Goal: Information Seeking & Learning: Learn about a topic

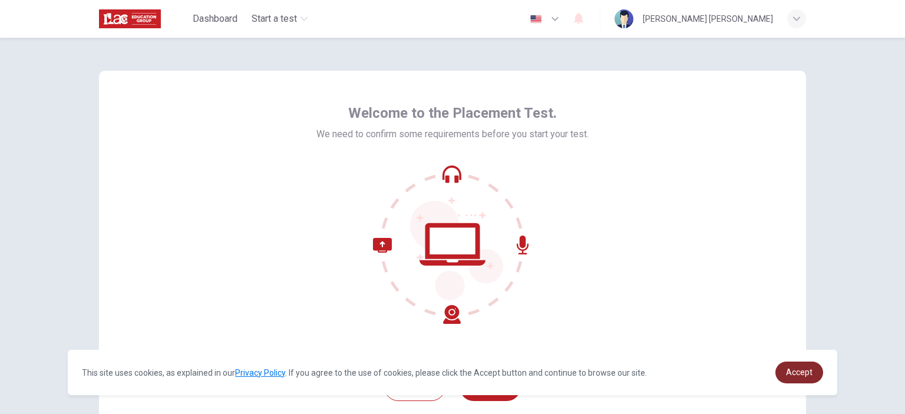
click at [803, 379] on div "This site uses cookies, as explained in our Privacy Policy . If you agree to th…" at bounding box center [453, 372] width 770 height 45
click at [803, 378] on link "Accept" at bounding box center [799, 373] width 48 height 22
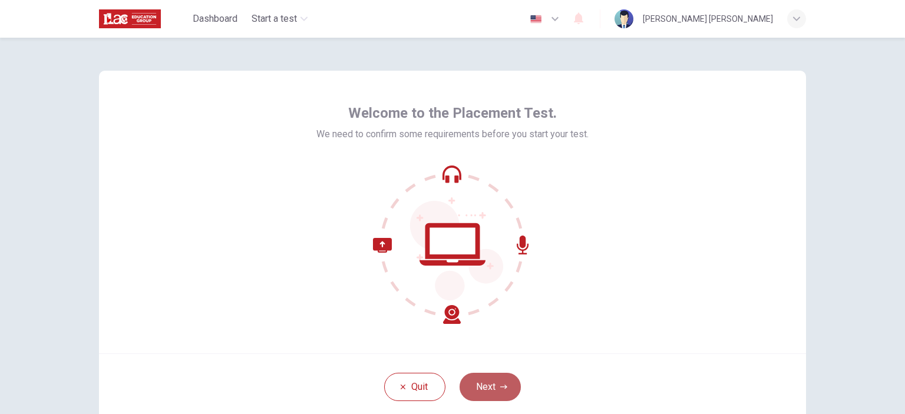
click at [491, 374] on button "Next" at bounding box center [490, 387] width 61 height 28
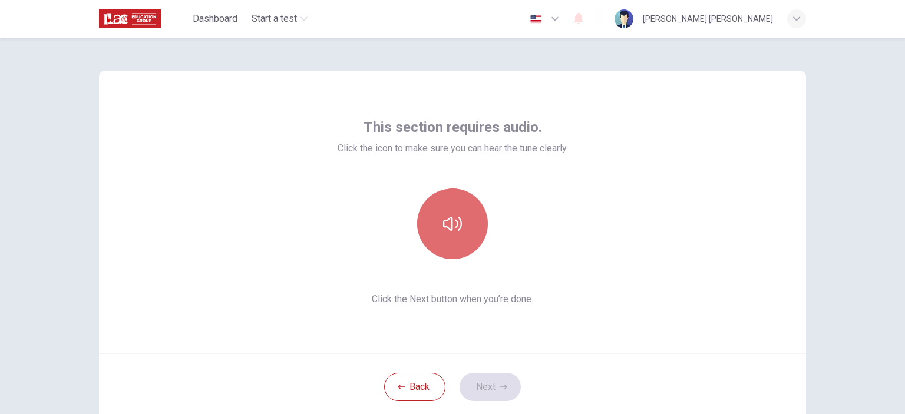
click at [464, 239] on button "button" at bounding box center [452, 224] width 71 height 71
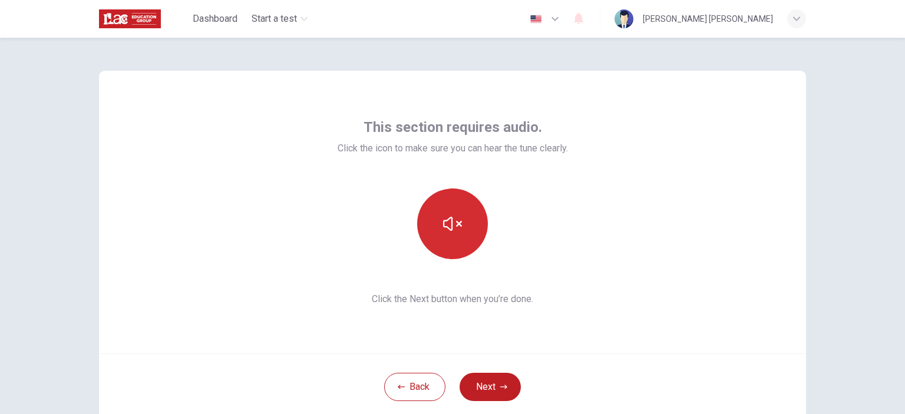
click at [455, 222] on icon "button" at bounding box center [452, 224] width 19 height 14
click at [476, 389] on button "Next" at bounding box center [490, 387] width 61 height 28
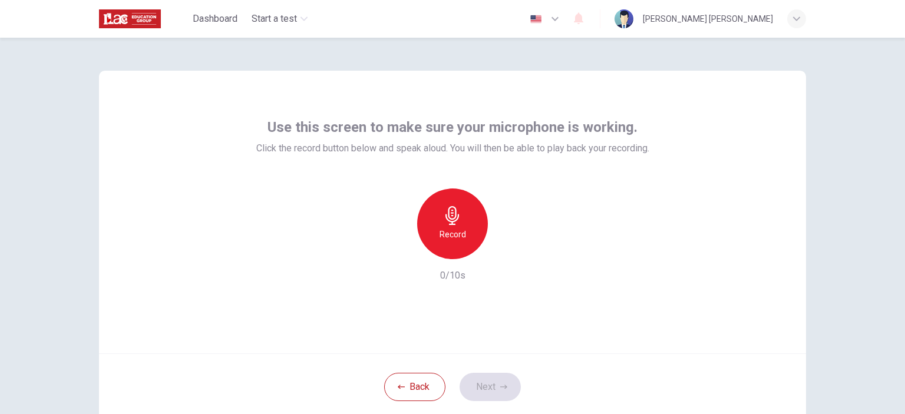
click at [441, 231] on h6 "Record" at bounding box center [453, 234] width 27 height 14
click at [444, 231] on h6 "Stop" at bounding box center [453, 234] width 18 height 14
click at [510, 256] on div "Record" at bounding box center [452, 224] width 127 height 71
click at [505, 250] on icon "button" at bounding box center [507, 249] width 5 height 7
click at [488, 386] on button "Next" at bounding box center [490, 387] width 61 height 28
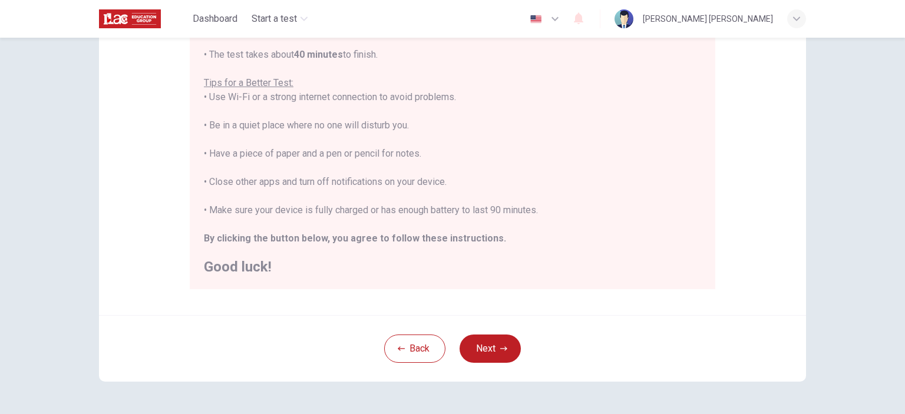
scroll to position [219, 0]
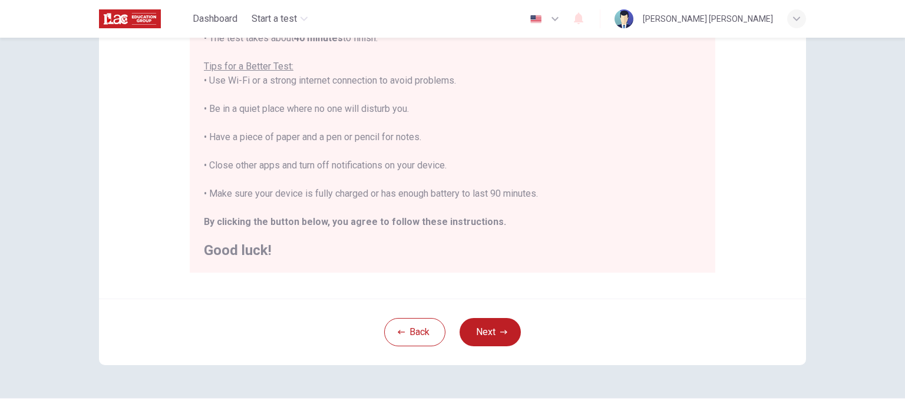
click at [488, 332] on button "Next" at bounding box center [490, 332] width 61 height 28
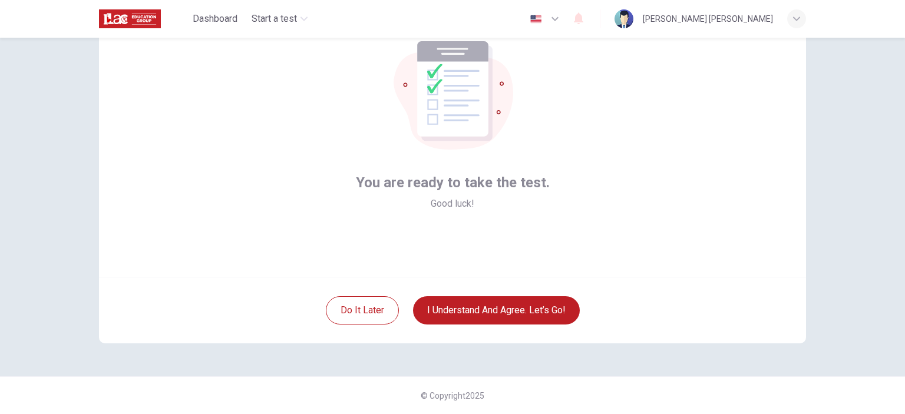
scroll to position [76, 0]
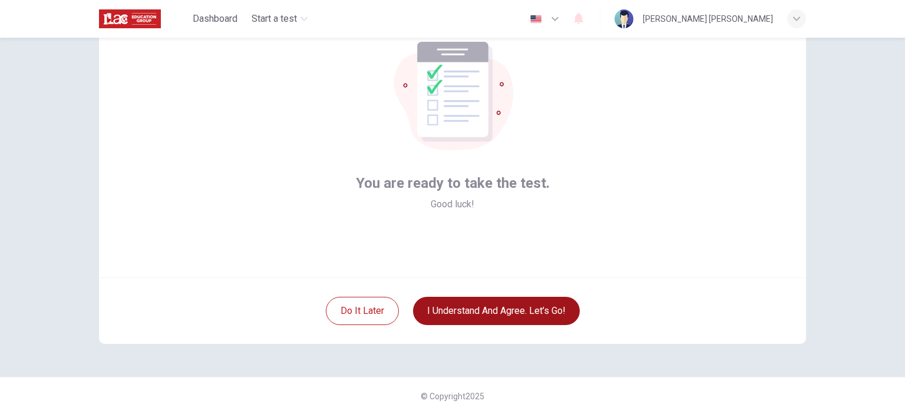
click at [494, 313] on button "I understand and agree. Let’s go!" at bounding box center [496, 311] width 167 height 28
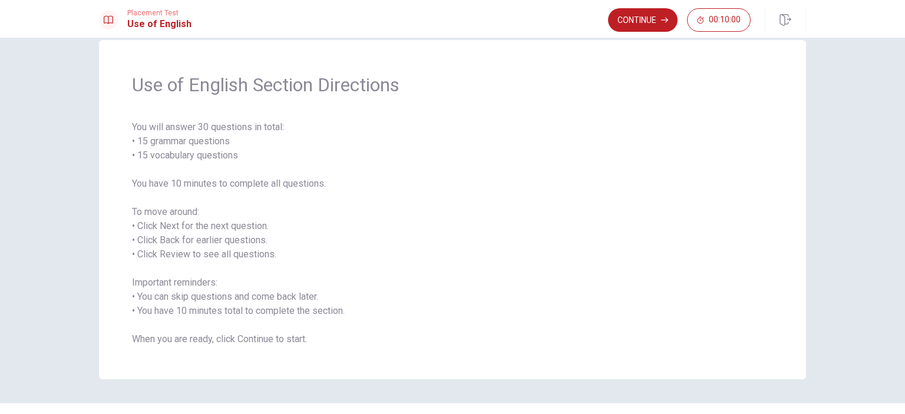
scroll to position [16, 0]
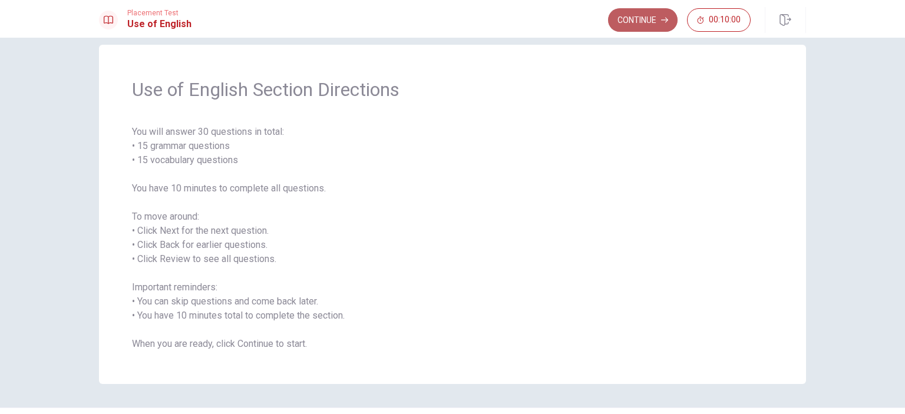
click at [639, 12] on button "Continue" at bounding box center [643, 20] width 70 height 24
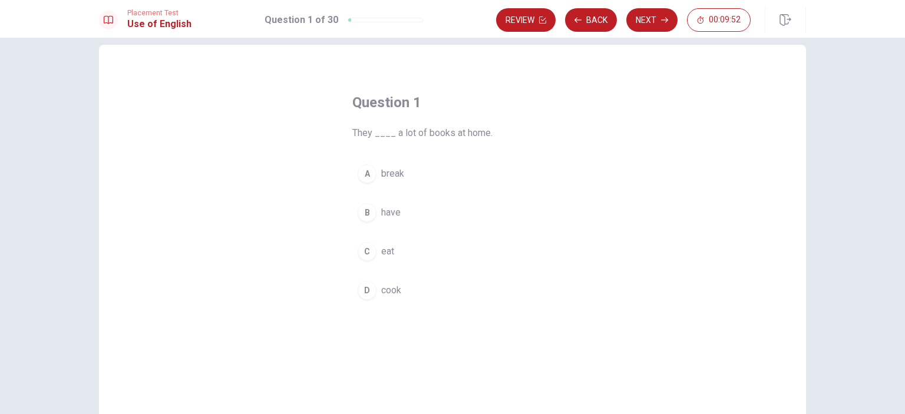
click at [360, 212] on div "B" at bounding box center [367, 212] width 19 height 19
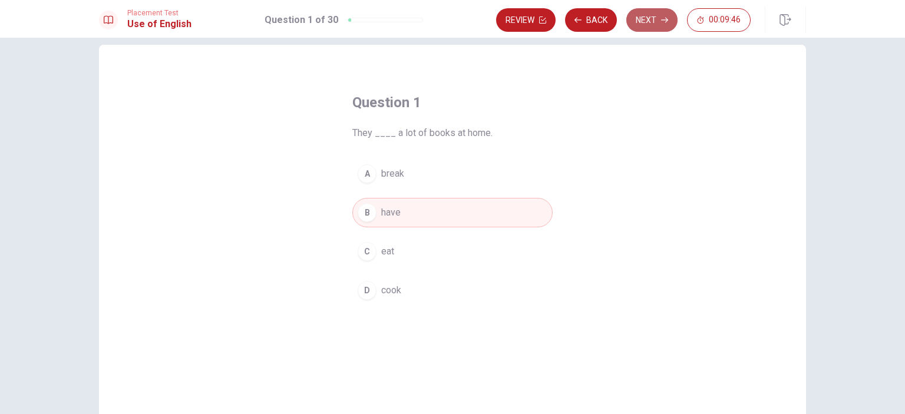
click at [648, 16] on button "Next" at bounding box center [651, 20] width 51 height 24
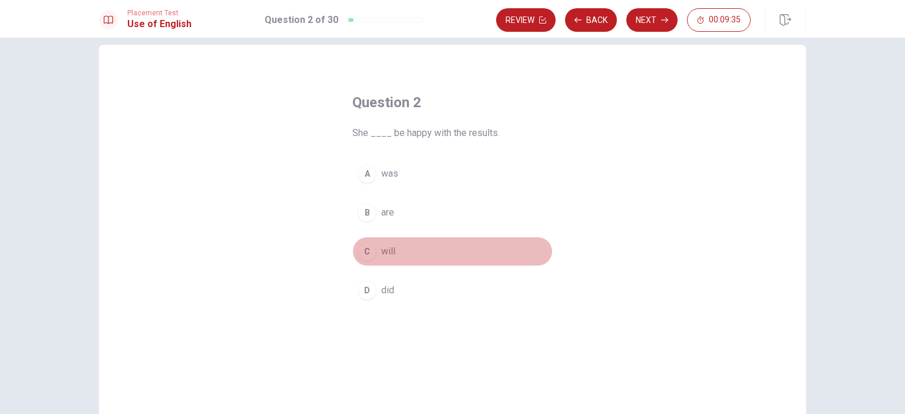
click at [361, 254] on div "C" at bounding box center [367, 251] width 19 height 19
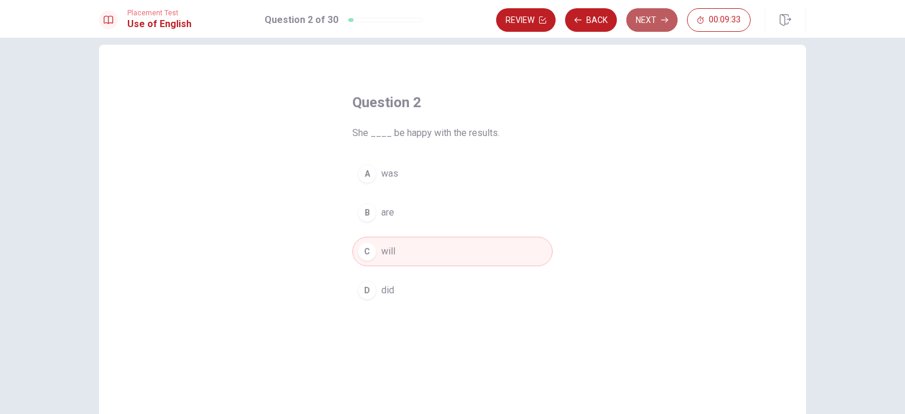
click at [644, 24] on button "Next" at bounding box center [651, 20] width 51 height 24
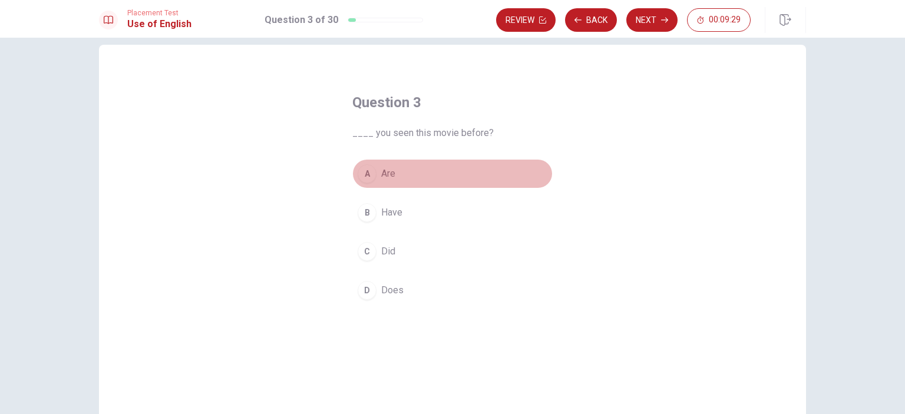
click at [363, 171] on div "A" at bounding box center [367, 173] width 19 height 19
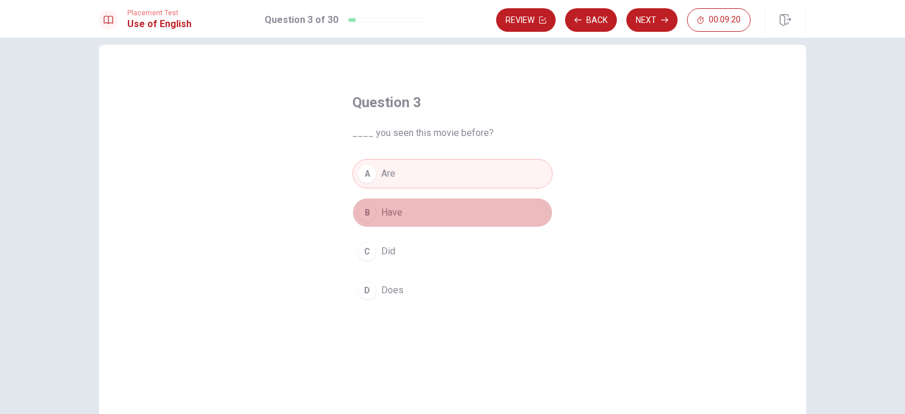
click at [367, 207] on div "B" at bounding box center [367, 212] width 19 height 19
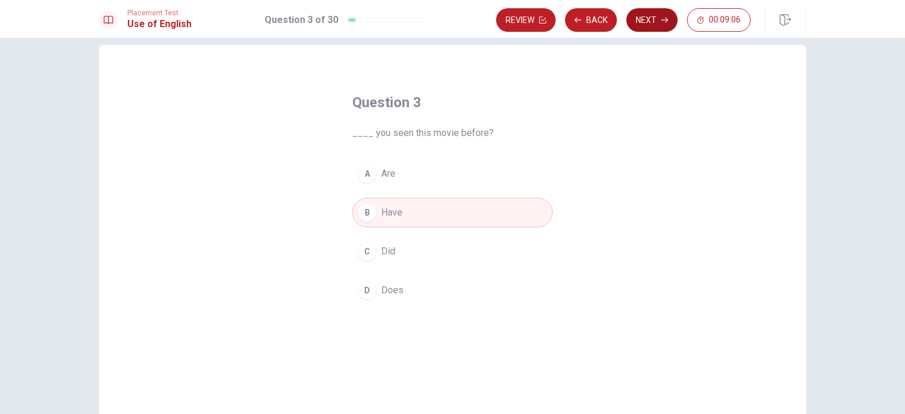
click at [644, 18] on button "Next" at bounding box center [651, 20] width 51 height 24
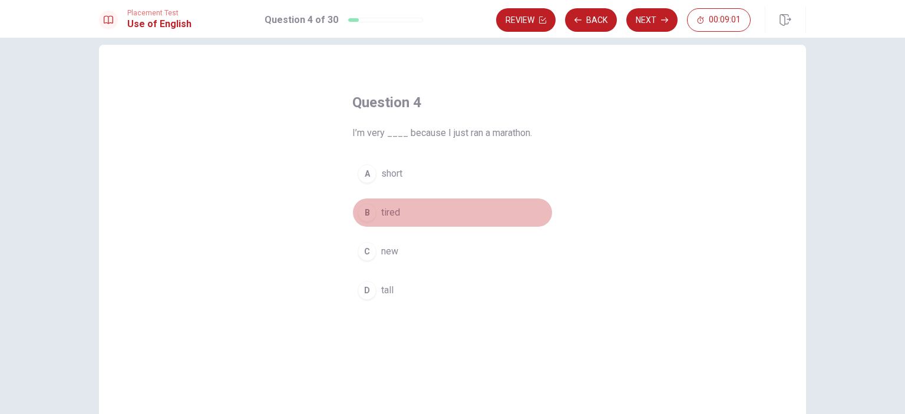
click at [362, 212] on div "B" at bounding box center [367, 212] width 19 height 19
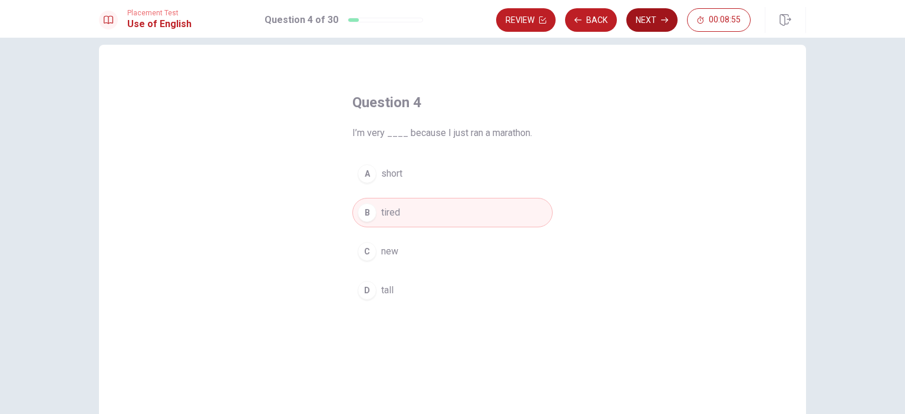
click at [646, 18] on button "Next" at bounding box center [651, 20] width 51 height 24
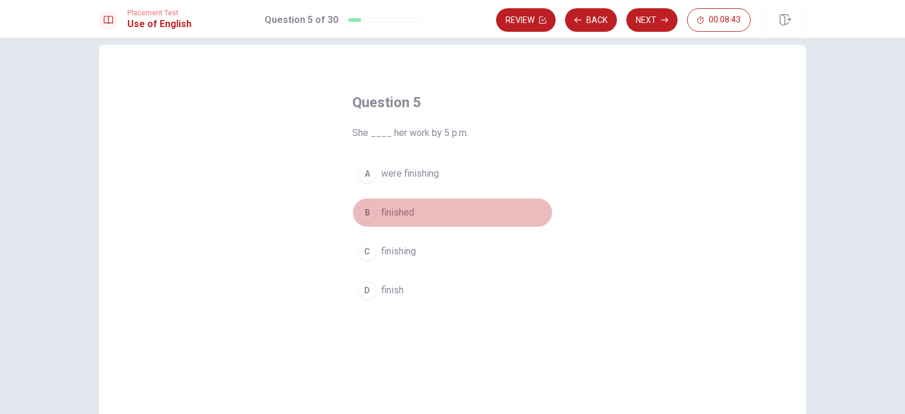
click at [363, 211] on div "B" at bounding box center [367, 212] width 19 height 19
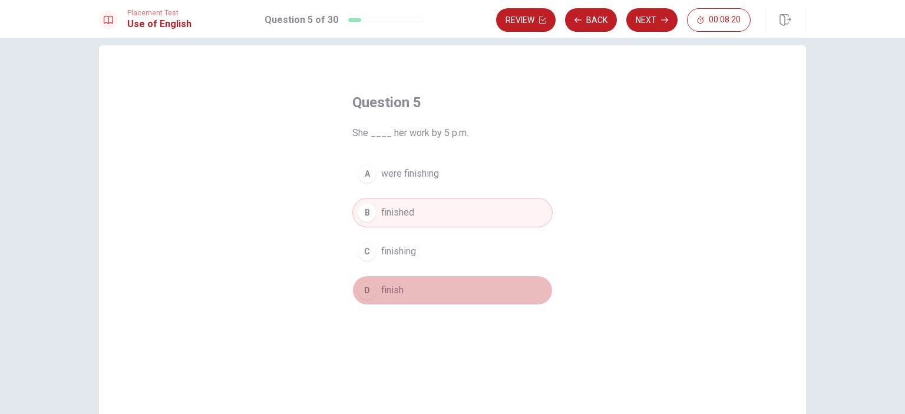
click at [415, 285] on button "D finish" at bounding box center [452, 290] width 200 height 29
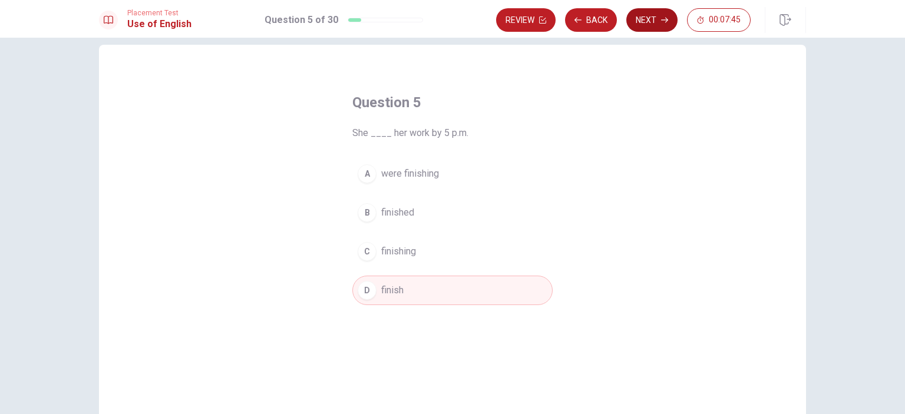
click at [653, 15] on button "Next" at bounding box center [651, 20] width 51 height 24
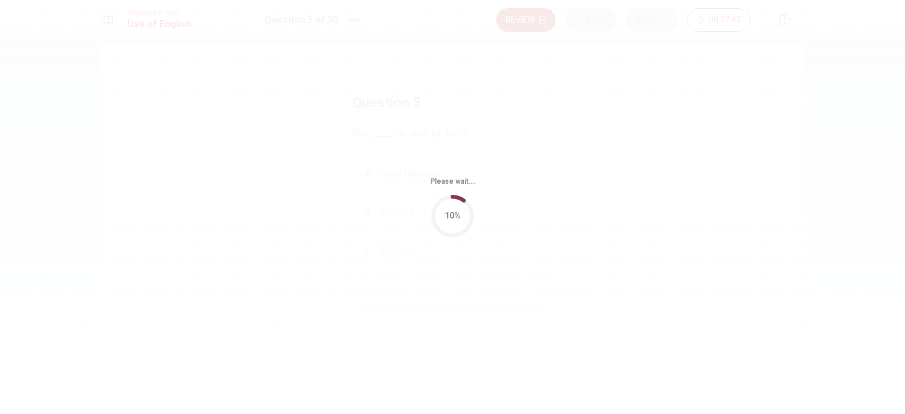
scroll to position [0, 0]
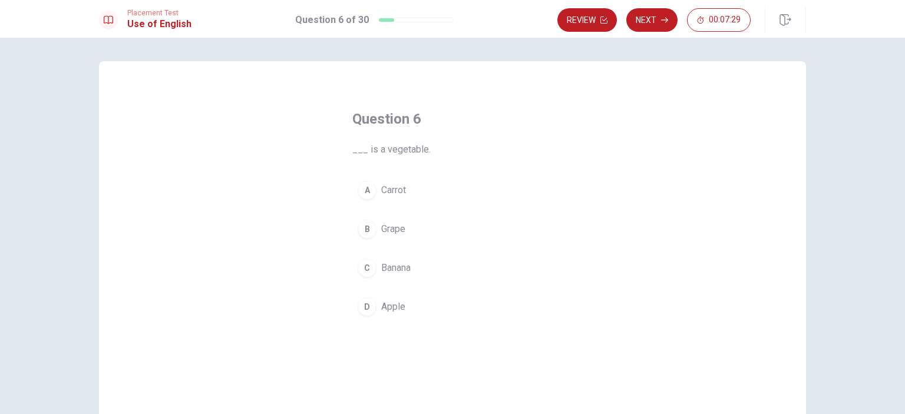
click at [363, 190] on div "A" at bounding box center [367, 190] width 19 height 19
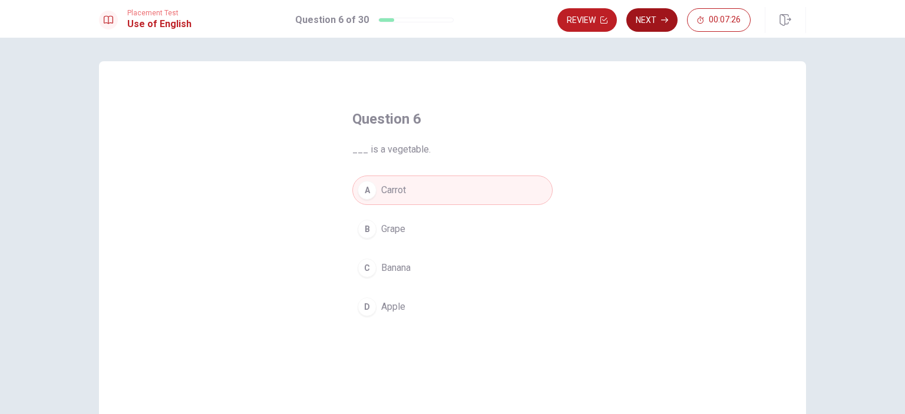
click at [665, 25] on button "Next" at bounding box center [651, 20] width 51 height 24
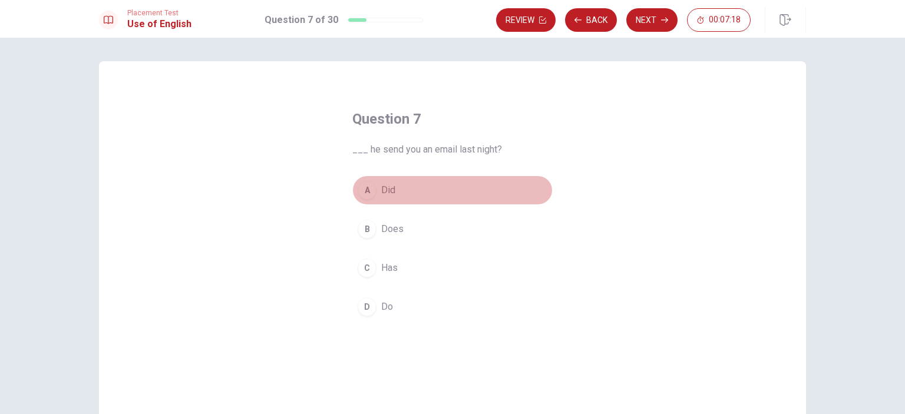
click at [363, 194] on div "A" at bounding box center [367, 190] width 19 height 19
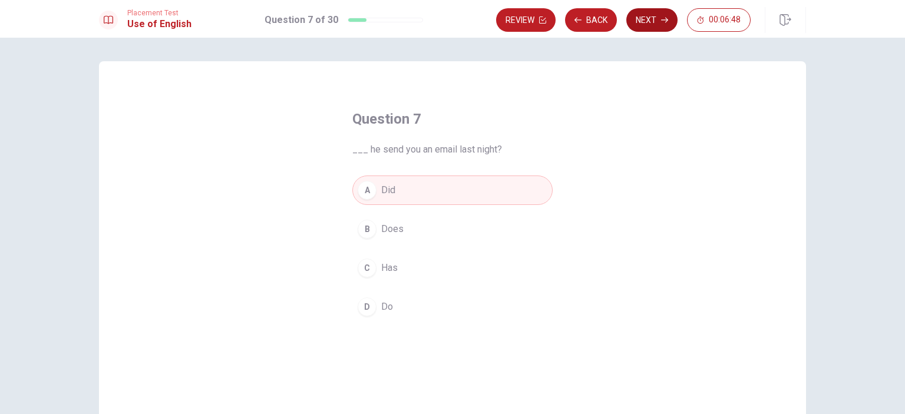
click at [665, 23] on icon "button" at bounding box center [664, 19] width 7 height 7
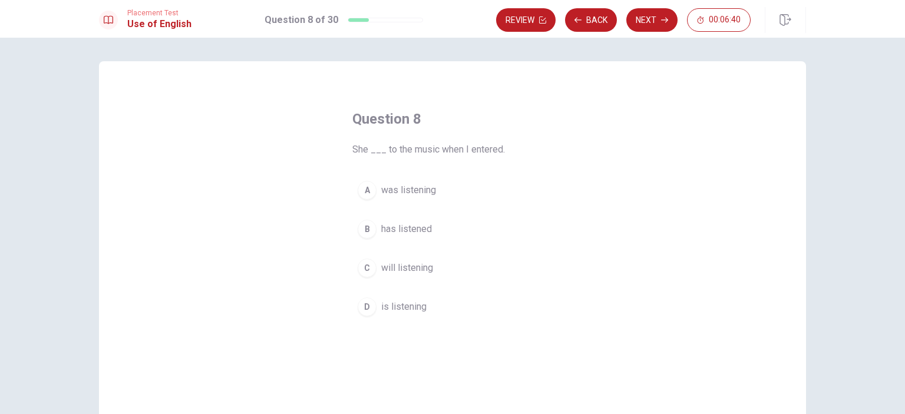
click at [362, 188] on div "A" at bounding box center [367, 190] width 19 height 19
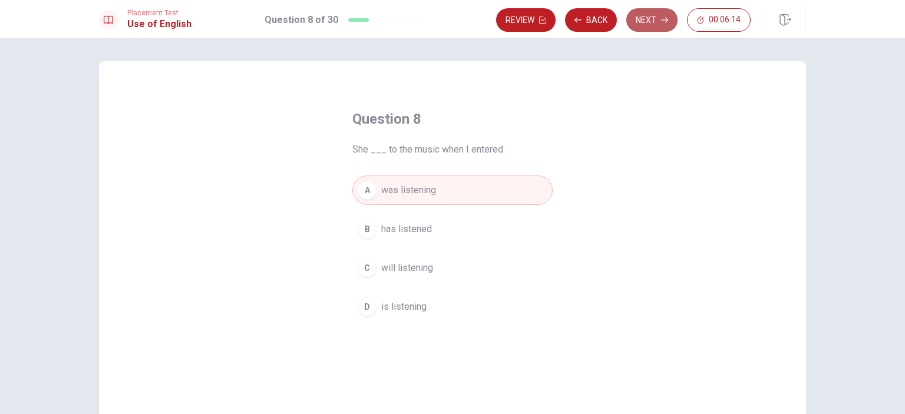
click at [665, 15] on button "Next" at bounding box center [651, 20] width 51 height 24
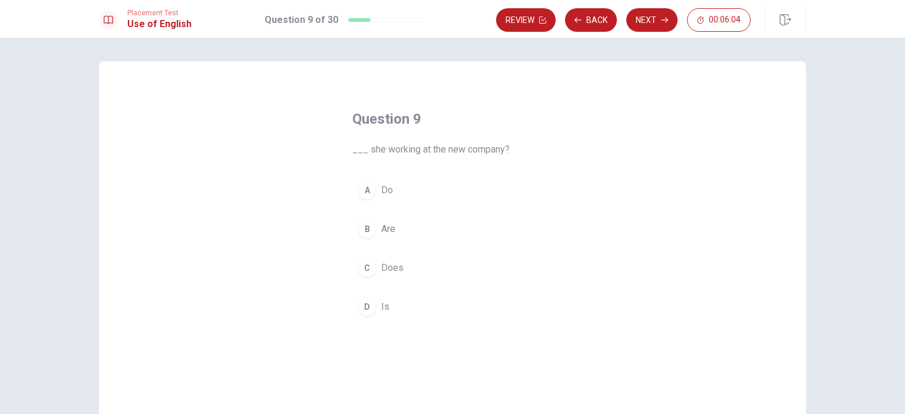
click at [366, 232] on div "B" at bounding box center [367, 229] width 19 height 19
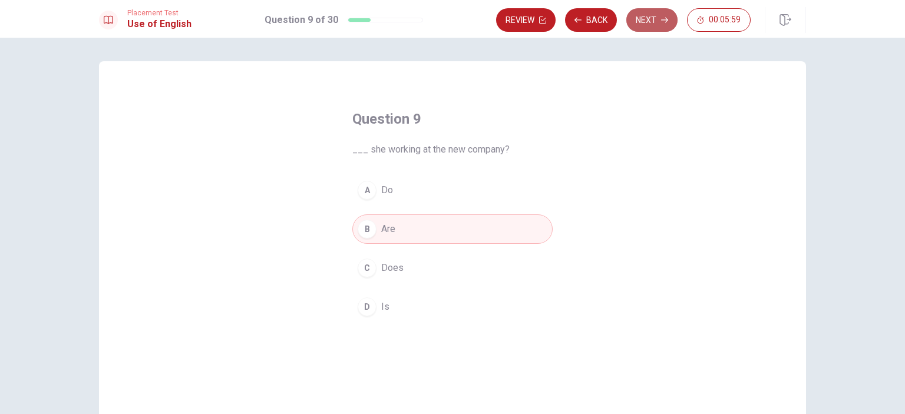
click at [641, 13] on button "Next" at bounding box center [651, 20] width 51 height 24
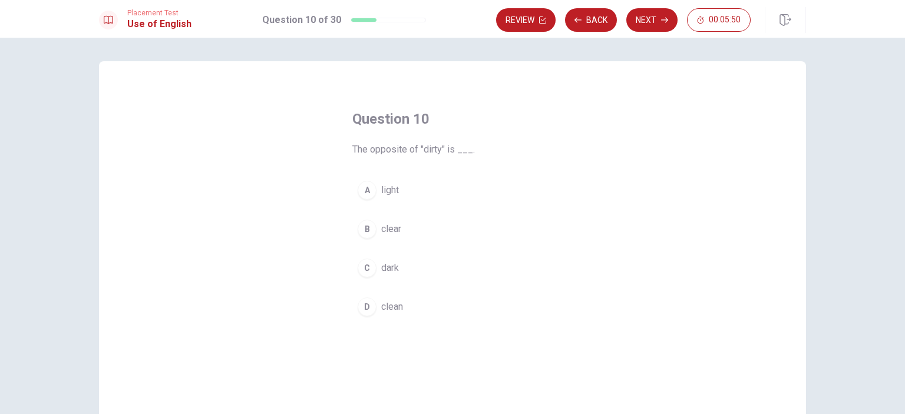
click at [352, 310] on button "D clean" at bounding box center [452, 306] width 200 height 29
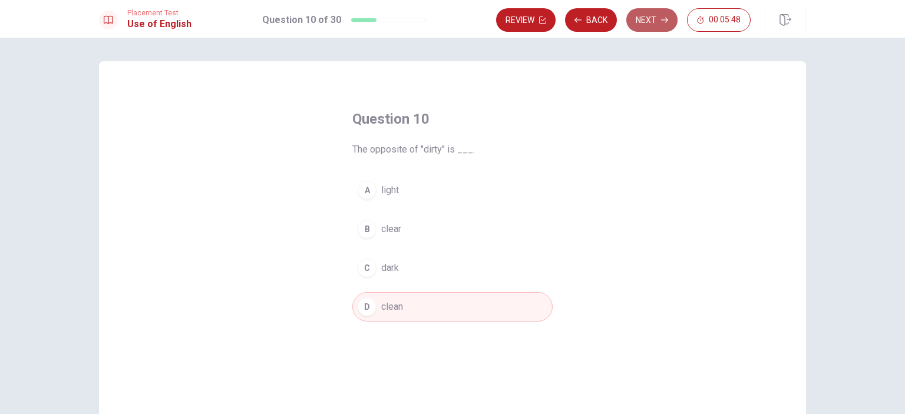
click at [659, 19] on button "Next" at bounding box center [651, 20] width 51 height 24
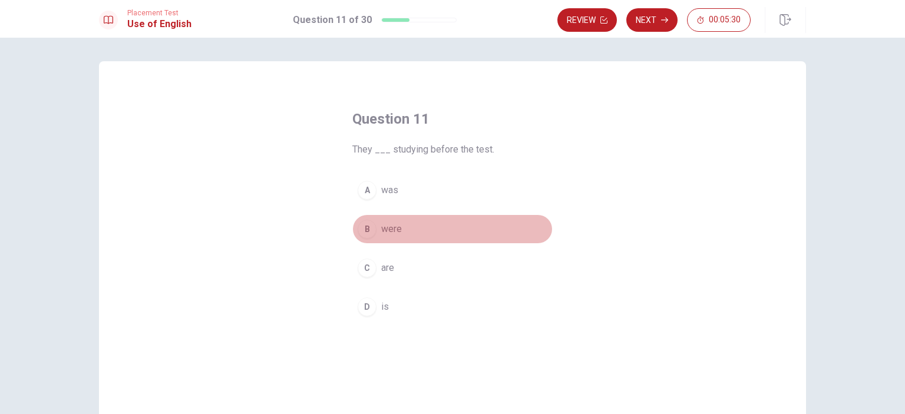
click at [363, 227] on div "B" at bounding box center [367, 229] width 19 height 19
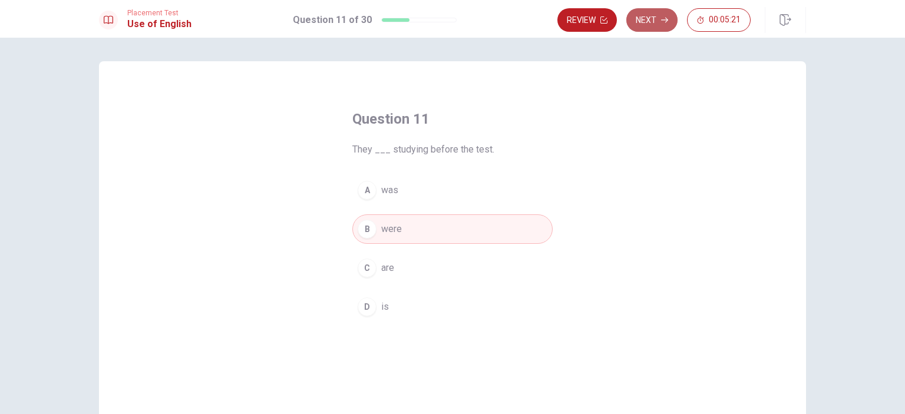
click at [663, 22] on icon "button" at bounding box center [664, 19] width 7 height 7
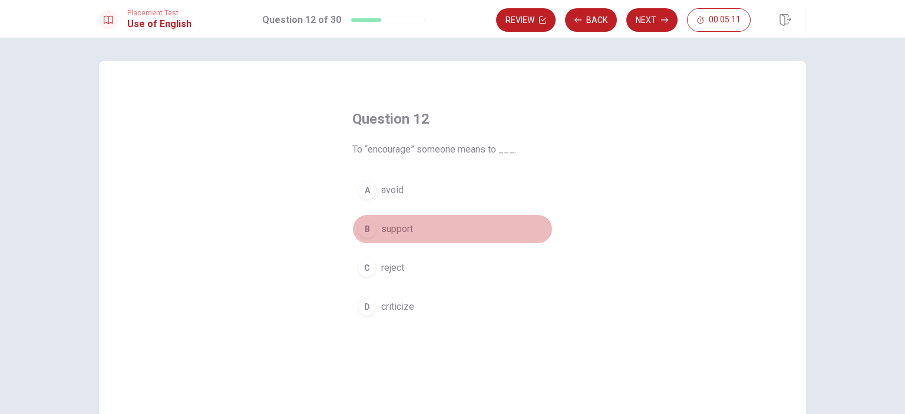
click at [366, 224] on div "B" at bounding box center [367, 229] width 19 height 19
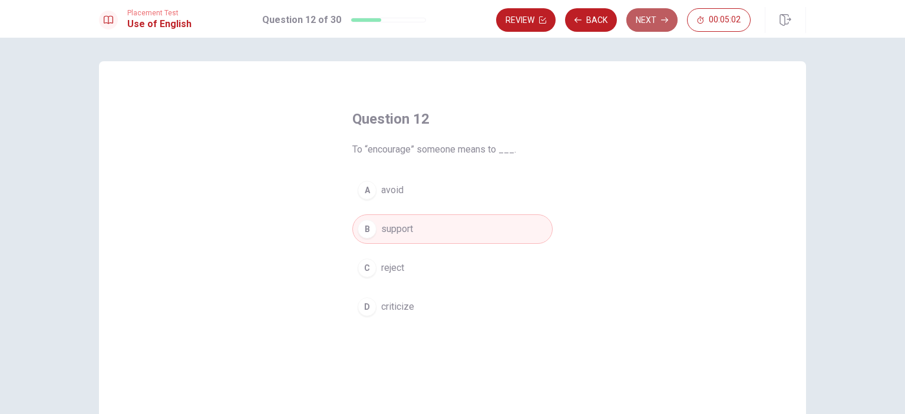
click at [659, 19] on button "Next" at bounding box center [651, 20] width 51 height 24
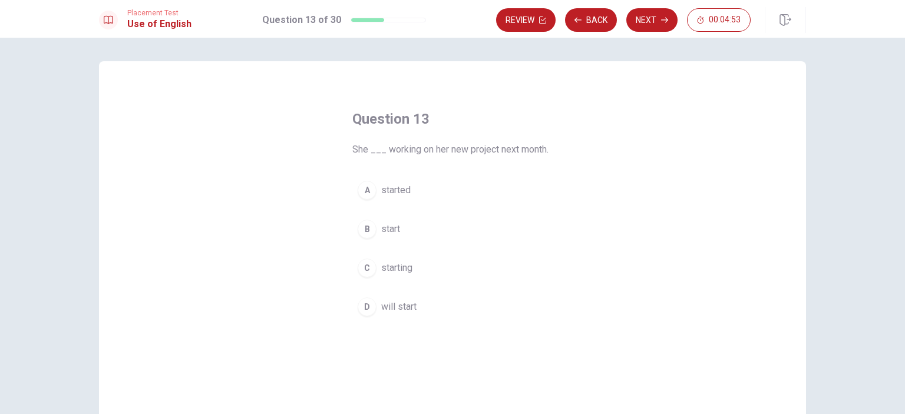
click at [365, 306] on div "D" at bounding box center [367, 307] width 19 height 19
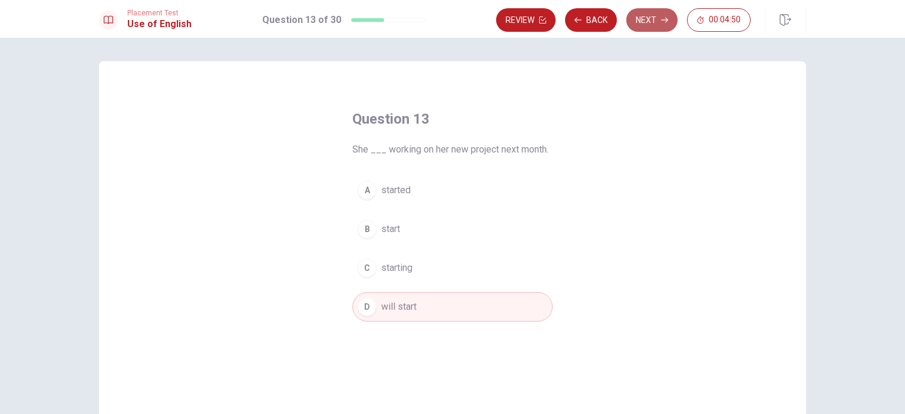
click at [651, 15] on button "Next" at bounding box center [651, 20] width 51 height 24
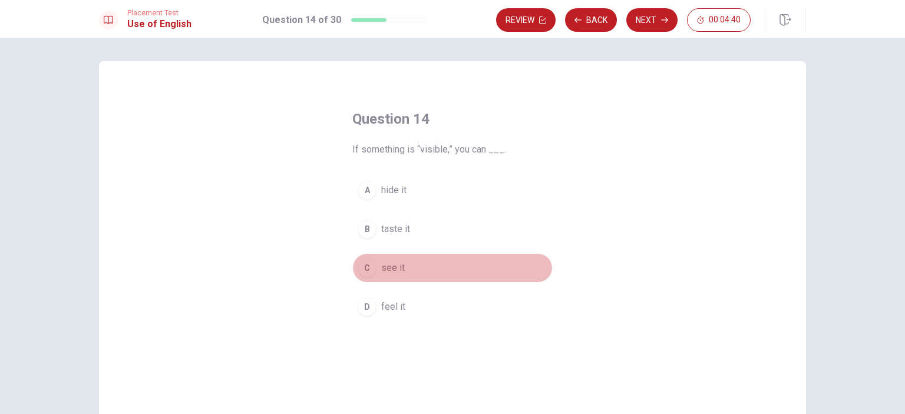
click at [397, 265] on span "see it" at bounding box center [393, 268] width 24 height 14
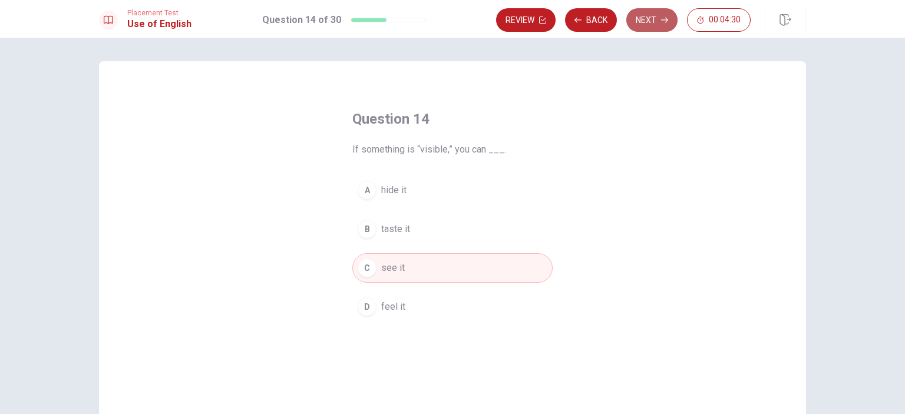
click at [656, 19] on button "Next" at bounding box center [651, 20] width 51 height 24
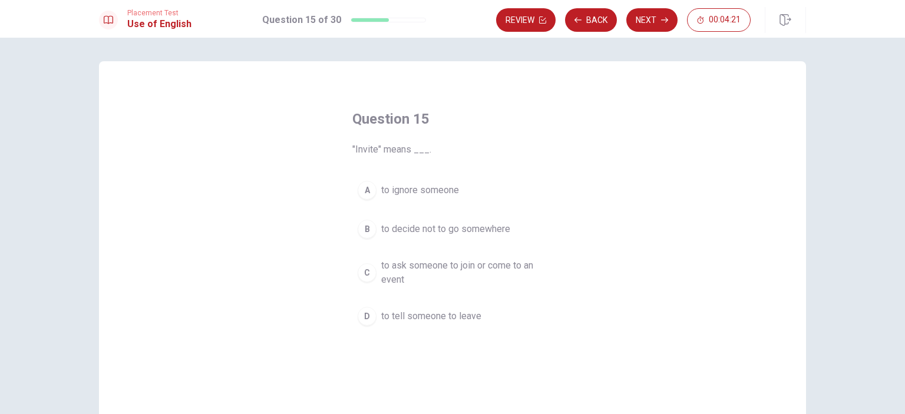
click at [480, 268] on span "to ask someone to join or come to an event" at bounding box center [464, 273] width 166 height 28
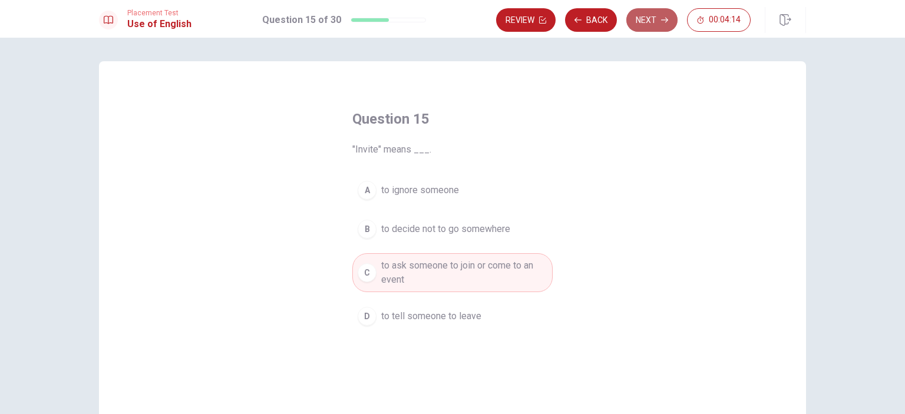
click at [656, 25] on button "Next" at bounding box center [651, 20] width 51 height 24
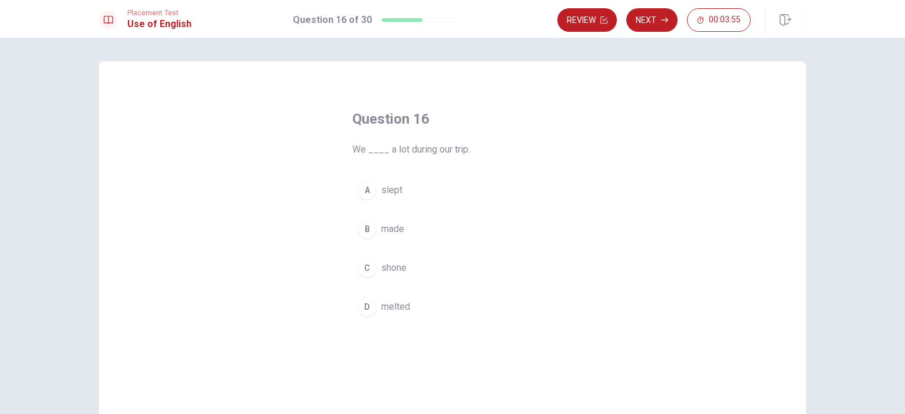
click at [362, 229] on div "B" at bounding box center [367, 229] width 19 height 19
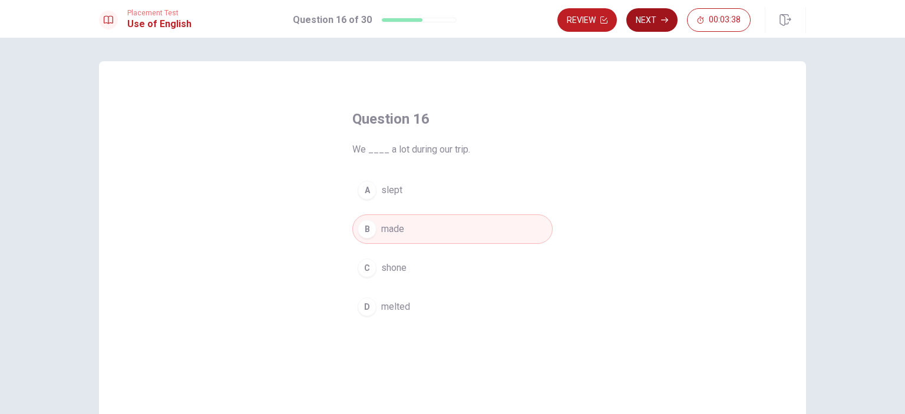
click at [651, 14] on button "Next" at bounding box center [651, 20] width 51 height 24
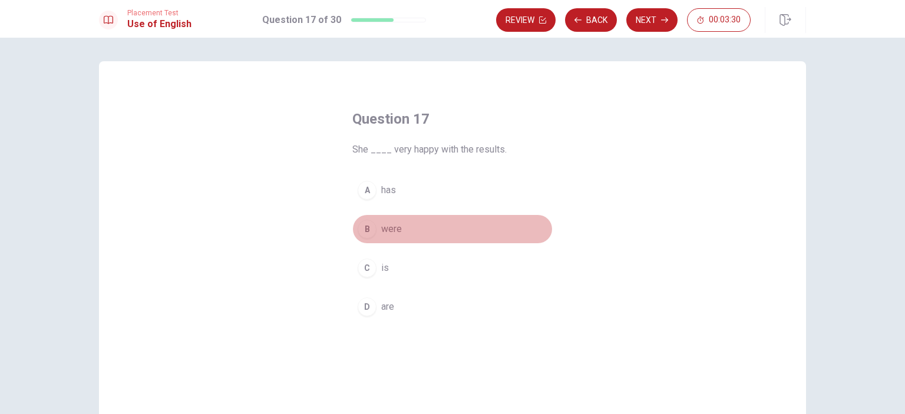
click at [365, 228] on div "B" at bounding box center [367, 229] width 19 height 19
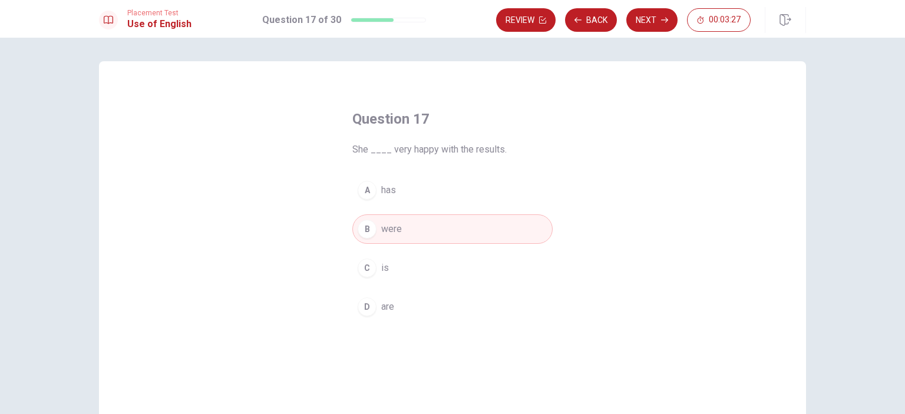
click at [375, 260] on button "C is" at bounding box center [452, 267] width 200 height 29
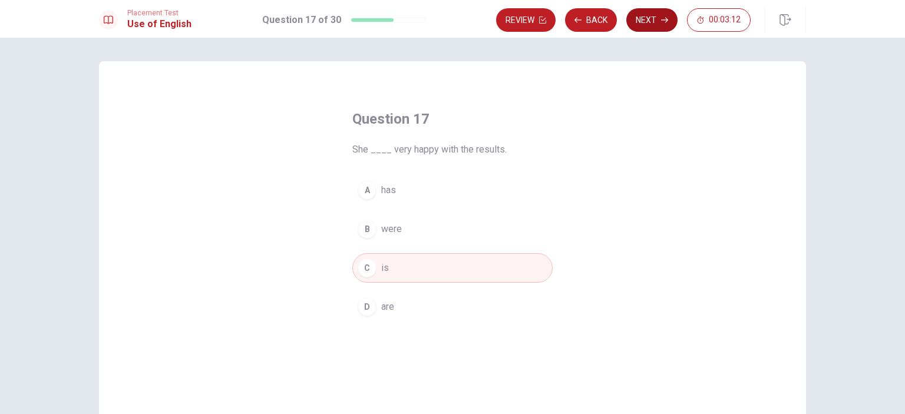
click at [661, 25] on button "Next" at bounding box center [651, 20] width 51 height 24
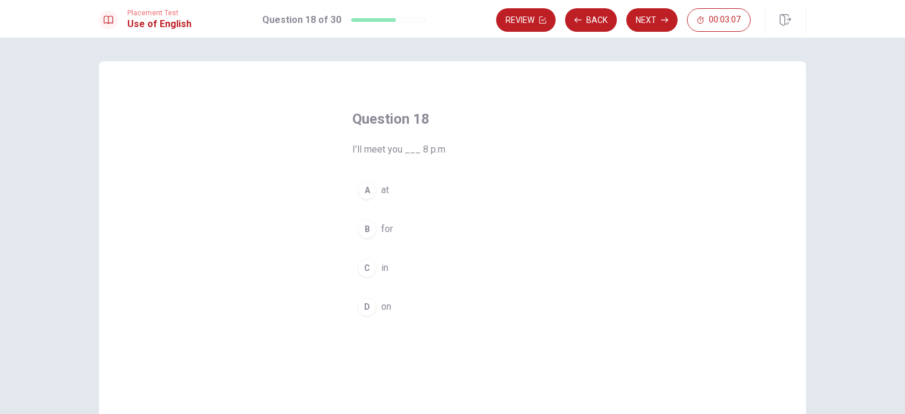
click at [361, 187] on div "A" at bounding box center [367, 190] width 19 height 19
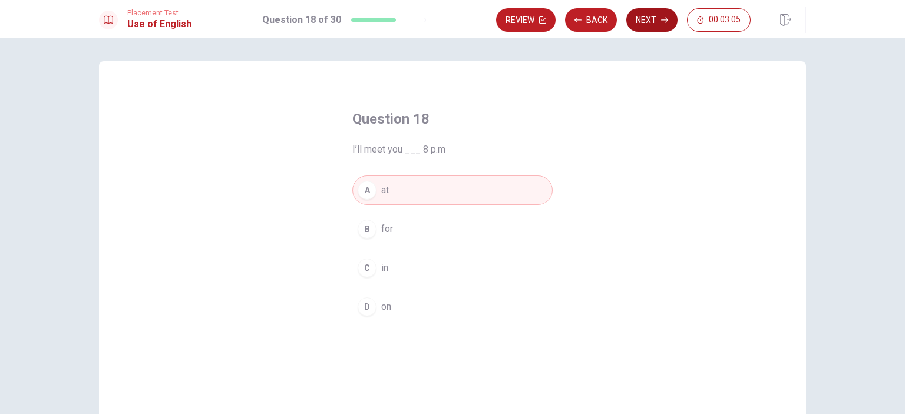
click at [642, 21] on button "Next" at bounding box center [651, 20] width 51 height 24
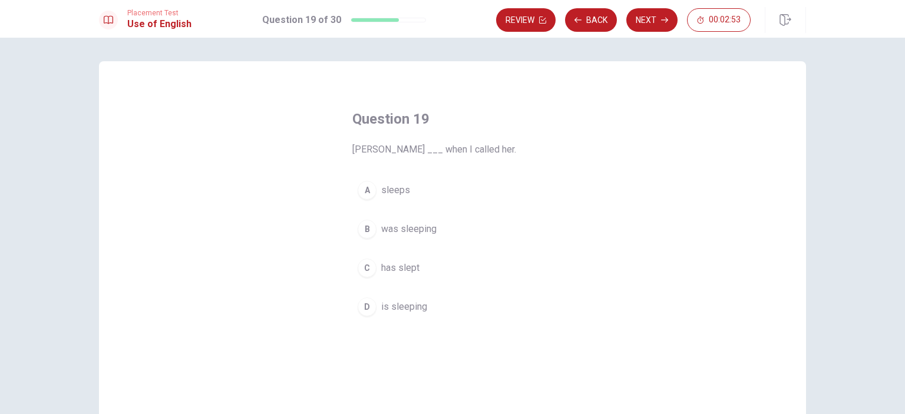
click at [361, 233] on div "B" at bounding box center [367, 229] width 19 height 19
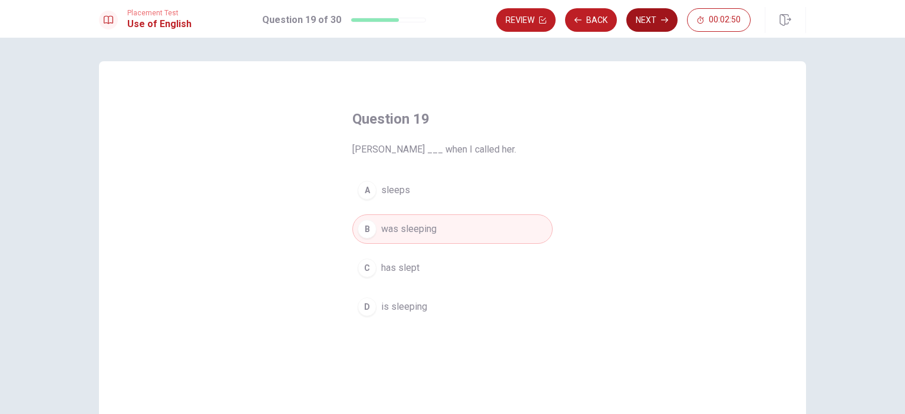
click at [639, 23] on button "Next" at bounding box center [651, 20] width 51 height 24
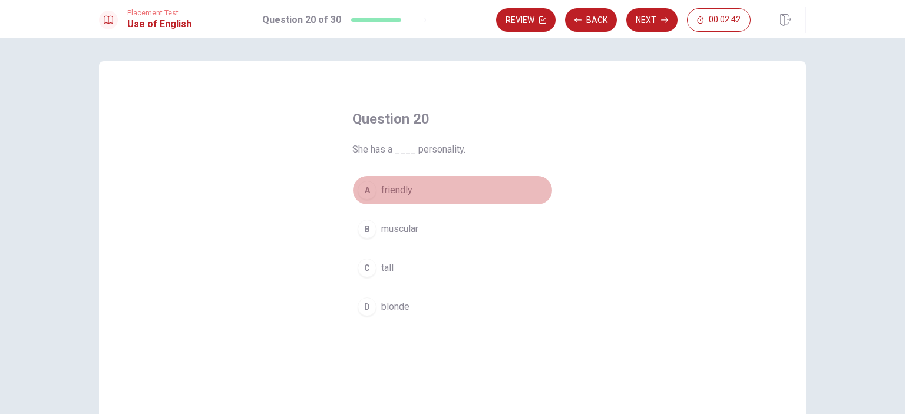
click at [410, 188] on button "A friendly" at bounding box center [452, 190] width 200 height 29
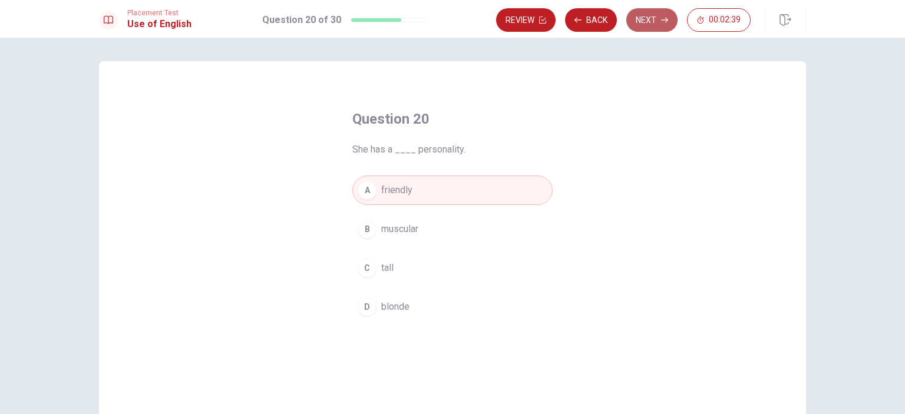
click at [660, 21] on button "Next" at bounding box center [651, 20] width 51 height 24
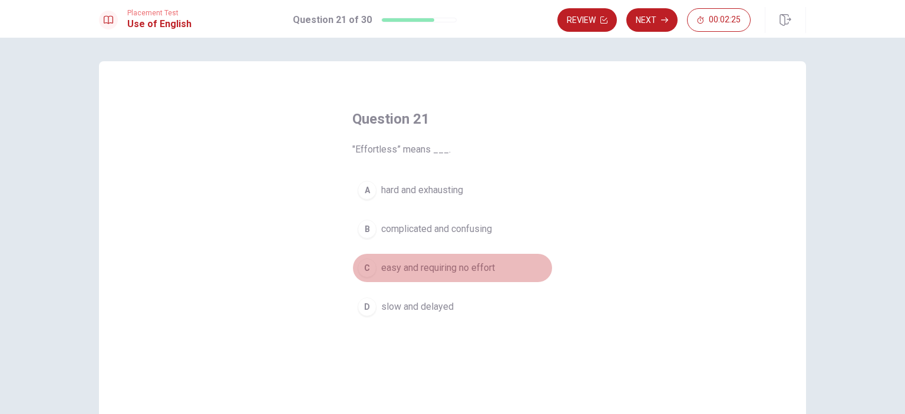
click at [448, 272] on span "easy and requiring no effort" at bounding box center [438, 268] width 114 height 14
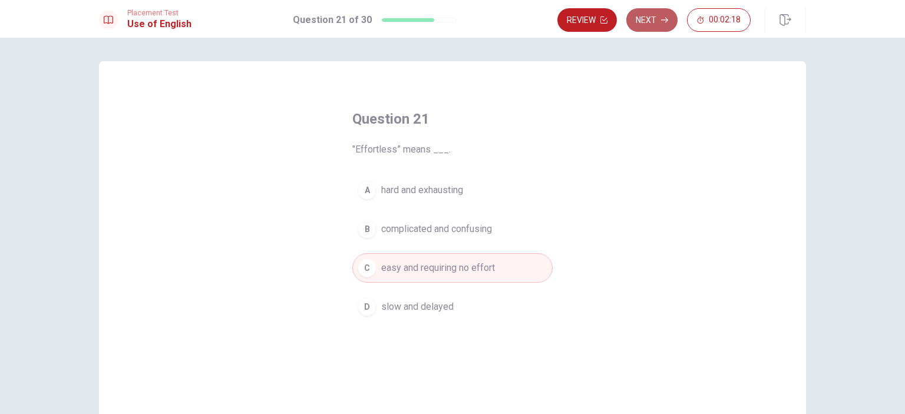
click at [659, 21] on button "Next" at bounding box center [651, 20] width 51 height 24
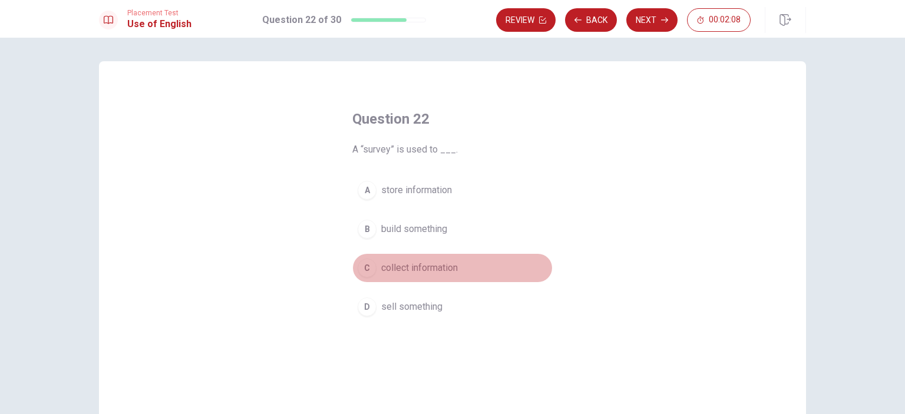
click at [420, 268] on span "collect information" at bounding box center [419, 268] width 77 height 14
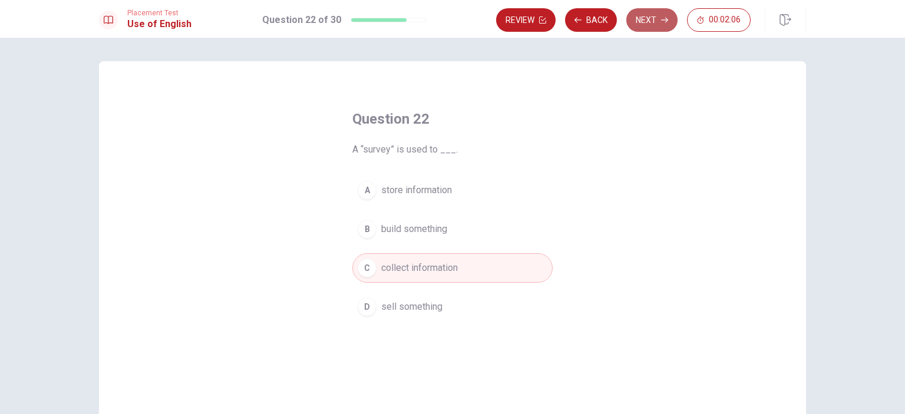
click at [661, 17] on icon "button" at bounding box center [664, 19] width 7 height 7
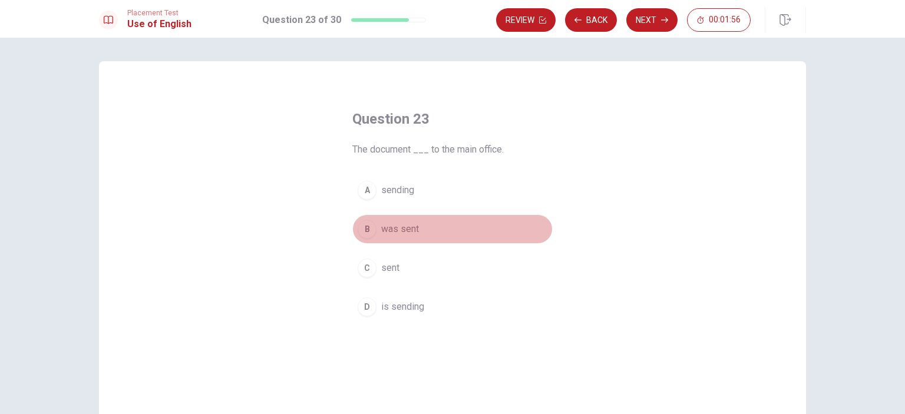
click at [415, 227] on button "B was sent" at bounding box center [452, 228] width 200 height 29
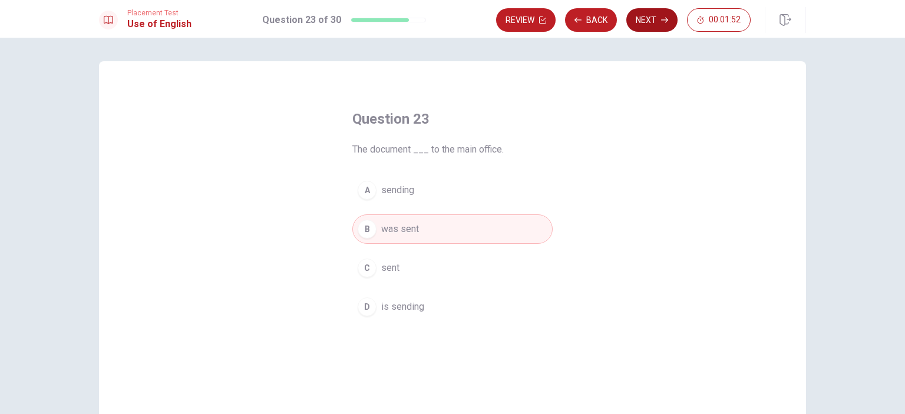
click at [650, 16] on button "Next" at bounding box center [651, 20] width 51 height 24
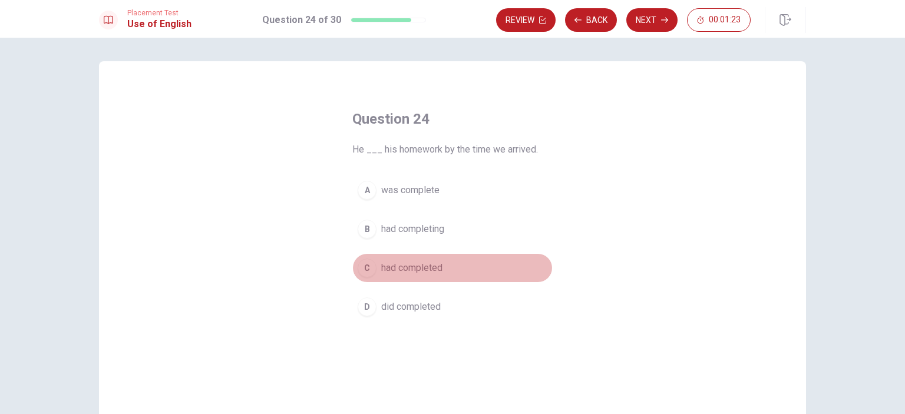
click at [420, 268] on span "had completed" at bounding box center [411, 268] width 61 height 14
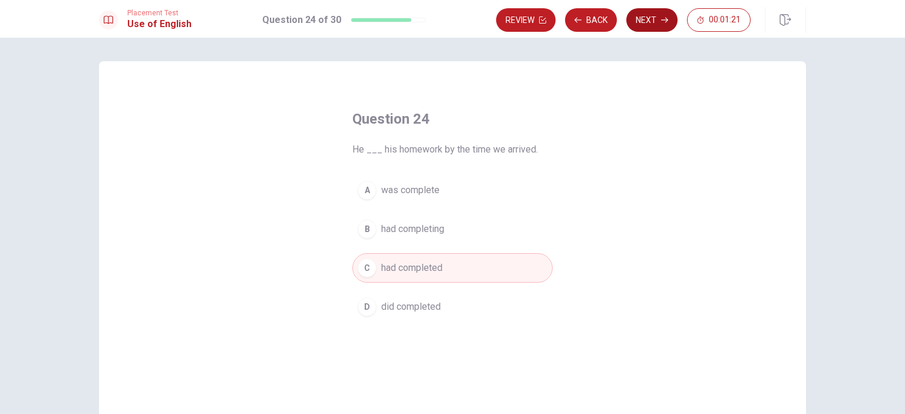
click at [661, 19] on button "Next" at bounding box center [651, 20] width 51 height 24
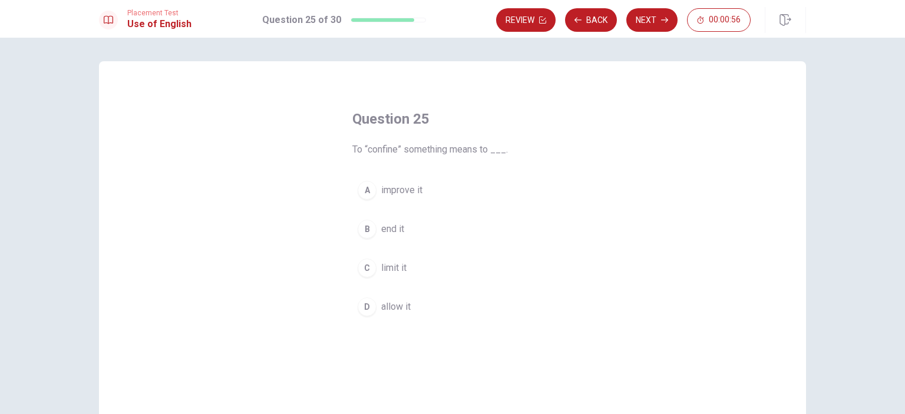
click at [411, 229] on button "B end it" at bounding box center [452, 228] width 200 height 29
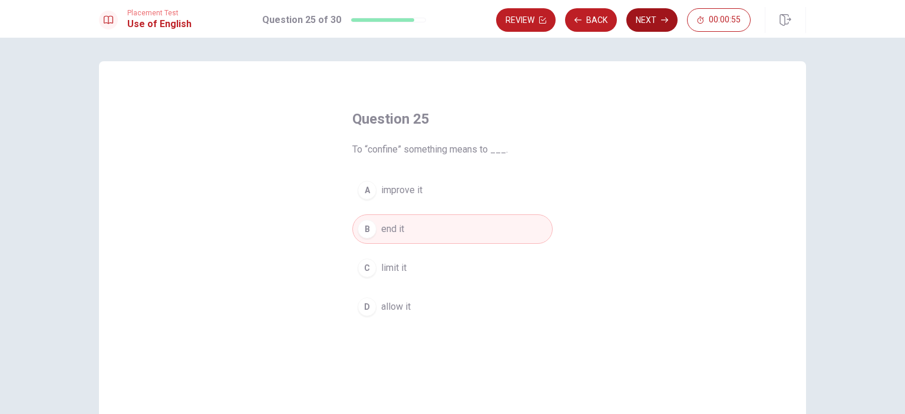
click at [652, 19] on button "Next" at bounding box center [651, 20] width 51 height 24
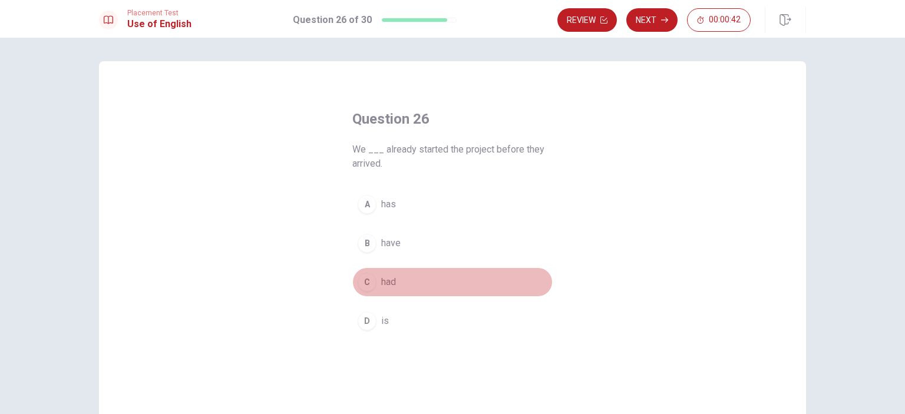
click at [388, 282] on span "had" at bounding box center [388, 282] width 15 height 14
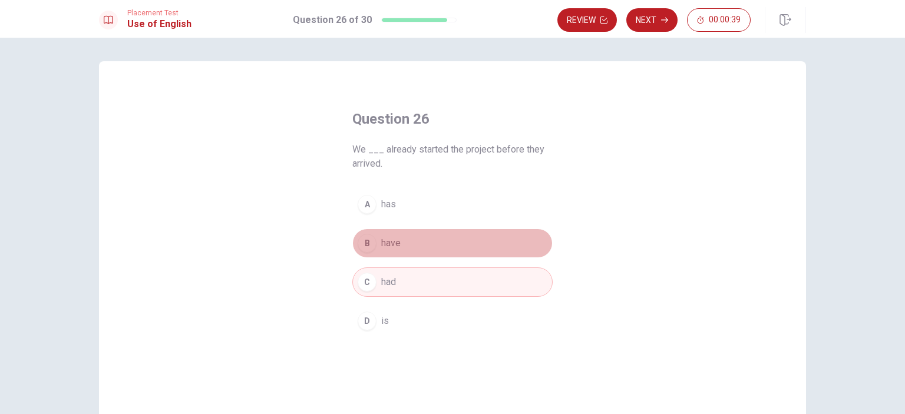
click at [407, 236] on button "B have" at bounding box center [452, 243] width 200 height 29
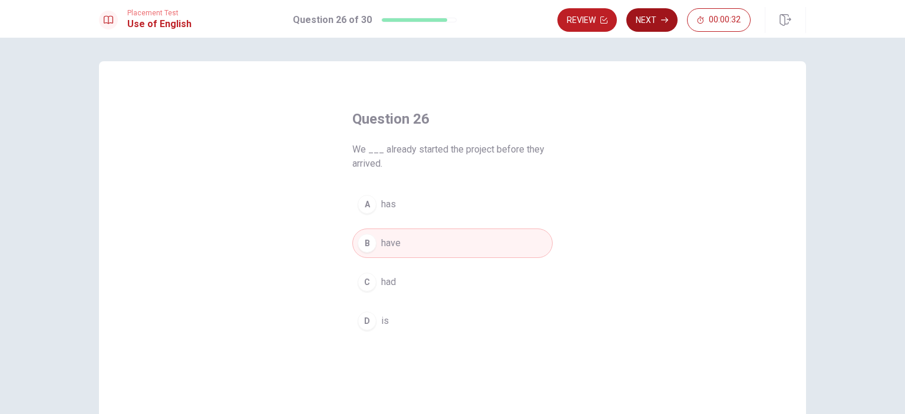
click at [658, 15] on button "Next" at bounding box center [651, 20] width 51 height 24
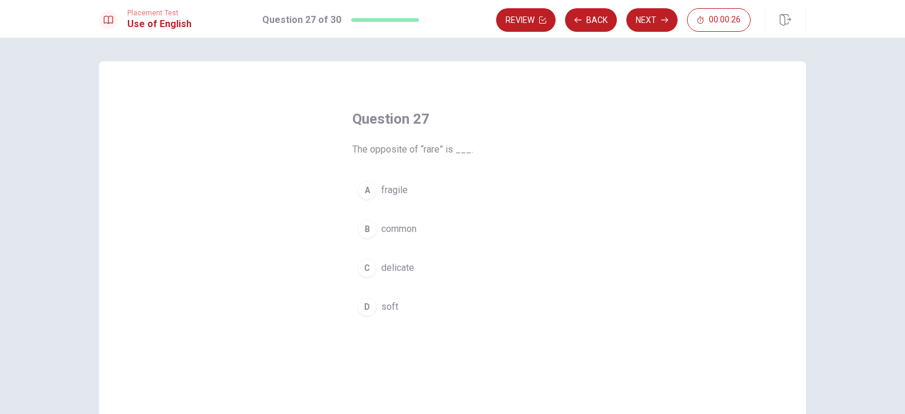
click at [411, 236] on button "B common" at bounding box center [452, 228] width 200 height 29
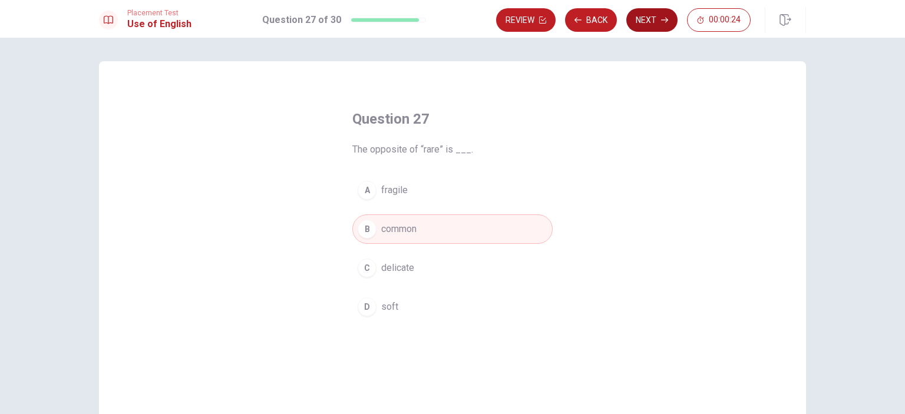
click at [673, 12] on button "Next" at bounding box center [651, 20] width 51 height 24
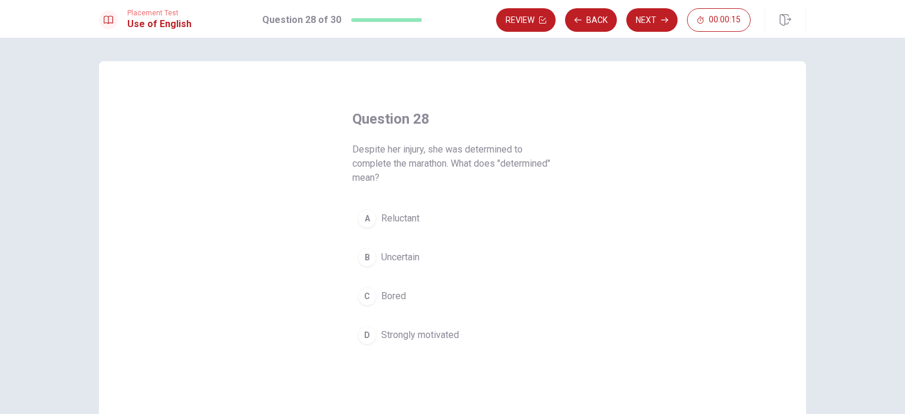
click at [422, 332] on span "Strongly motivated" at bounding box center [420, 335] width 78 height 14
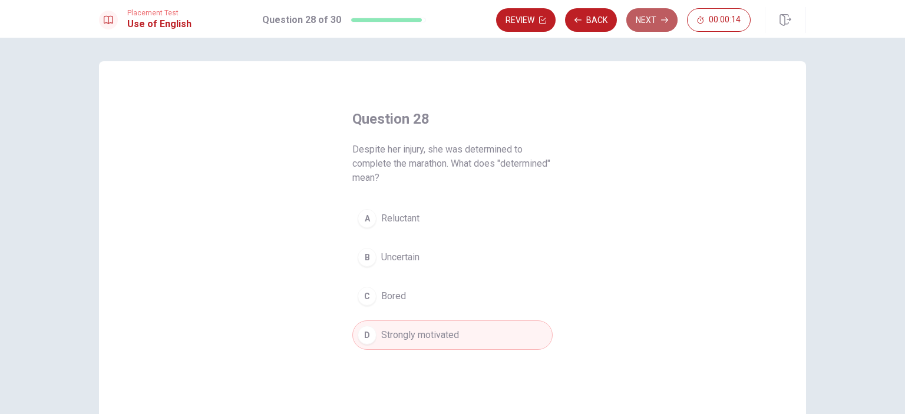
click at [646, 21] on button "Next" at bounding box center [651, 20] width 51 height 24
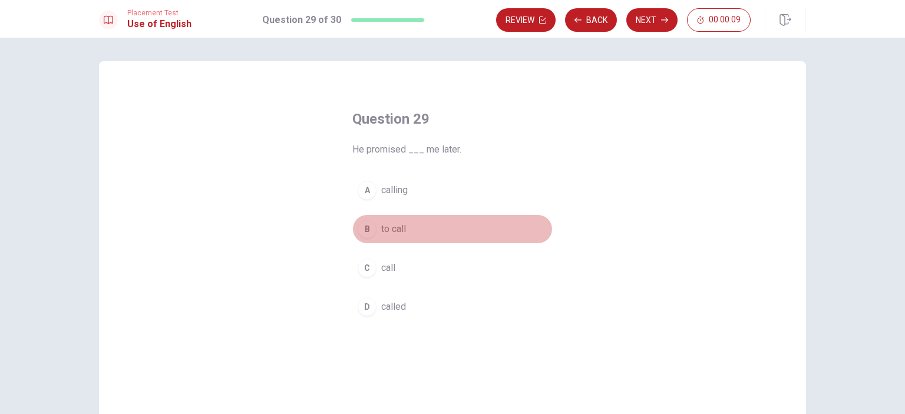
click at [430, 227] on button "B to call" at bounding box center [452, 228] width 200 height 29
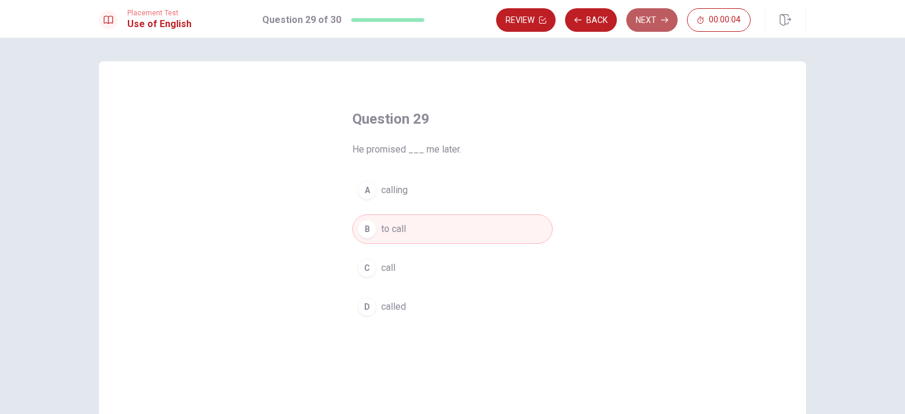
click at [651, 21] on button "Next" at bounding box center [651, 20] width 51 height 24
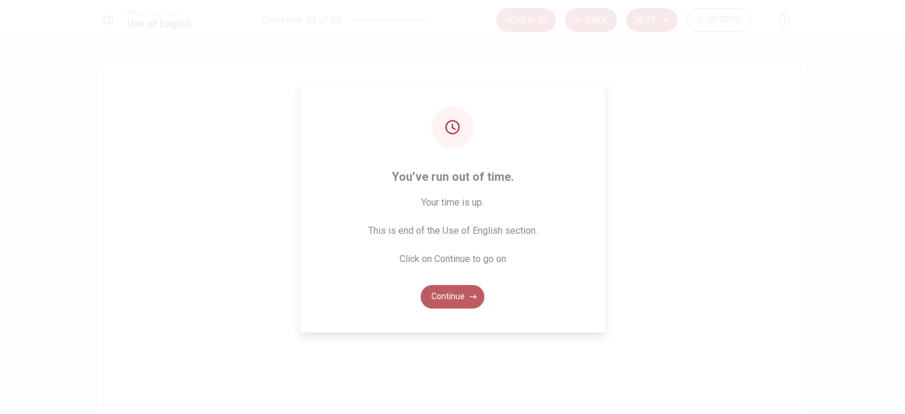
click at [460, 293] on button "Continue" at bounding box center [453, 297] width 64 height 24
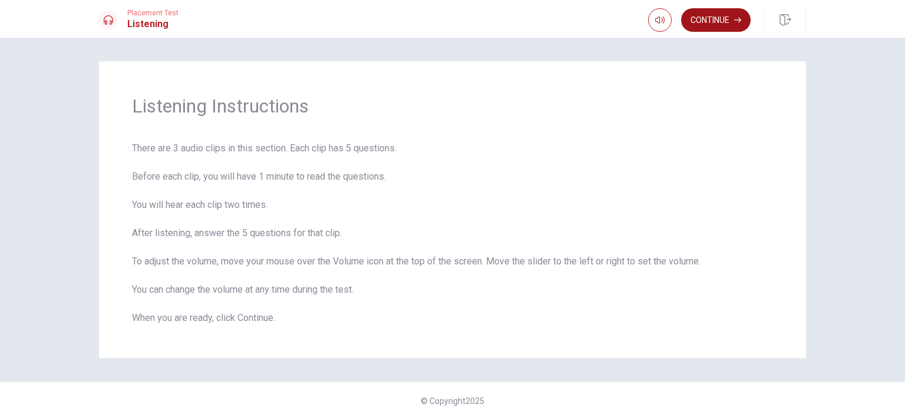
click at [732, 23] on button "Continue" at bounding box center [716, 20] width 70 height 24
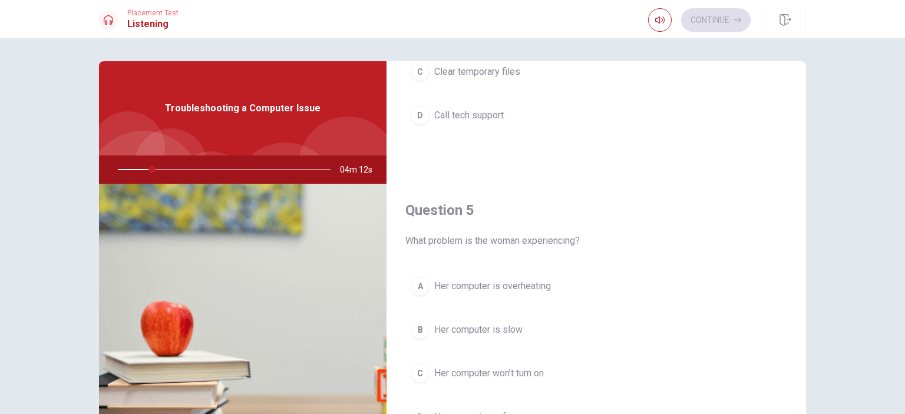
scroll to position [1094, 0]
click at [682, 160] on div "Question 4 What does the man suggest she try first? A Buy a new computer B Repl…" at bounding box center [597, 24] width 420 height 302
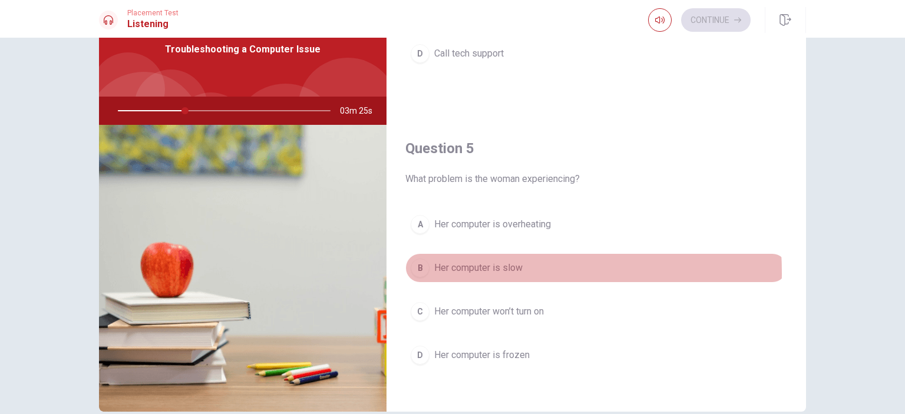
click at [420, 268] on div "B" at bounding box center [420, 268] width 19 height 19
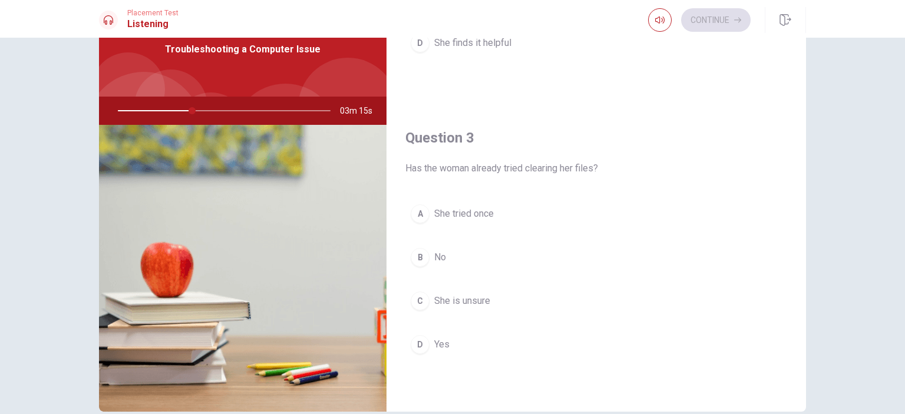
scroll to position [497, 0]
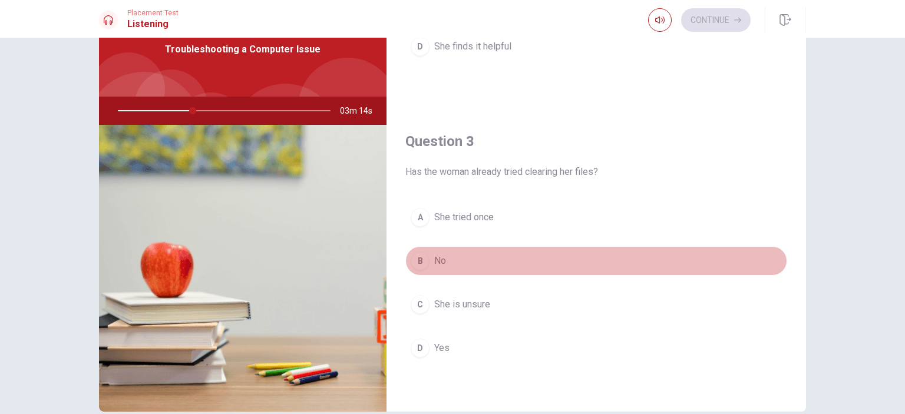
click at [630, 255] on button "B No" at bounding box center [596, 260] width 382 height 29
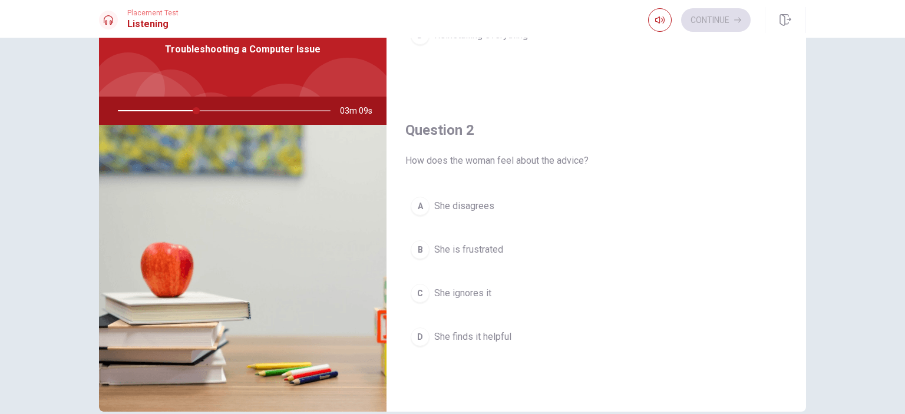
scroll to position [205, 0]
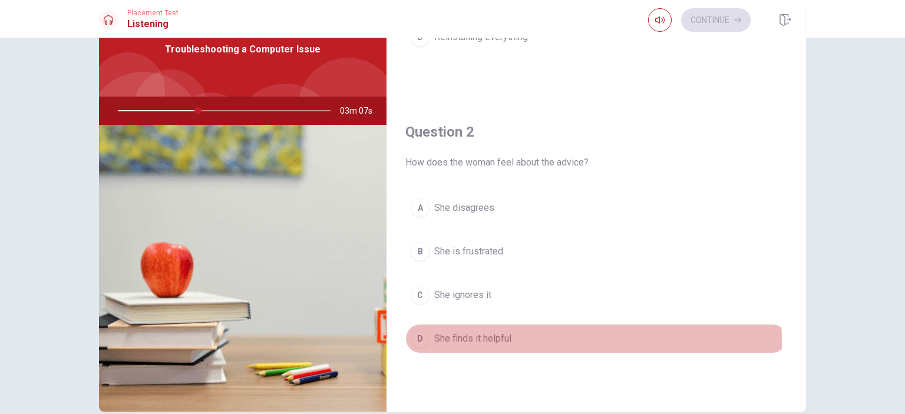
click at [501, 339] on span "She finds it helpful" at bounding box center [472, 339] width 77 height 14
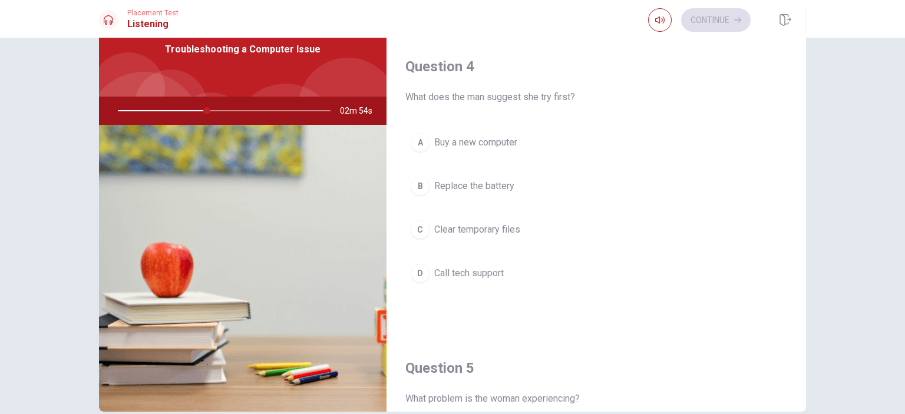
scroll to position [870, 0]
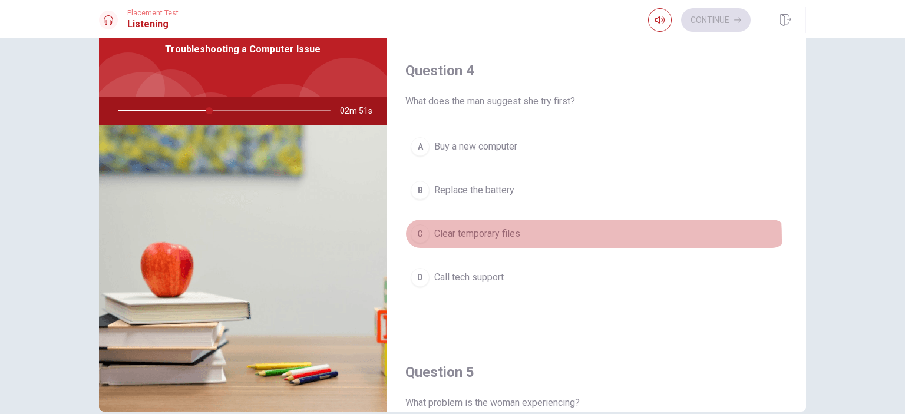
click at [463, 236] on span "Clear temporary files" at bounding box center [477, 234] width 86 height 14
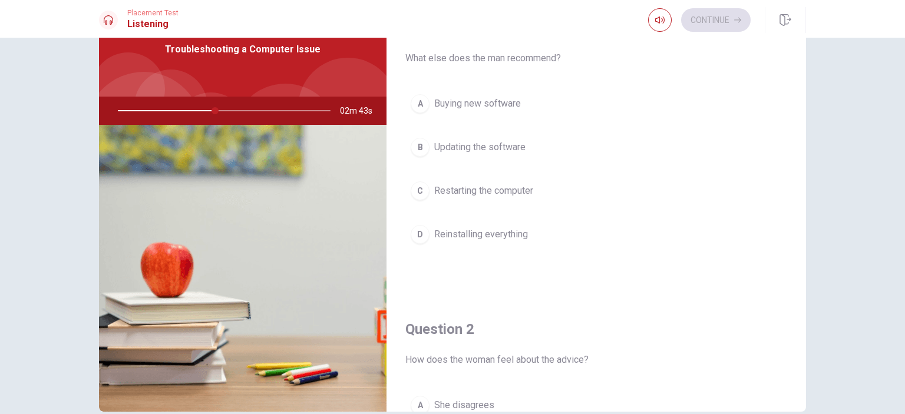
scroll to position [6, 0]
click at [515, 190] on span "Restarting the computer" at bounding box center [483, 193] width 99 height 14
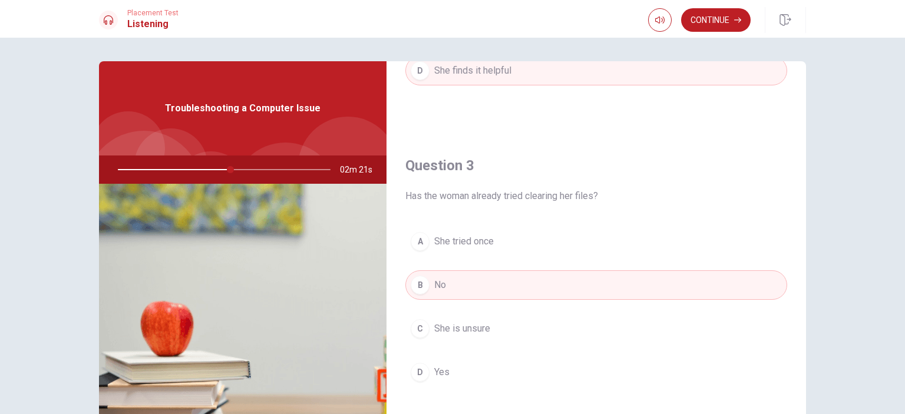
scroll to position [544, 0]
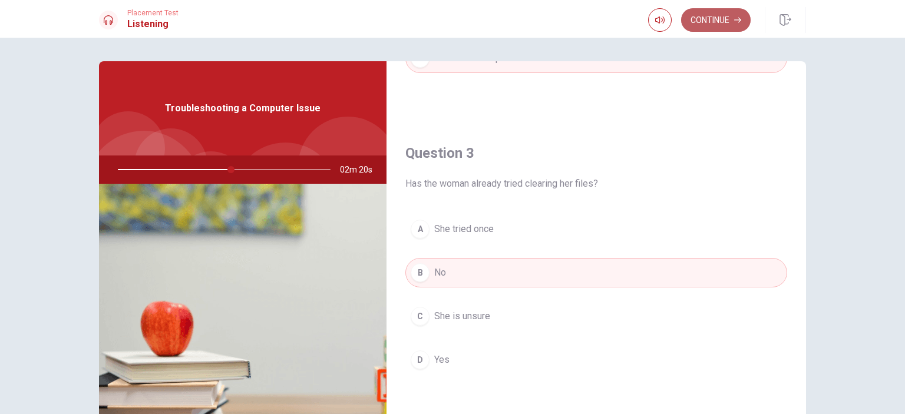
click at [696, 17] on button "Continue" at bounding box center [716, 20] width 70 height 24
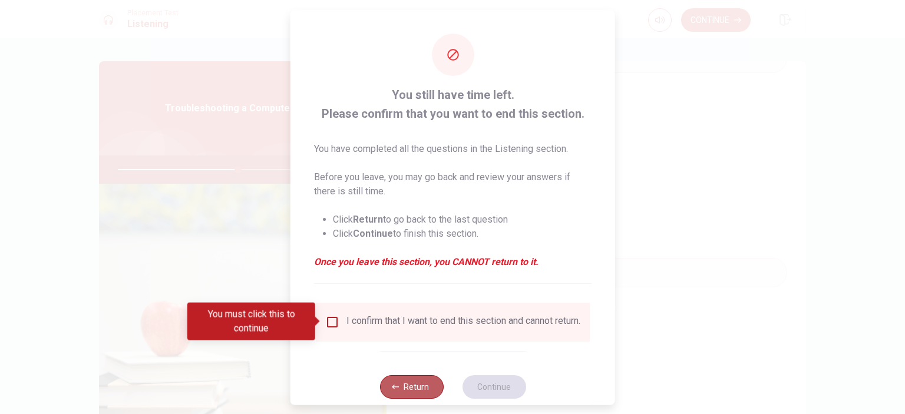
click at [426, 389] on button "Return" at bounding box center [411, 387] width 64 height 24
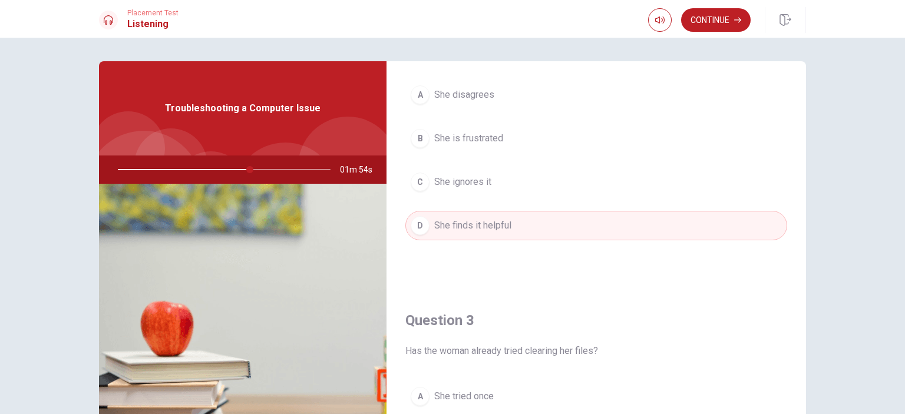
scroll to position [19, 0]
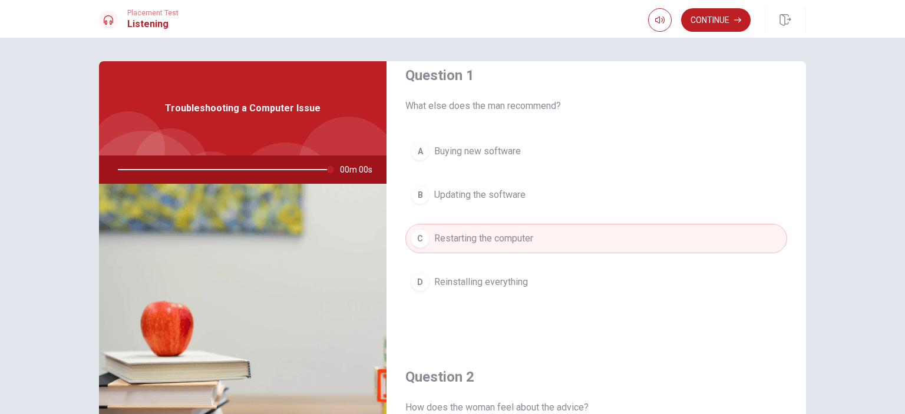
type input "0"
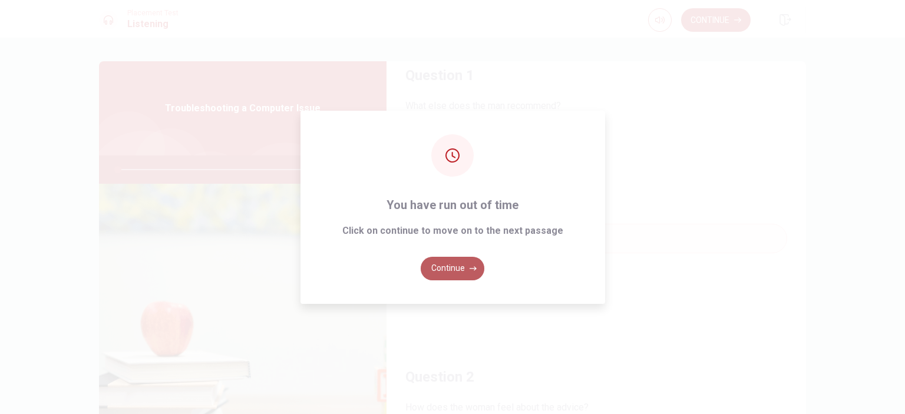
click at [457, 266] on button "Continue" at bounding box center [453, 269] width 64 height 24
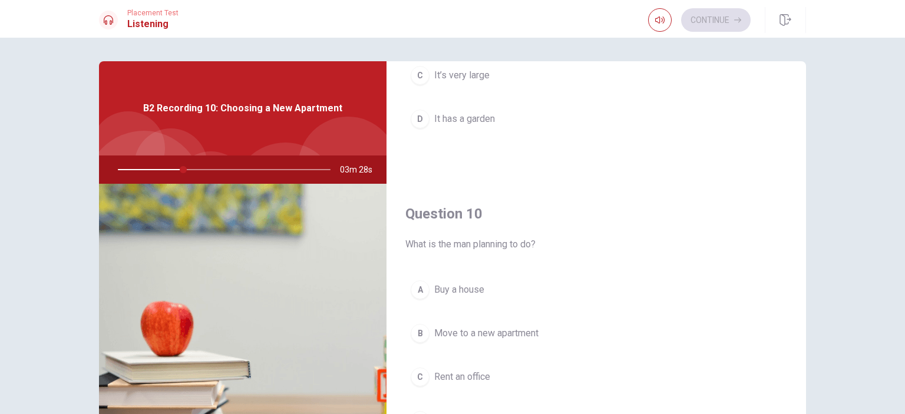
scroll to position [1094, 0]
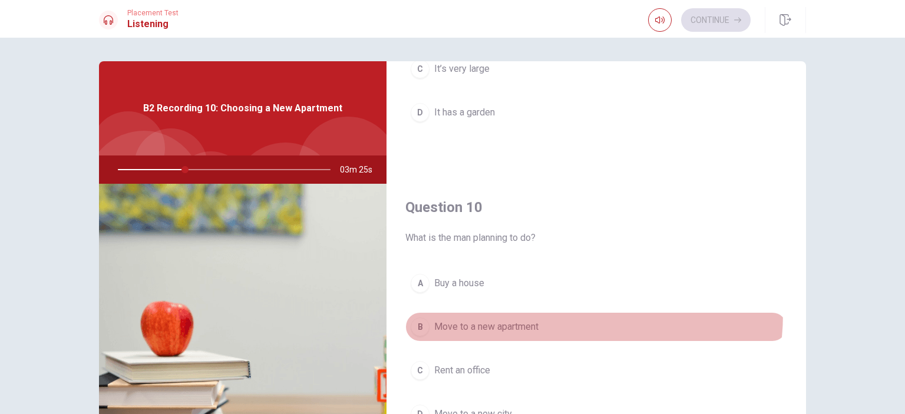
click at [514, 312] on button "B Move to a new apartment" at bounding box center [596, 326] width 382 height 29
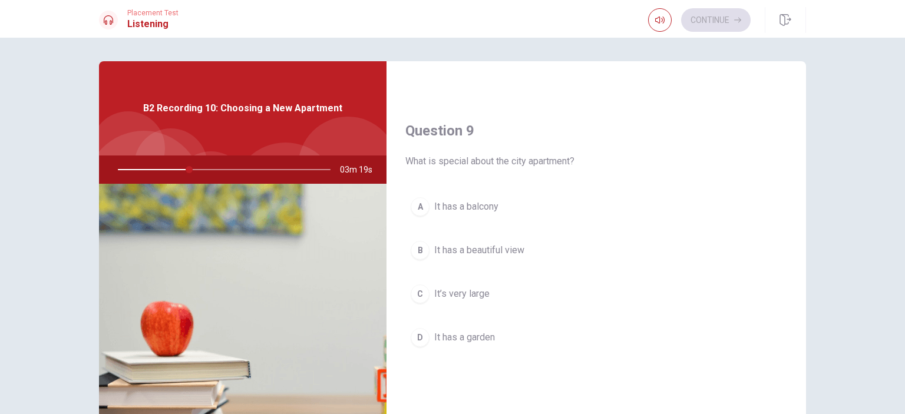
scroll to position [863, 0]
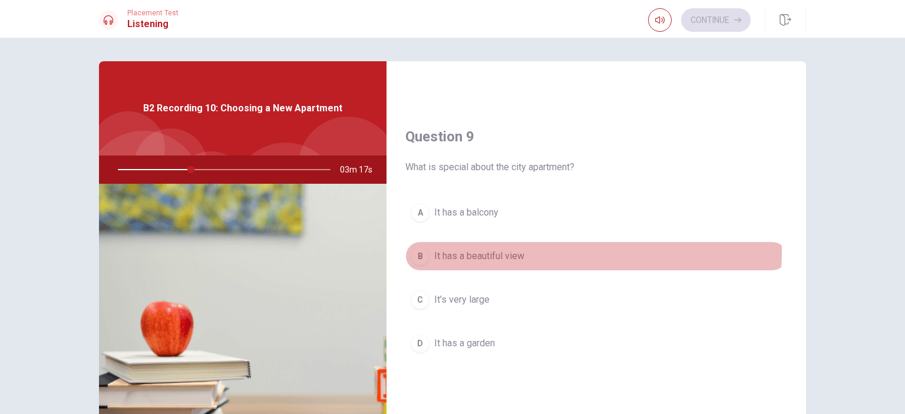
click at [491, 249] on span "It has a beautiful view" at bounding box center [479, 256] width 90 height 14
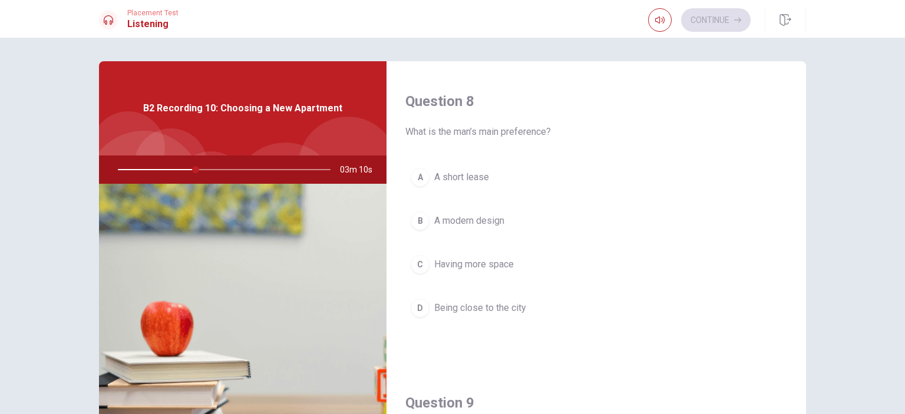
scroll to position [593, 0]
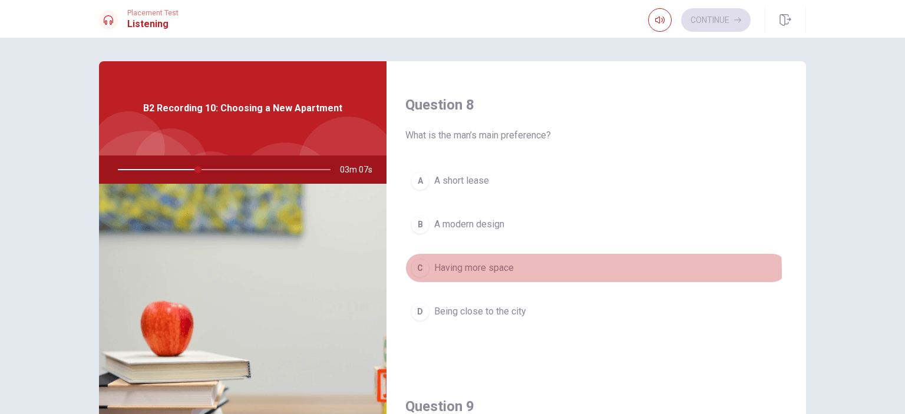
click at [478, 270] on span "Having more space" at bounding box center [474, 268] width 80 height 14
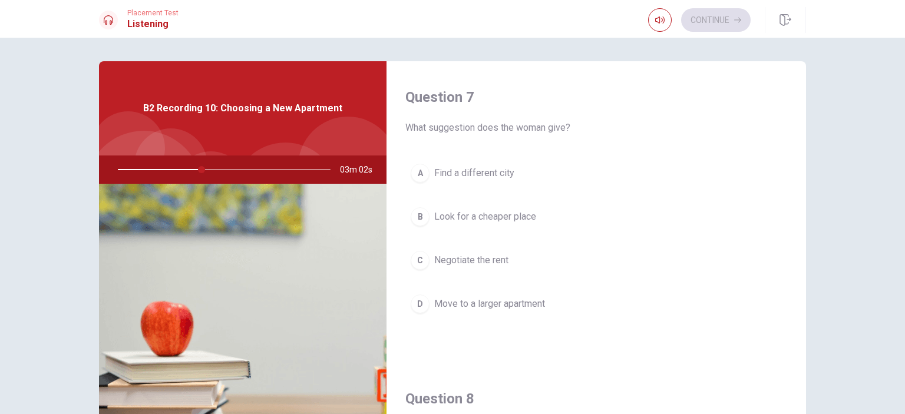
scroll to position [292, 0]
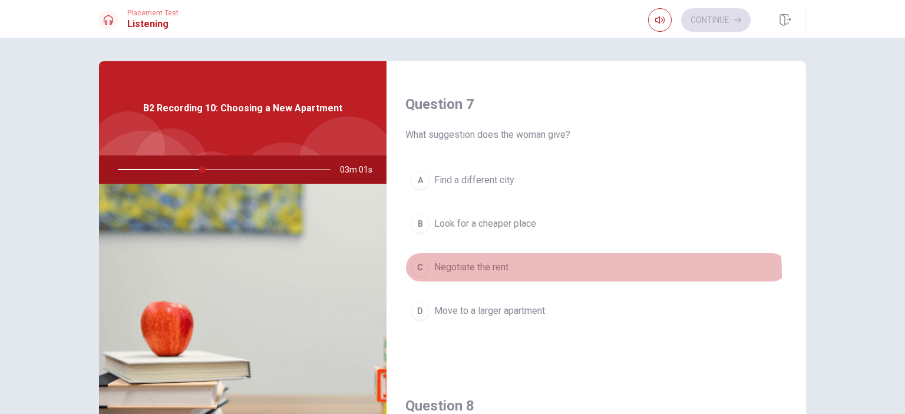
click at [478, 274] on button "C Negotiate the rent" at bounding box center [596, 267] width 382 height 29
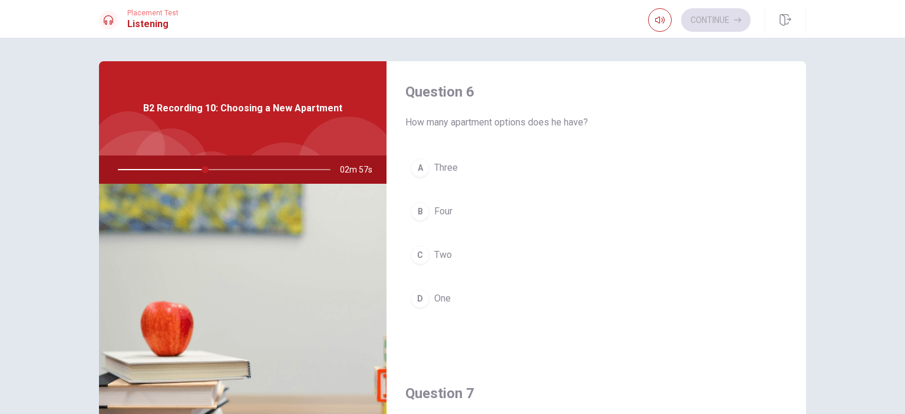
scroll to position [0, 0]
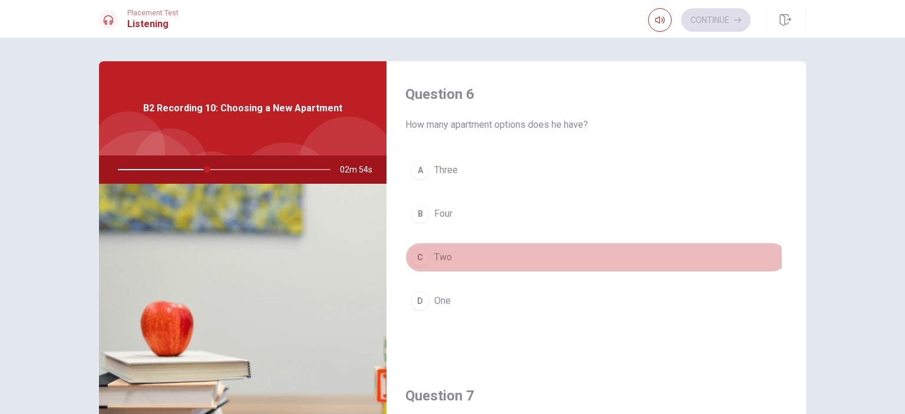
click at [429, 262] on button "C Two" at bounding box center [596, 257] width 382 height 29
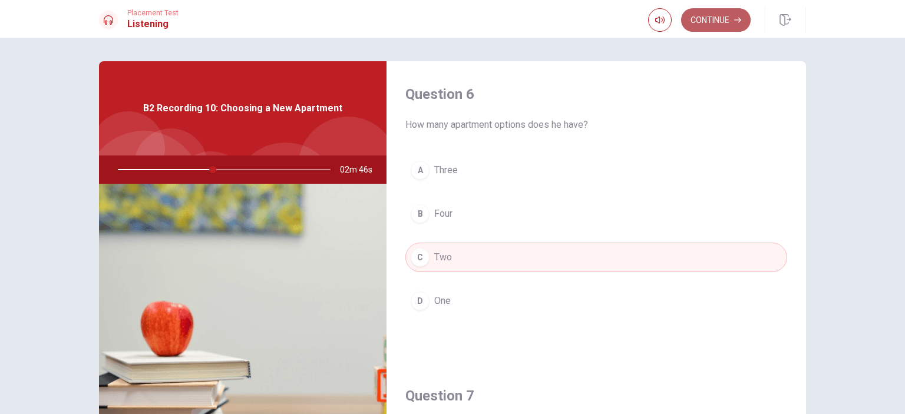
click at [734, 15] on button "Continue" at bounding box center [716, 20] width 70 height 24
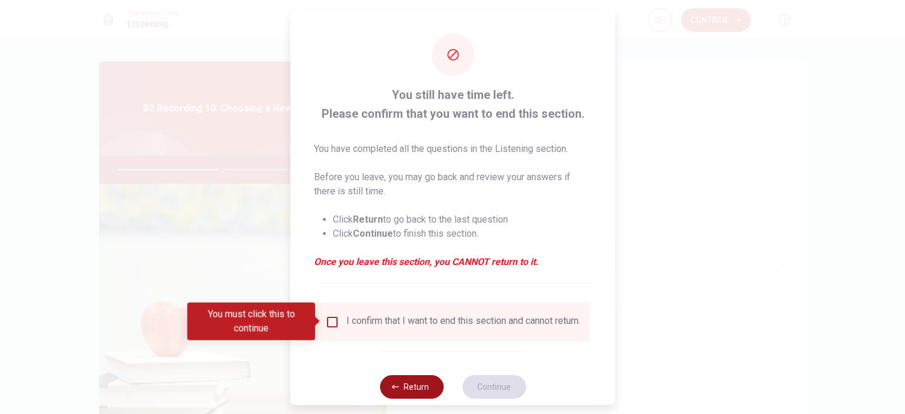
click at [404, 391] on button "Return" at bounding box center [411, 387] width 64 height 24
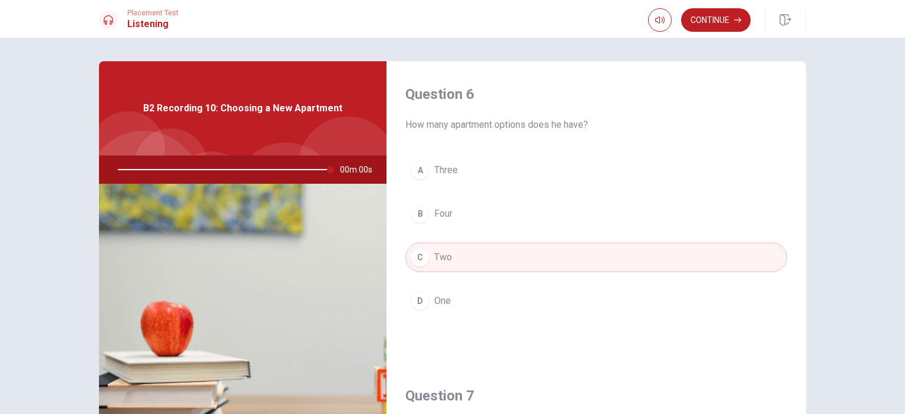
type input "0"
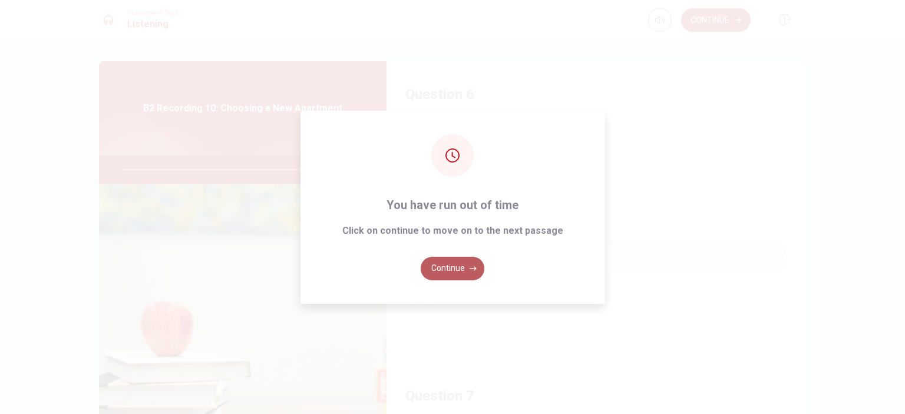
click at [457, 260] on button "Continue" at bounding box center [453, 269] width 64 height 24
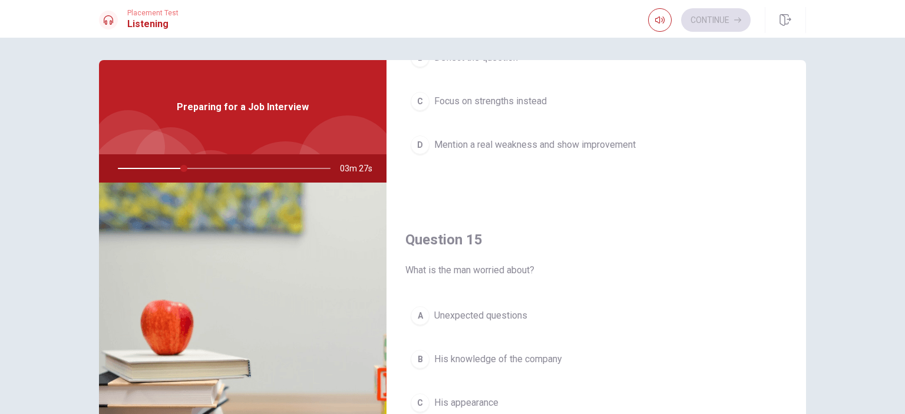
scroll to position [1094, 0]
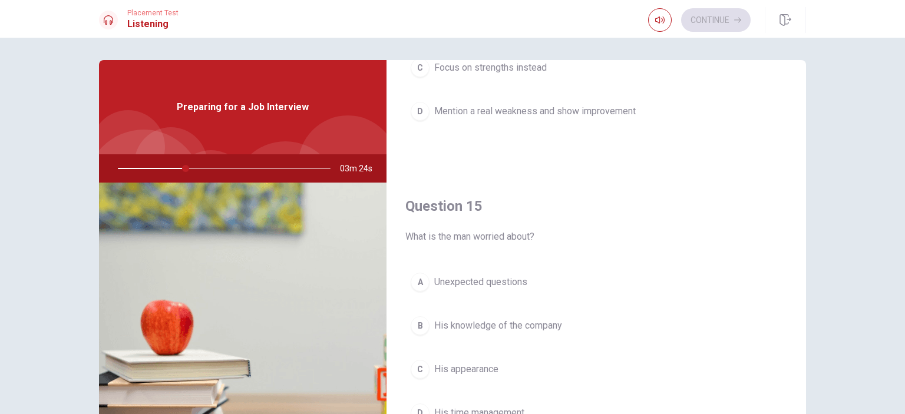
click at [512, 268] on button "A Unexpected questions" at bounding box center [596, 282] width 382 height 29
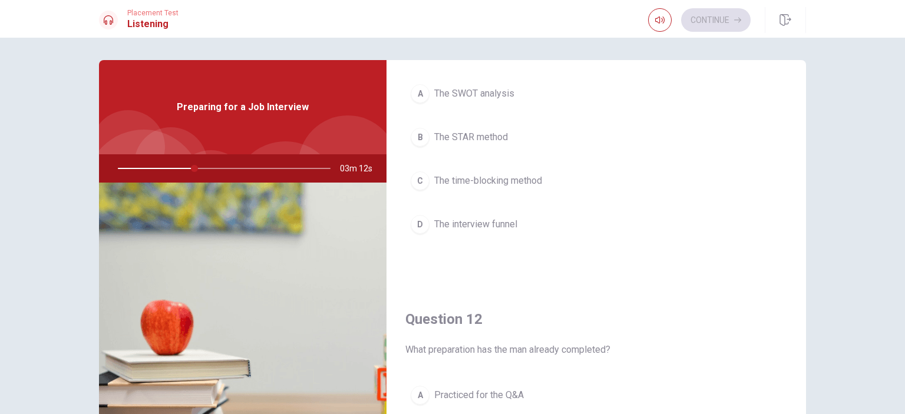
scroll to position [94, 0]
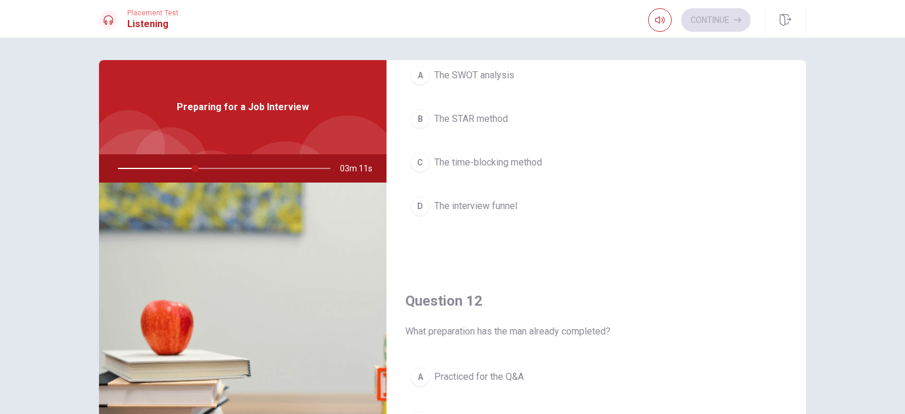
click at [590, 122] on button "B The STAR method" at bounding box center [596, 118] width 382 height 29
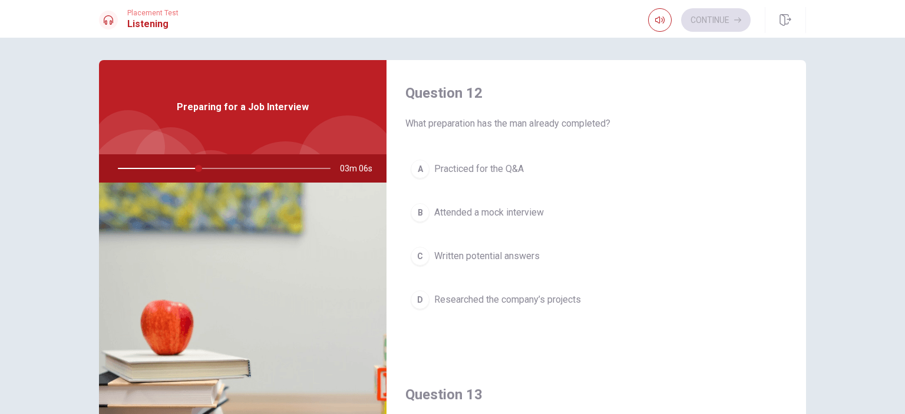
scroll to position [304, 0]
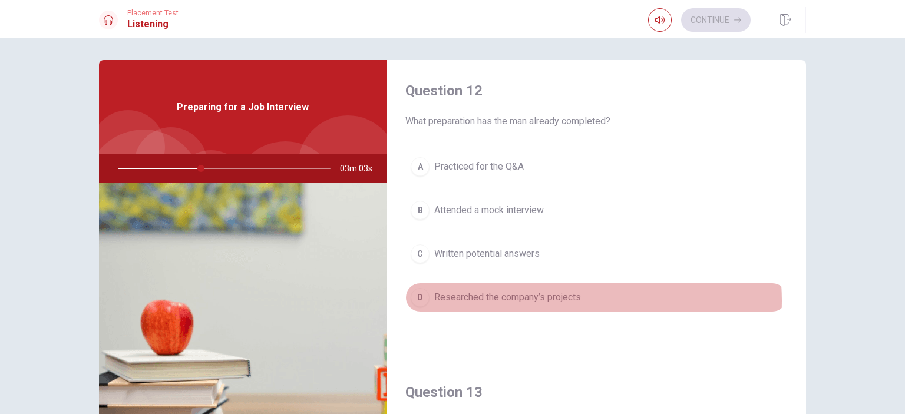
click at [573, 298] on span "Researched the company’s projects" at bounding box center [507, 297] width 147 height 14
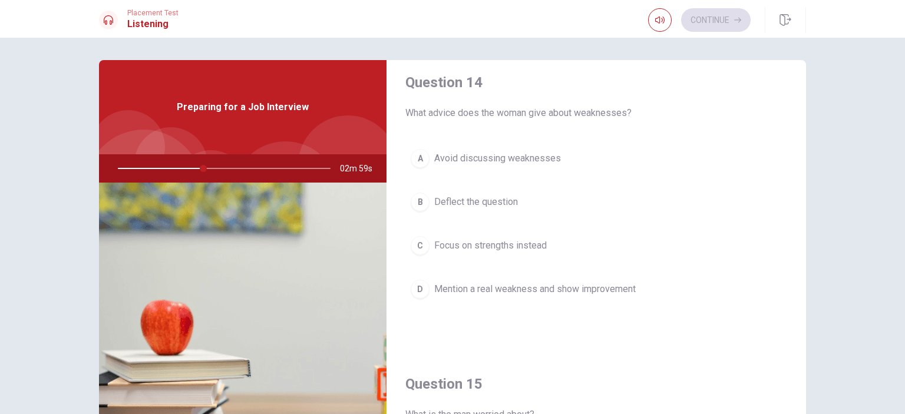
scroll to position [922, 0]
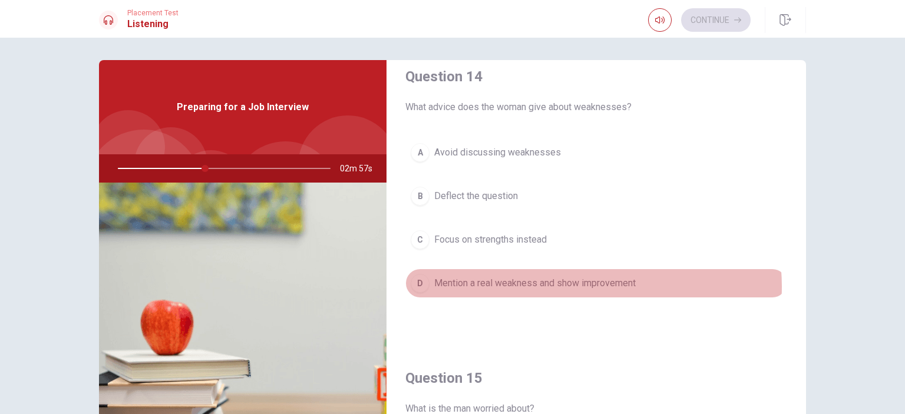
click at [587, 282] on span "Mention a real weakness and show improvement" at bounding box center [535, 283] width 202 height 14
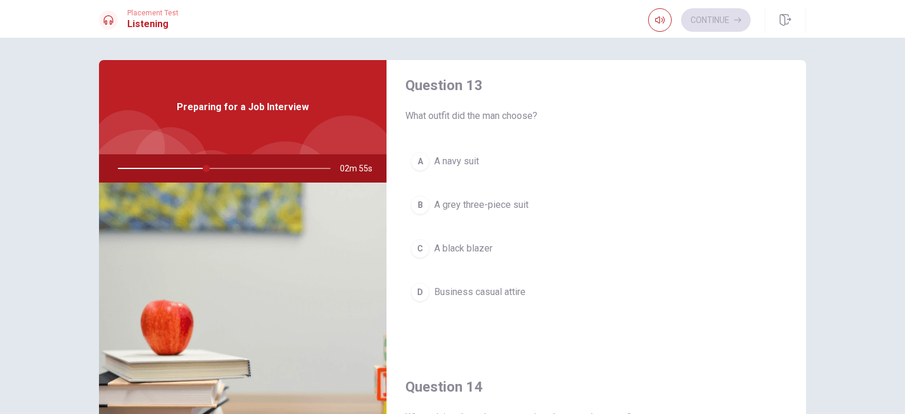
scroll to position [608, 0]
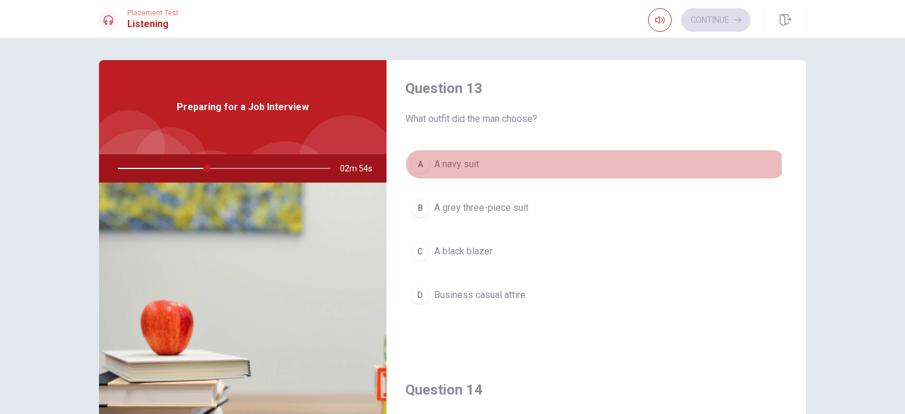
click at [452, 171] on button "A A navy suit" at bounding box center [596, 164] width 382 height 29
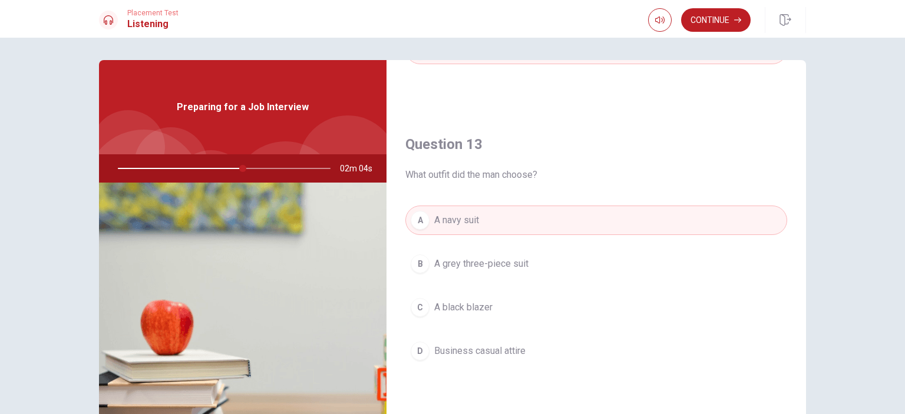
scroll to position [566, 0]
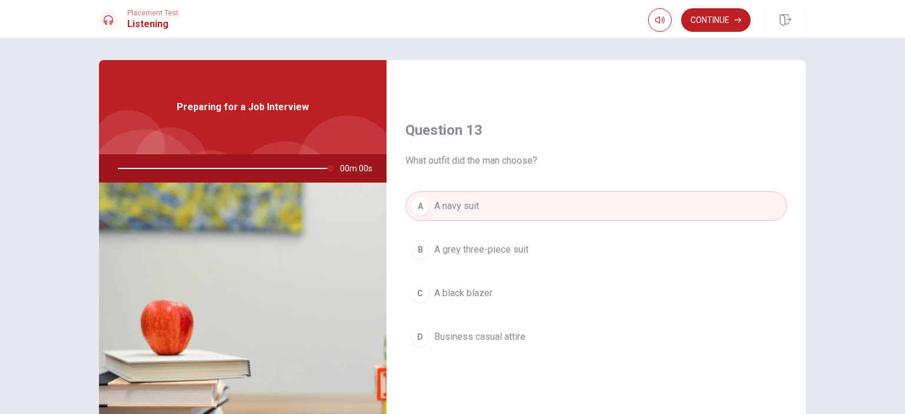
type input "0"
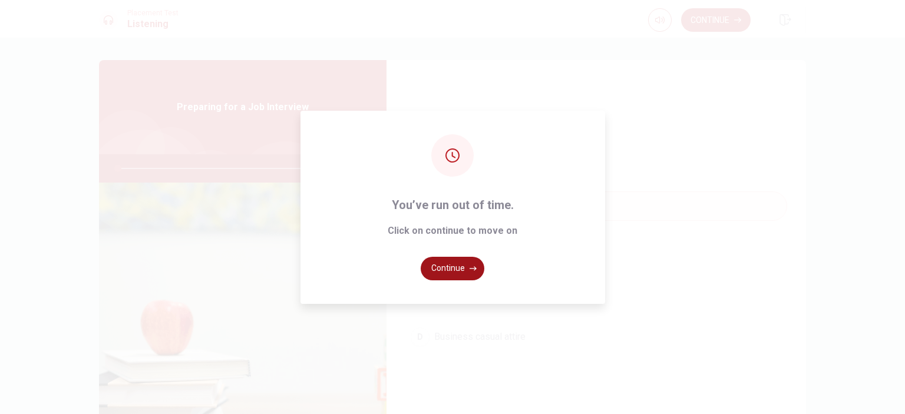
click at [464, 272] on button "Continue" at bounding box center [453, 269] width 64 height 24
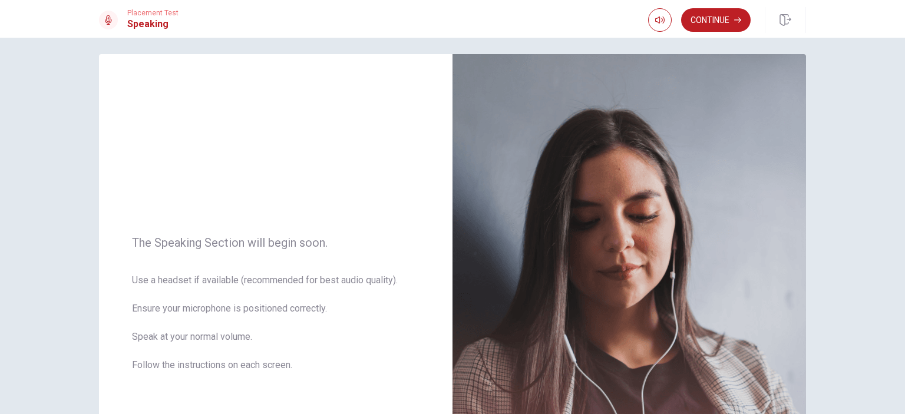
scroll to position [0, 0]
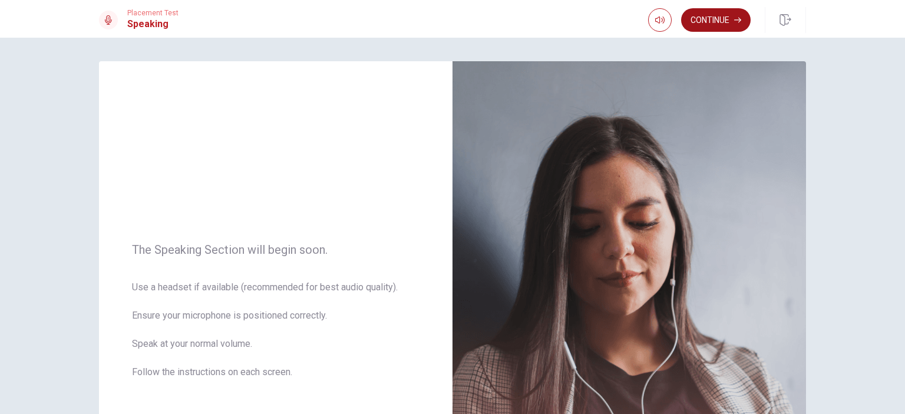
click at [734, 23] on icon "button" at bounding box center [737, 19] width 7 height 7
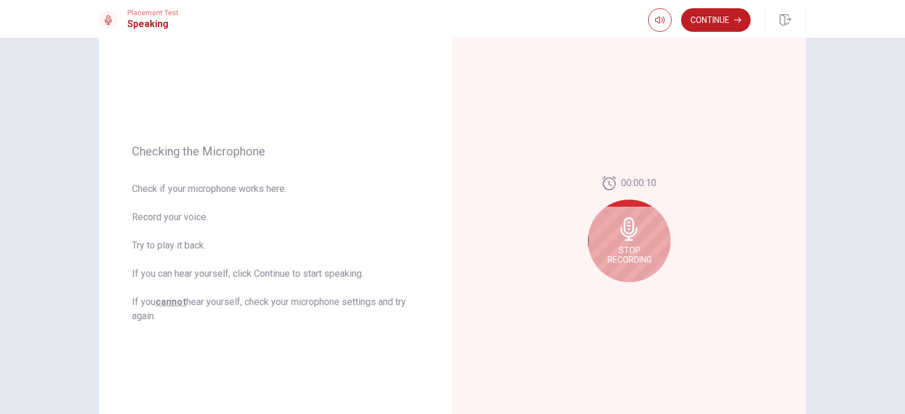
scroll to position [85, 0]
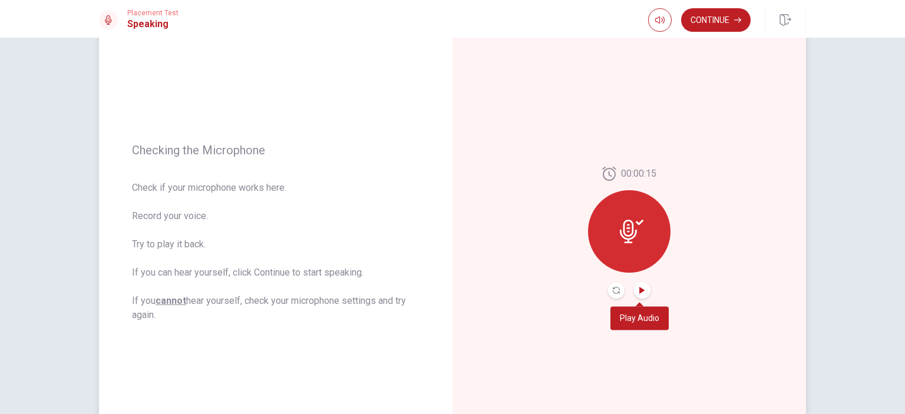
click at [641, 287] on icon "Play Audio" at bounding box center [642, 290] width 7 height 7
click at [726, 24] on button "Continue" at bounding box center [716, 20] width 70 height 24
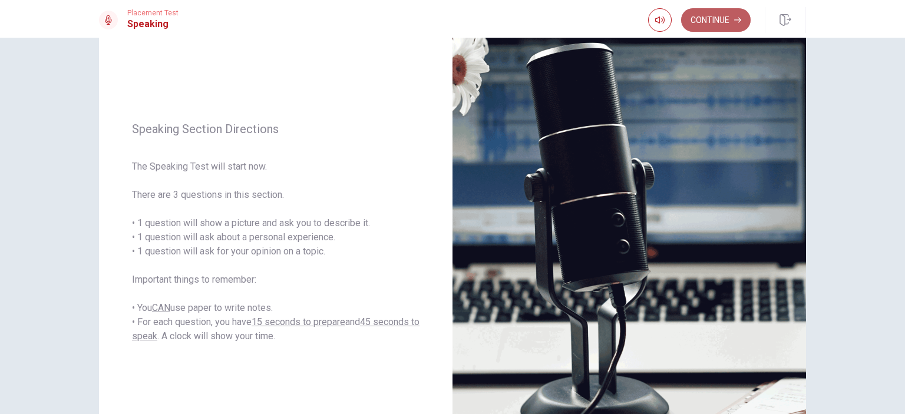
click at [705, 23] on button "Continue" at bounding box center [716, 20] width 70 height 24
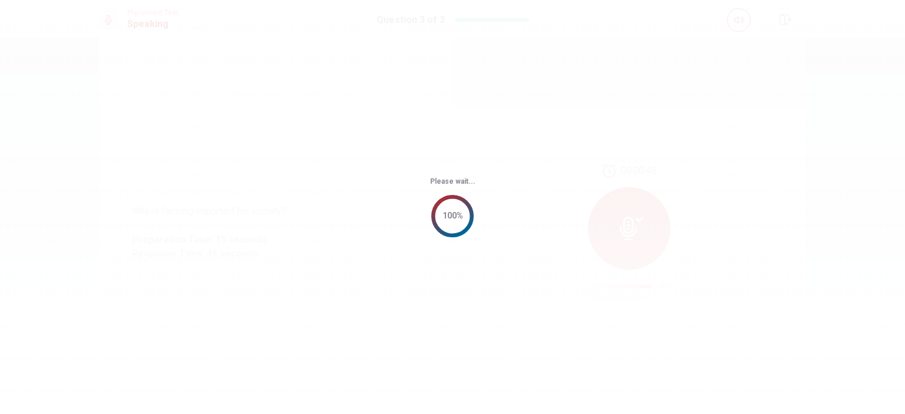
scroll to position [0, 0]
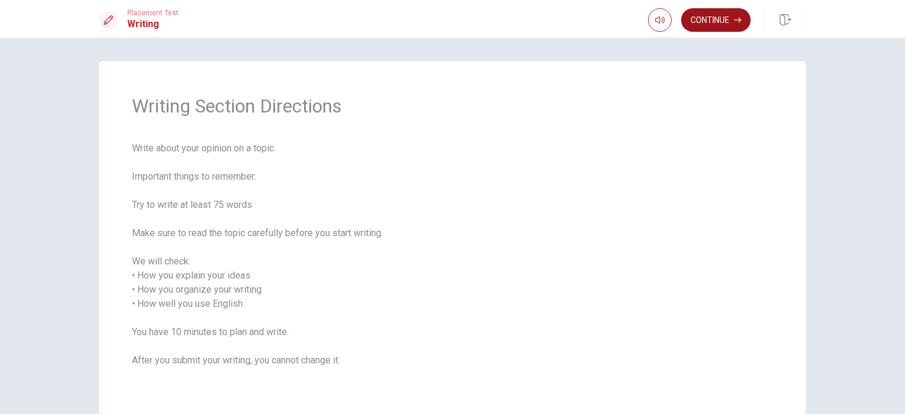
click at [708, 28] on button "Continue" at bounding box center [716, 20] width 70 height 24
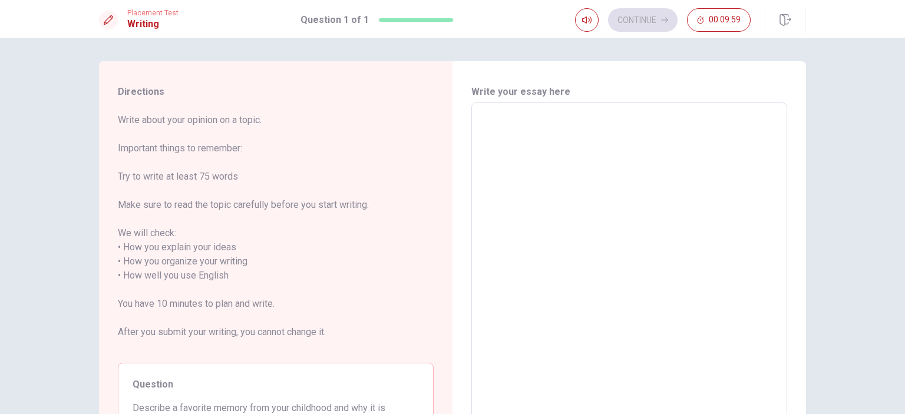
click at [558, 141] on textarea at bounding box center [629, 276] width 299 height 327
type textarea "O"
type textarea "x"
type textarea "On"
type textarea "x"
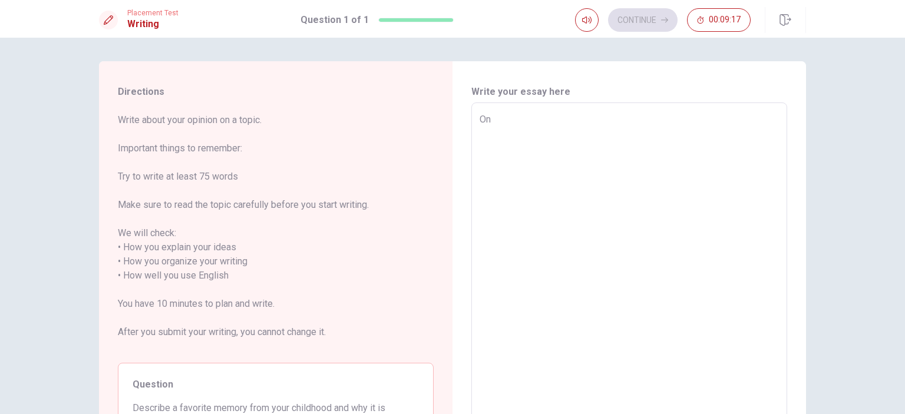
type textarea "One"
type textarea "x"
type textarea "One"
type textarea "x"
type textarea "One o"
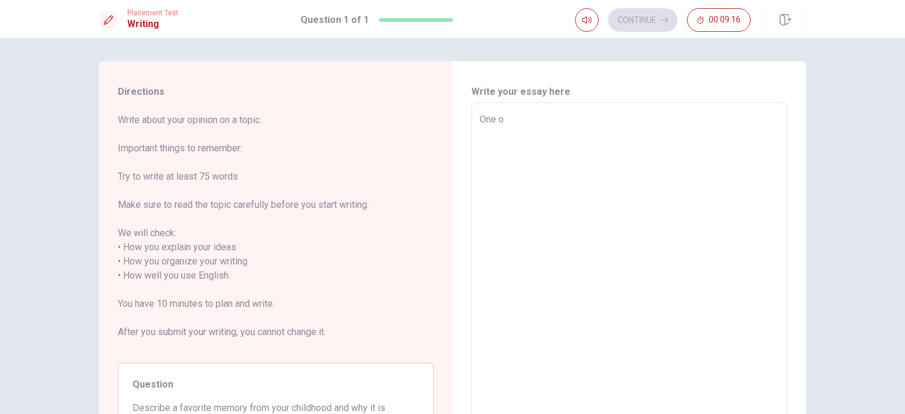
type textarea "x"
type textarea "One of"
type textarea "x"
type textarea "One of"
type textarea "x"
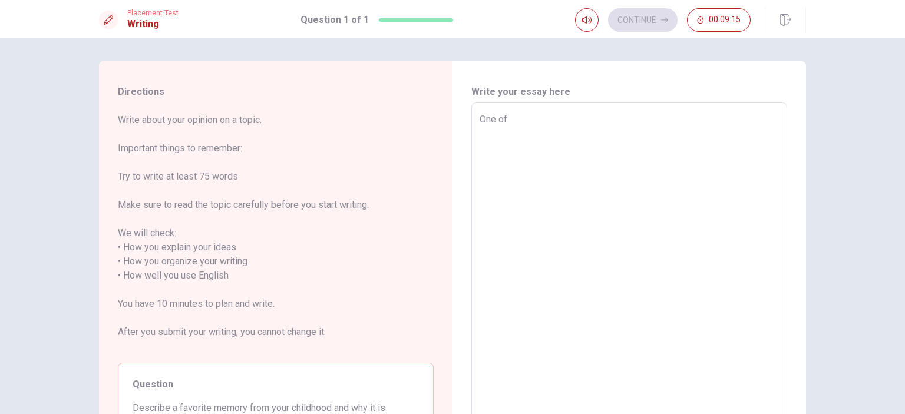
type textarea "One of m"
type textarea "x"
type textarea "One of my"
type textarea "x"
type textarea "One of my"
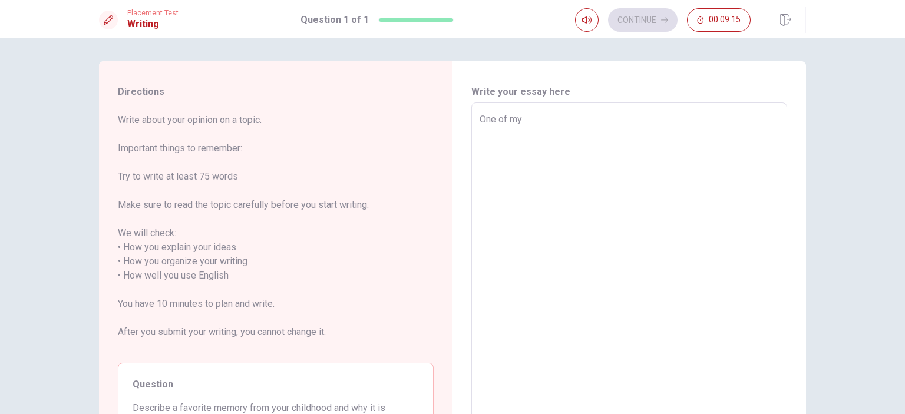
type textarea "x"
type textarea "One of my f"
type textarea "x"
type textarea "One of my fa"
type textarea "x"
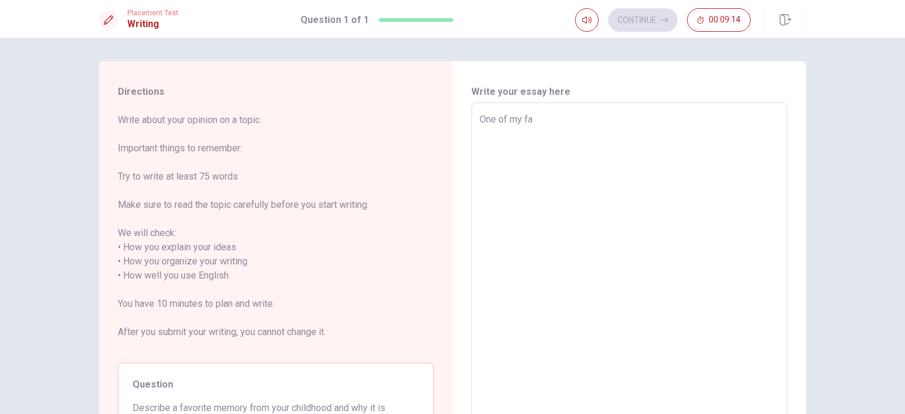
type textarea "One of my fav"
type textarea "x"
type textarea "One of my favo"
type textarea "x"
type textarea "One of my favor"
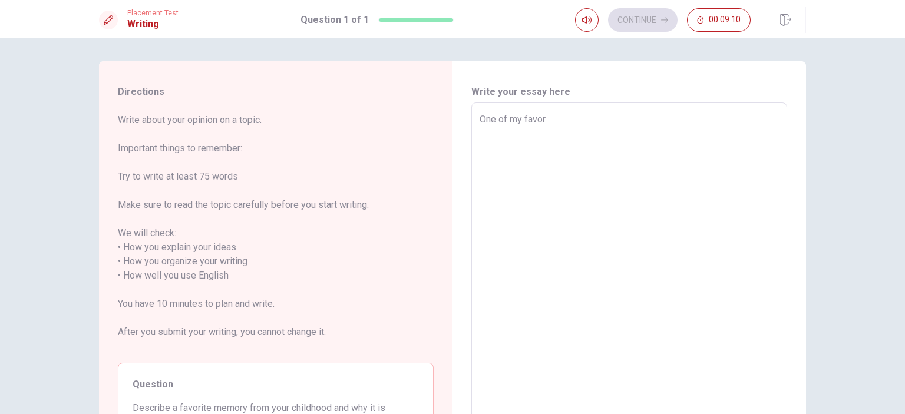
type textarea "x"
type textarea "One of my favori"
type textarea "x"
type textarea "One of my favorit"
type textarea "x"
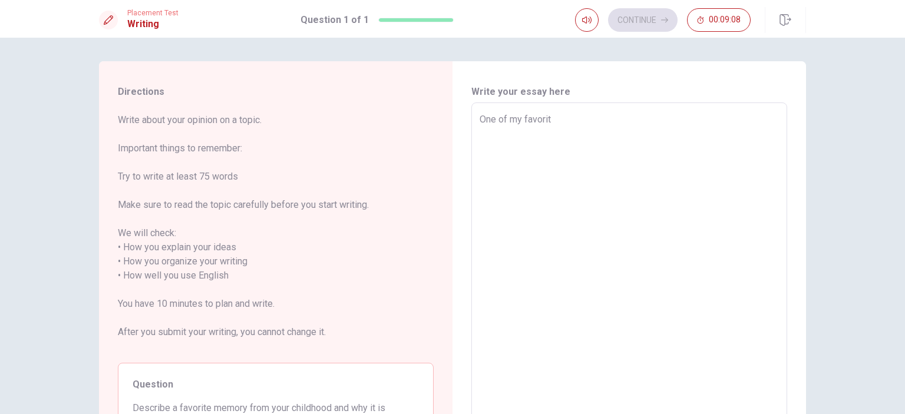
type textarea "One of my favorite"
type textarea "x"
type textarea "One of my favorites"
type textarea "x"
type textarea "One of my favorites"
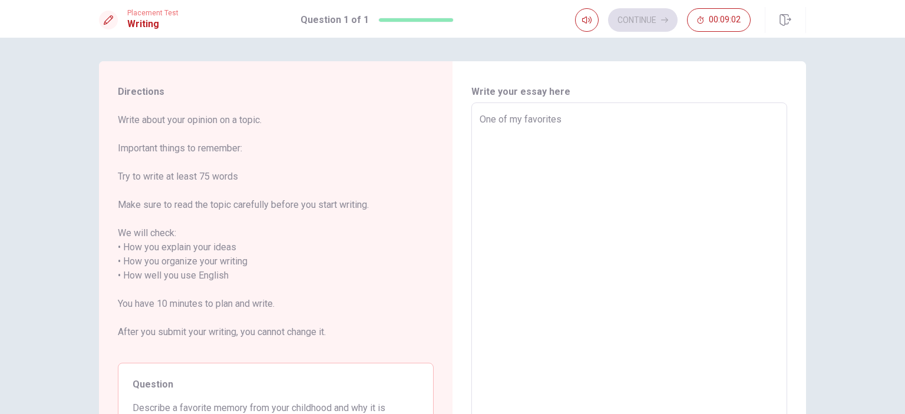
type textarea "x"
type textarea "One of my favorites m"
type textarea "x"
type textarea "One of my favorites me"
type textarea "x"
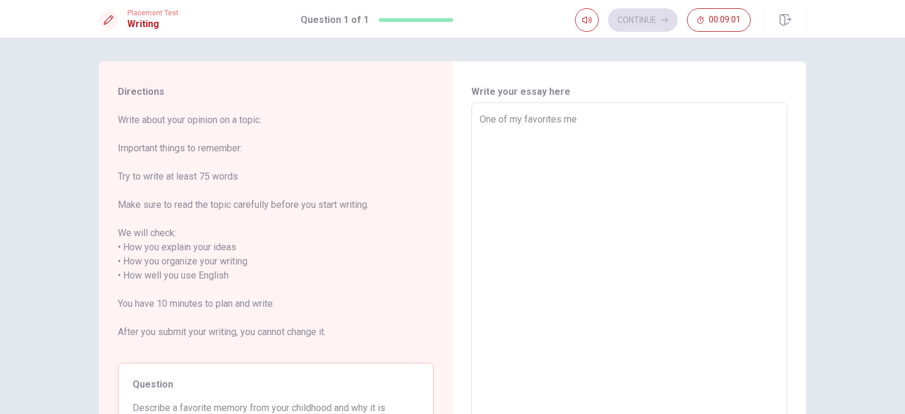
type textarea "One of my favorites mem"
type textarea "x"
type textarea "One of my favorites memo"
type textarea "x"
type textarea "One of my favorites memor"
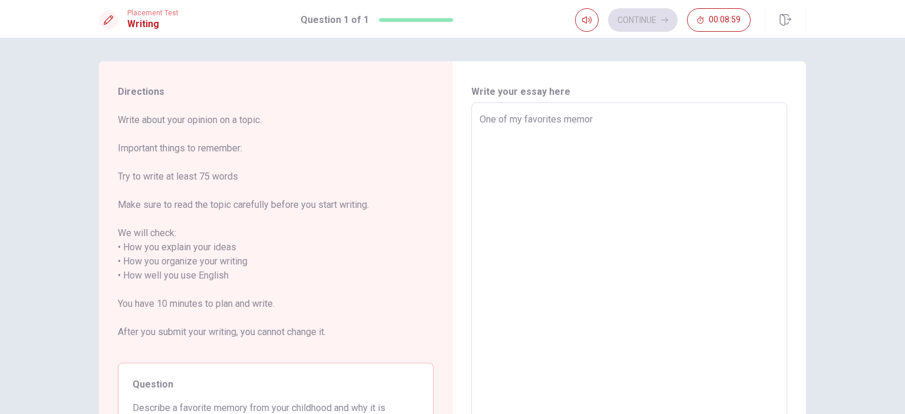
type textarea "x"
type textarea "One of my favorites memori"
type textarea "x"
type textarea "One of my favorites memorie"
type textarea "x"
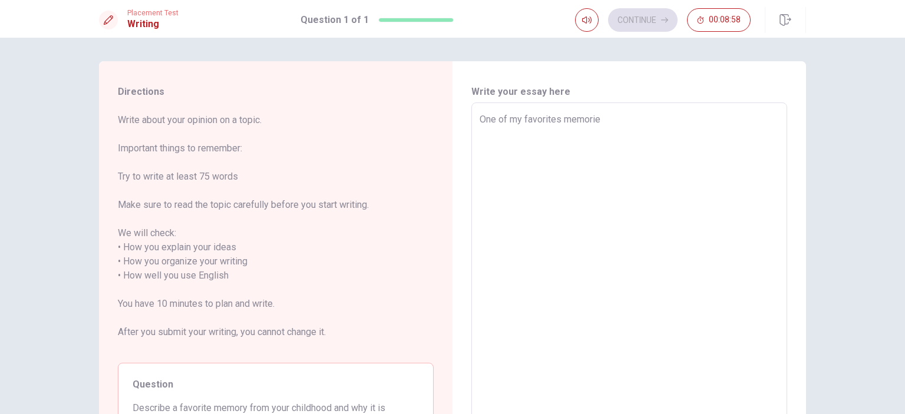
type textarea "One of my favorites memories"
type textarea "x"
type textarea "One of my favorites memories"
type textarea "x"
type textarea "One of my favorites memories f"
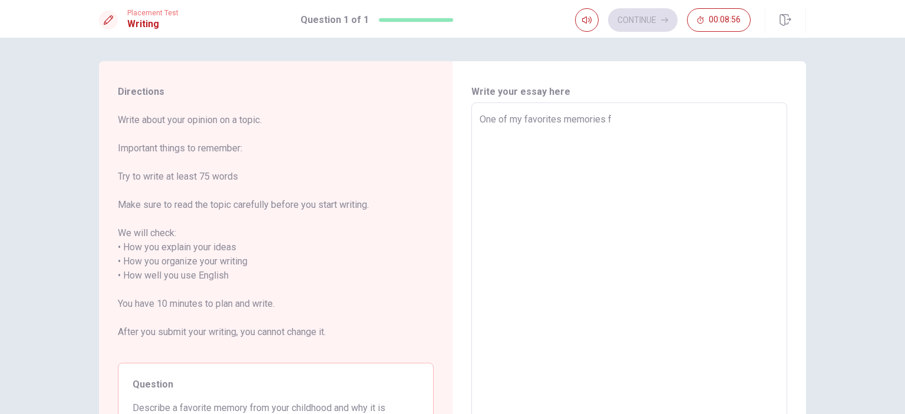
type textarea "x"
type textarea "One of my favorites memories fr"
type textarea "x"
type textarea "One of my favorites memories fro"
type textarea "x"
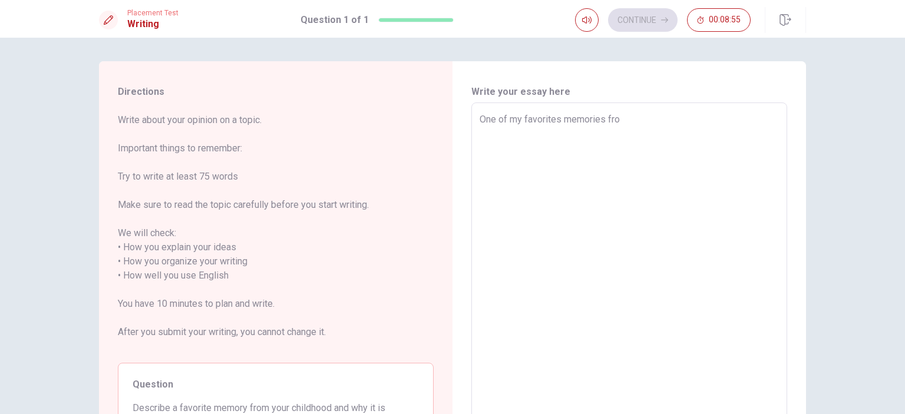
type textarea "One of my favorites memories from"
type textarea "x"
type textarea "One of my favorites memories from"
type textarea "x"
type textarea "One of my favorites memories from m"
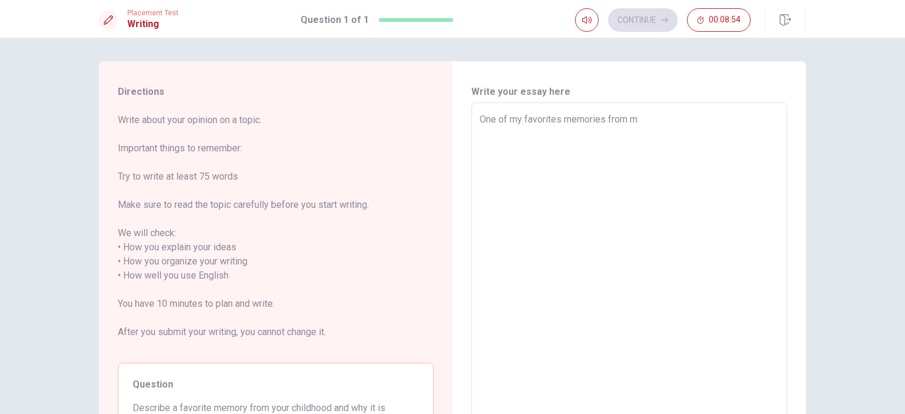
type textarea "x"
type textarea "One of my favorites memories from my"
type textarea "x"
type textarea "One of my favorites memories from my"
click at [536, 121] on textarea "One of my favorites memories from my" at bounding box center [629, 276] width 299 height 327
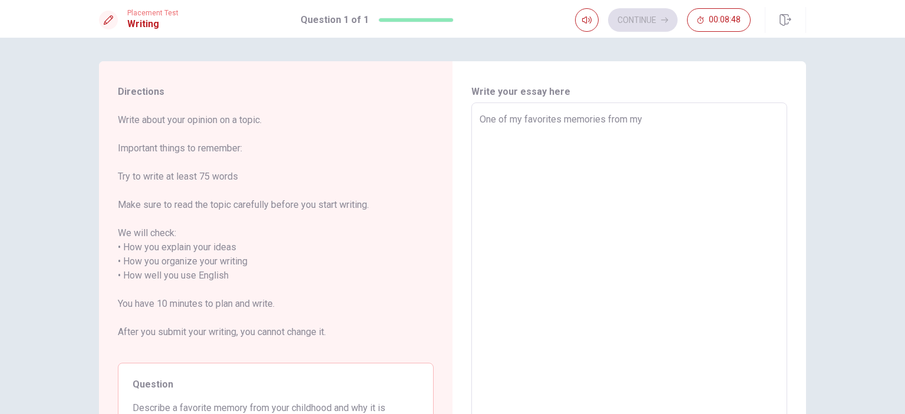
click at [657, 122] on textarea "One of my favorites memories from my" at bounding box center [629, 276] width 299 height 327
click at [562, 122] on textarea "One of my favorites memories from my" at bounding box center [629, 276] width 299 height 327
type textarea "x"
type textarea "One of my favorites }memories from my"
type textarea "x"
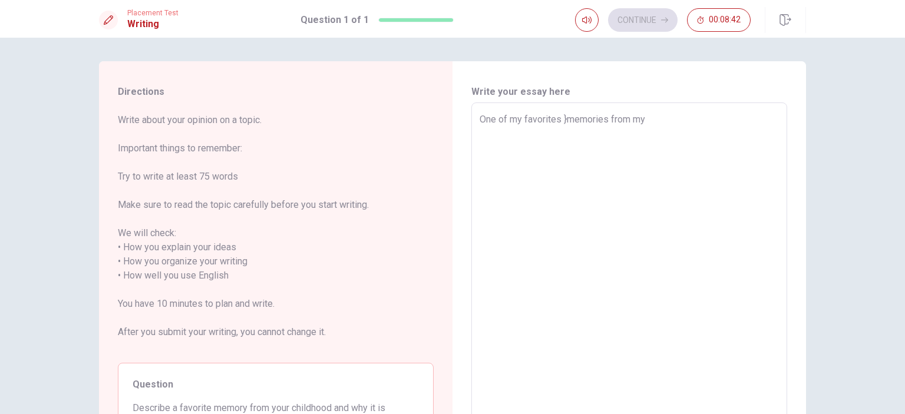
type textarea "One of my favorites memories from my"
type textarea "x"
type textarea "One of my favoritesmemories from my"
type textarea "x"
type textarea "One of my favoritememories from my"
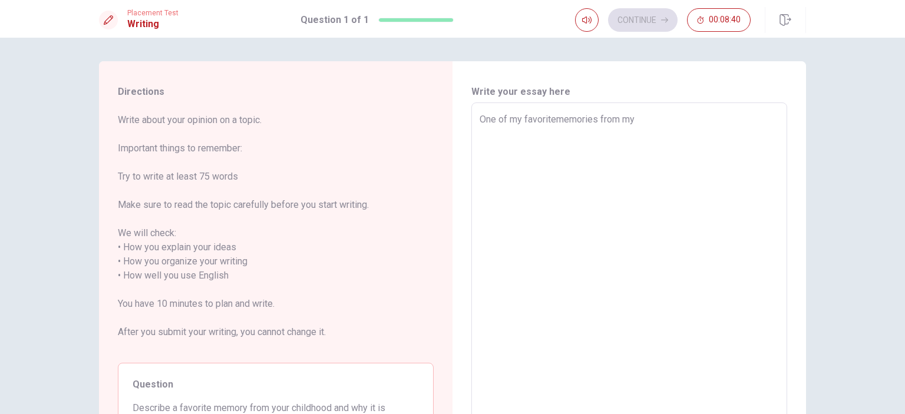
type textarea "x"
type textarea "One of my favorite memories from my"
click at [642, 117] on textarea "One of my favorite memories from my" at bounding box center [629, 276] width 299 height 327
type textarea "x"
type textarea "One of my favorite memories from my c"
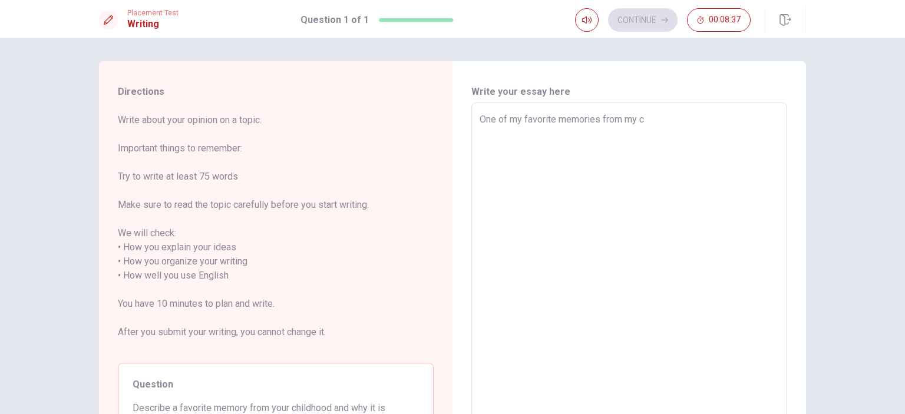
type textarea "x"
type textarea "One of my favorite memories from my ch"
type textarea "x"
type textarea "One of my favorite memories from my chi"
type textarea "x"
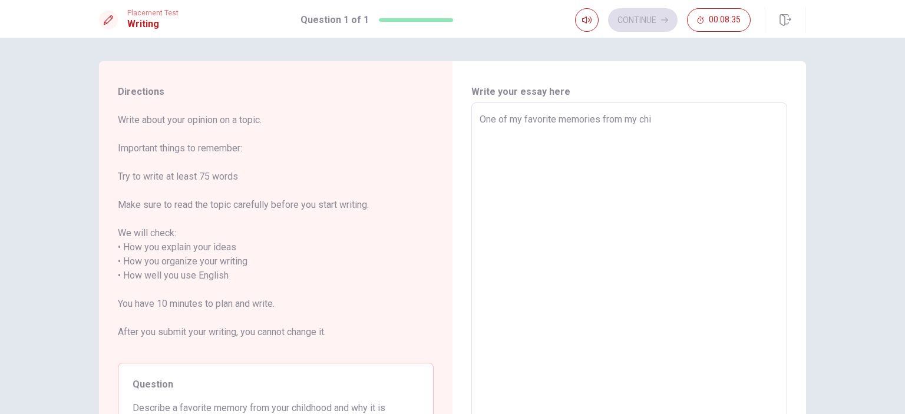
type textarea "One of my favorite memories from my chil"
type textarea "x"
type textarea "One of my favorite memories from my child"
type textarea "x"
type textarea "One of my favorite memories from my childh"
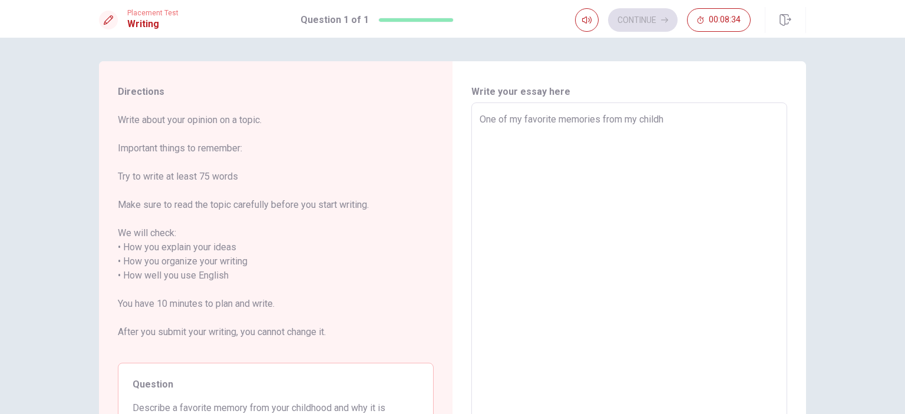
type textarea "x"
type textarea "One of my favorite memories from my childho"
type textarea "x"
type textarea "One of my favorite memories from my childhoo"
type textarea "x"
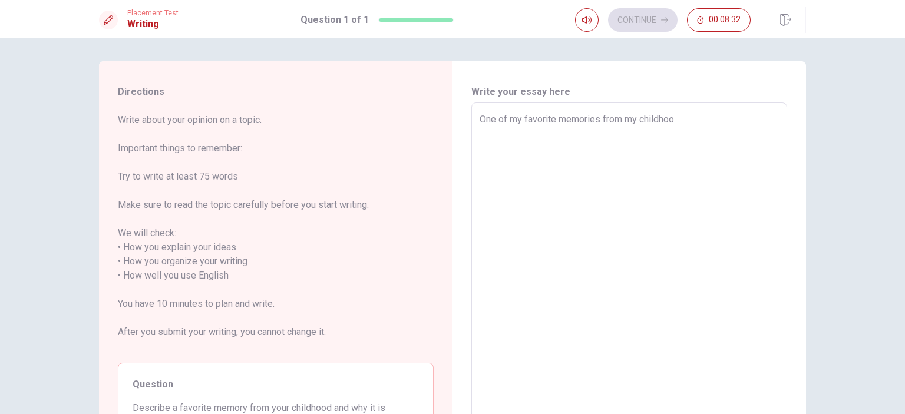
type textarea "One of my favorite memories from my childhood"
type textarea "x"
type textarea "One of my favorite memories from my childhood"
type textarea "x"
type textarea "One of my favorite memories from my childhood i"
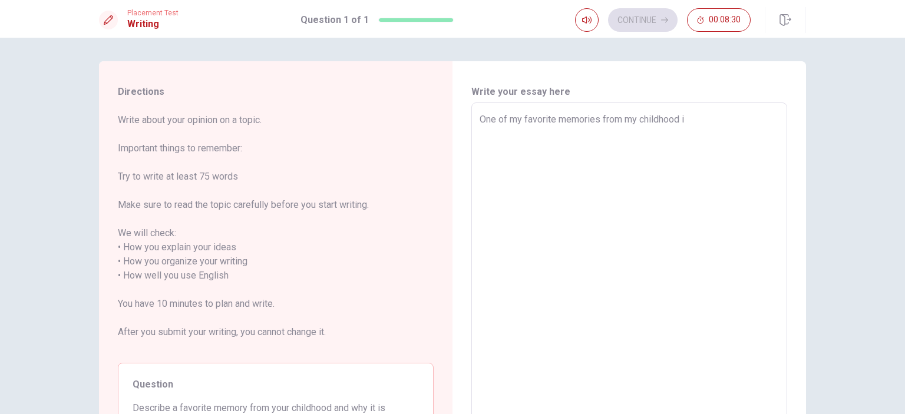
type textarea "x"
type textarea "One of my favorite memories from my childhood is"
type textarea "x"
type textarea "One of my favorite memories from my childhood is"
type textarea "x"
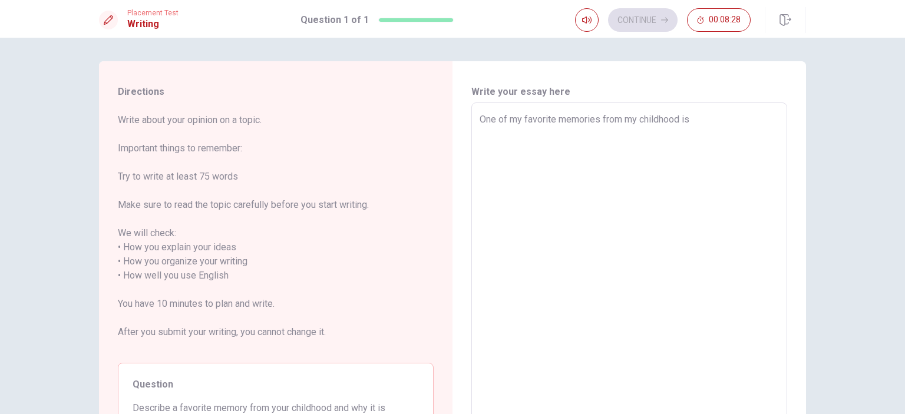
type textarea "One of my favorite memories from my childhood is w"
type textarea "x"
type textarea "One of my favorite memories from my childhood is wh"
type textarea "x"
type textarea "One of my favorite memories from my childhood is whe"
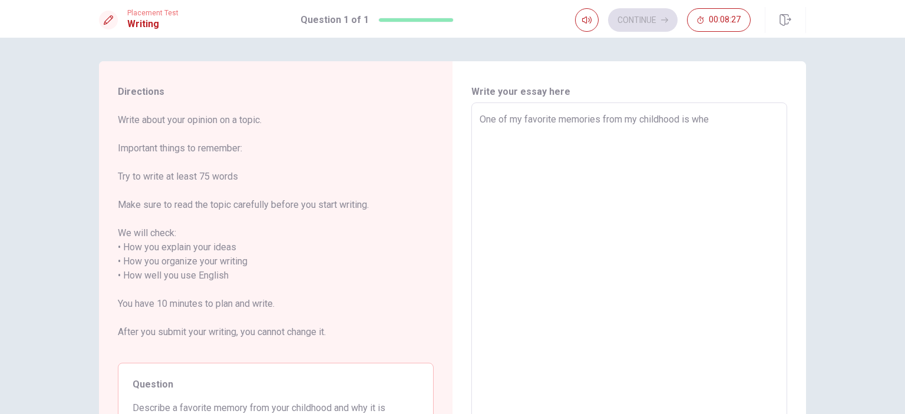
type textarea "x"
type textarea "One of my favorite memories from my childhood is when"
type textarea "x"
type textarea "One of my favorite memories from my childhood is when"
type textarea "x"
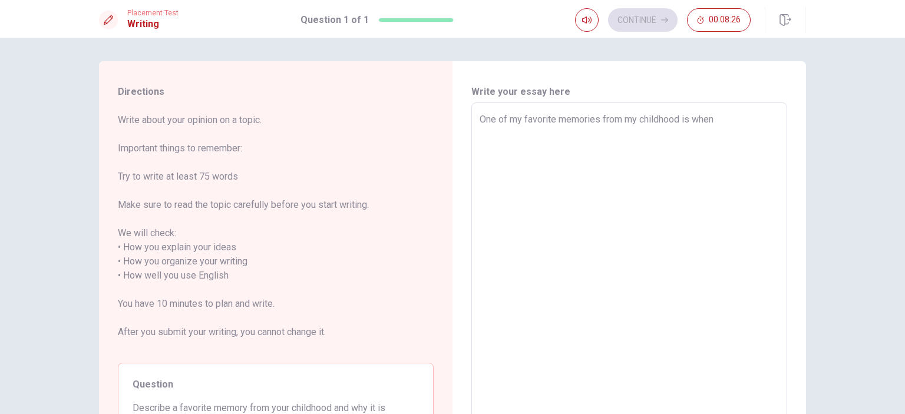
type textarea "One of my favorite memories from my childhood is when I"
type textarea "x"
type textarea "One of my favorite memories from my childhood is when I"
type textarea "x"
type textarea "One of my favorite memories from my childhood is when I w"
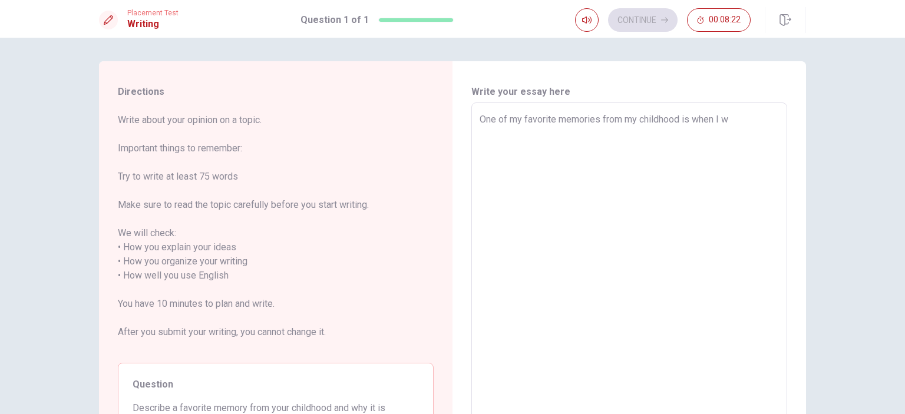
type textarea "x"
type textarea "One of my favorite memories from my childhood is when I wn"
type textarea "x"
type textarea "One of my favorite memories from my childhood is when I wne"
type textarea "x"
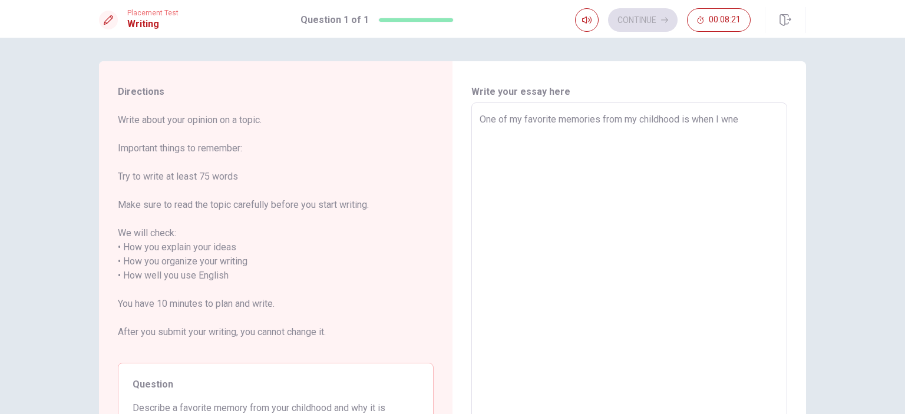
type textarea "One of my favorite memories from my childhood is when I wne¿"
type textarea "x"
type textarea "One of my favorite memories from my childhood is when I wne¿¿"
type textarea "x"
type textarea "One of my favorite memories from my childhood is when I wne¿¿w"
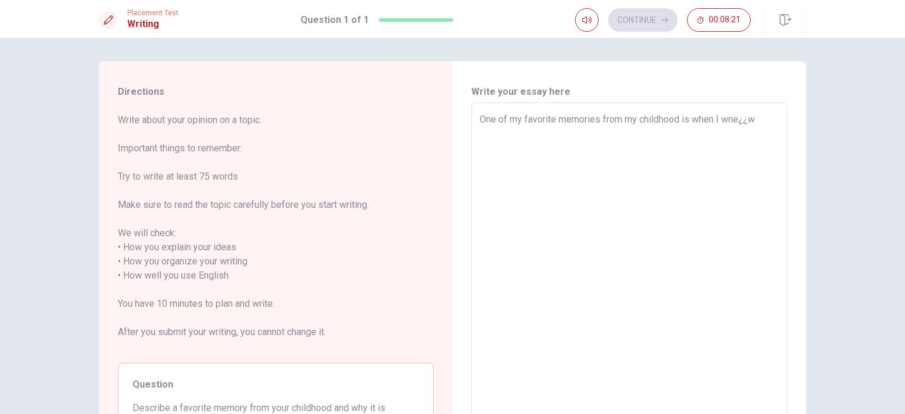
type textarea "x"
type textarea "One of my favorite memories from my childhood is when I wne¿¿"
type textarea "x"
type textarea "One of my favorite memories from my childhood is when I wne¿"
type textarea "x"
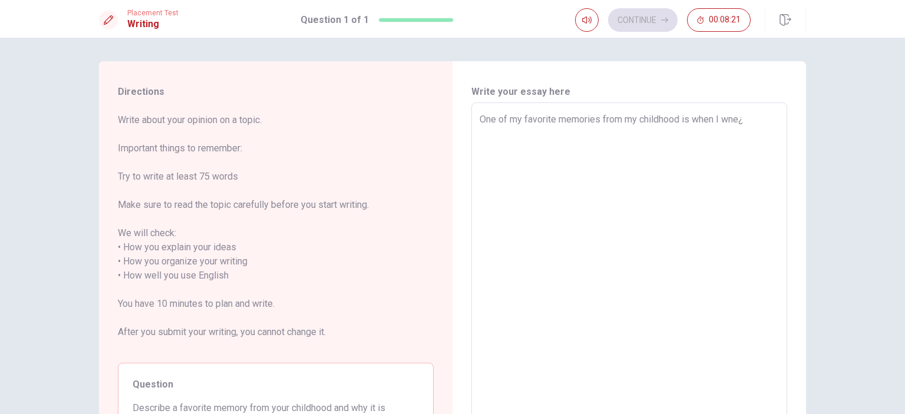
type textarea "One of my favorite memories from my childhood is when I wne"
type textarea "x"
type textarea "One of my favorite memories from my childhood is when I wn"
type textarea "x"
type textarea "One of my favorite memories from my childhood is when I w"
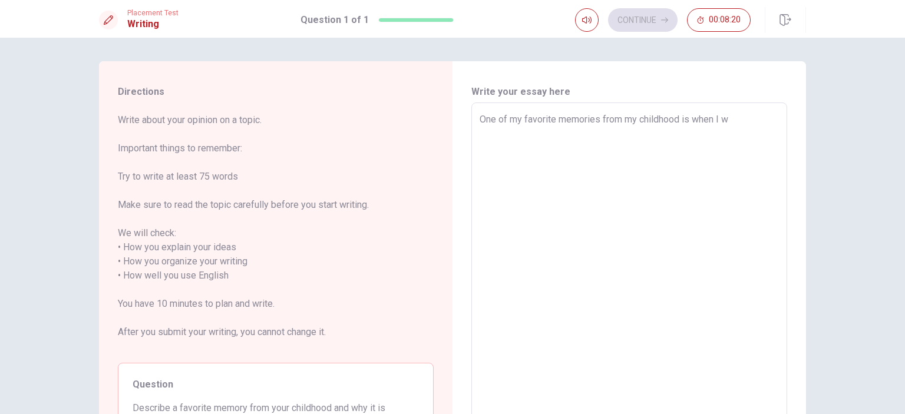
type textarea "x"
type textarea "One of my favorite memories from my childhood is when I"
type textarea "x"
type textarea "One of my favorite memories from my childhood is when I"
type textarea "x"
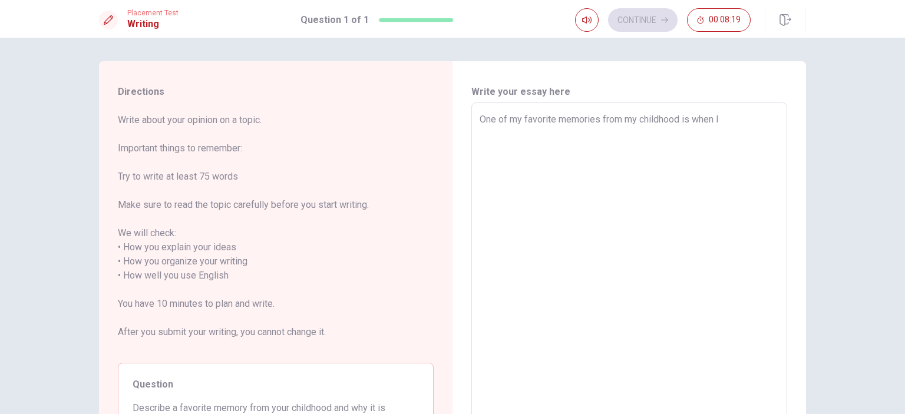
type textarea "One of my favorite memories from my childhood is when"
type textarea "x"
type textarea "One of my favorite memories from my childhood is when I"
type textarea "x"
type textarea "One of my favorite memories from my childhood is when I"
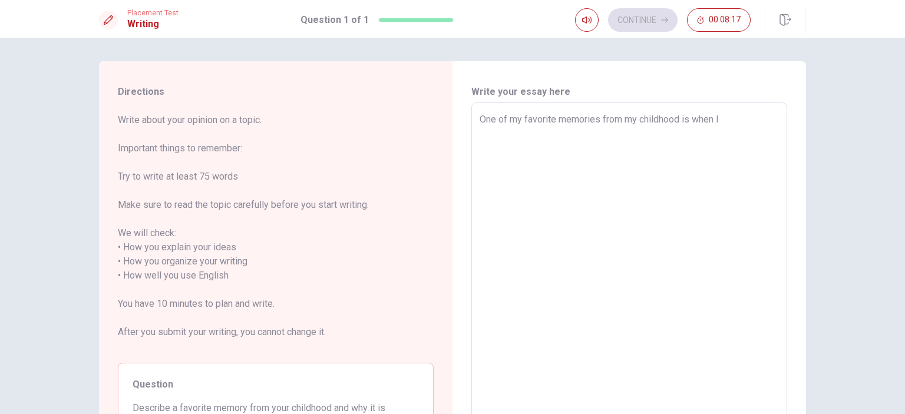
type textarea "x"
type textarea "One of my favorite memories from my childhood is when I t"
type textarea "x"
type textarea "One of my favorite memories from my childhood is when I tu"
type textarea "x"
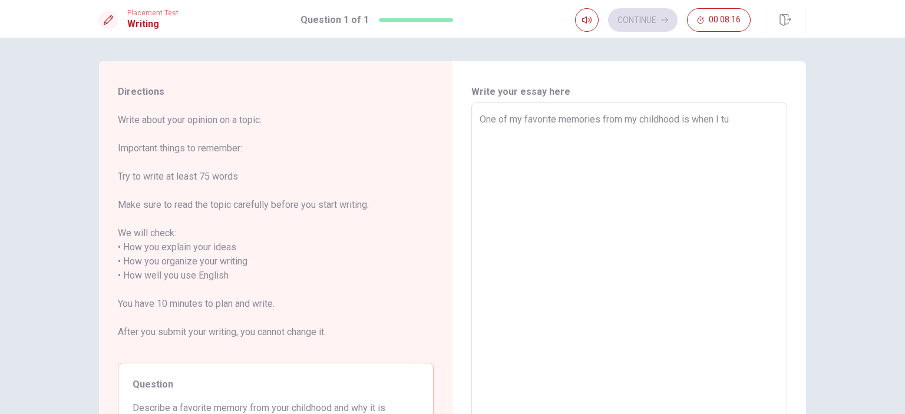
type textarea "One of my favorite memories from my childhood is when I tur"
type textarea "x"
type textarea "One of my favorite memories from my childhood is when I turn"
type textarea "x"
type textarea "One of my favorite memories from my childhood is when I turne"
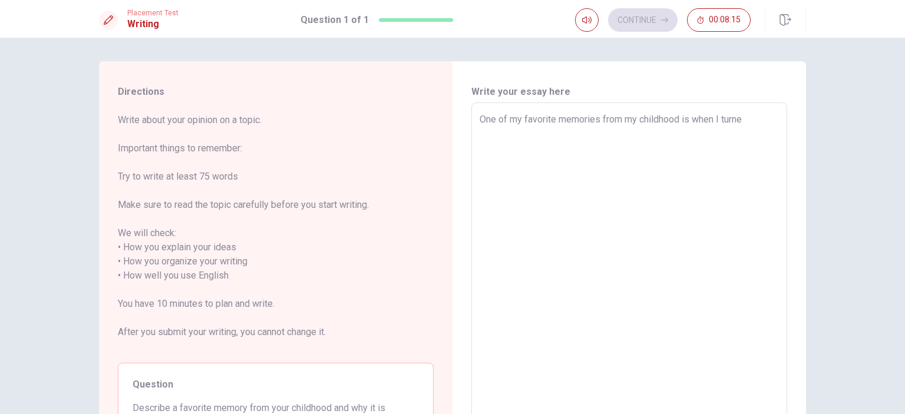
type textarea "x"
type textarea "One of my favorite memories from my childhood is when I turned"
type textarea "x"
type textarea "One of my favorite memories from my childhood is when I turned"
type textarea "x"
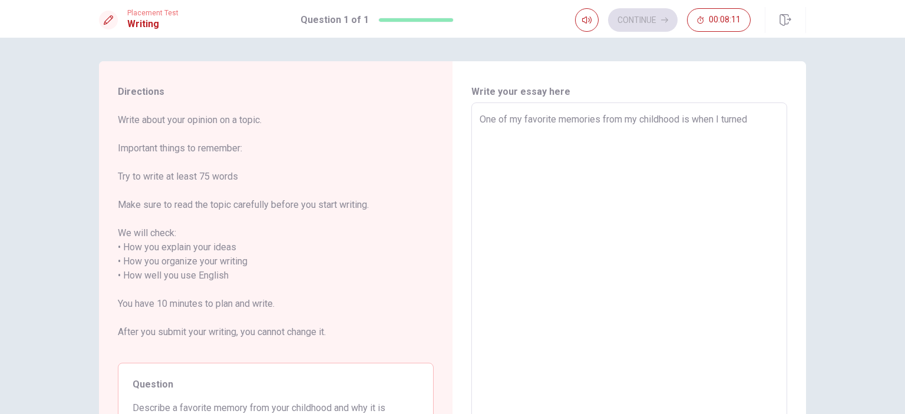
type textarea "One of my favorite memories from my childhood is when I turned 1"
type textarea "x"
type textarea "One of my favorite memories from my childhood is when I turned 10"
type textarea "x"
type textarea "One of my favorite memories from my childhood is when I turned 10"
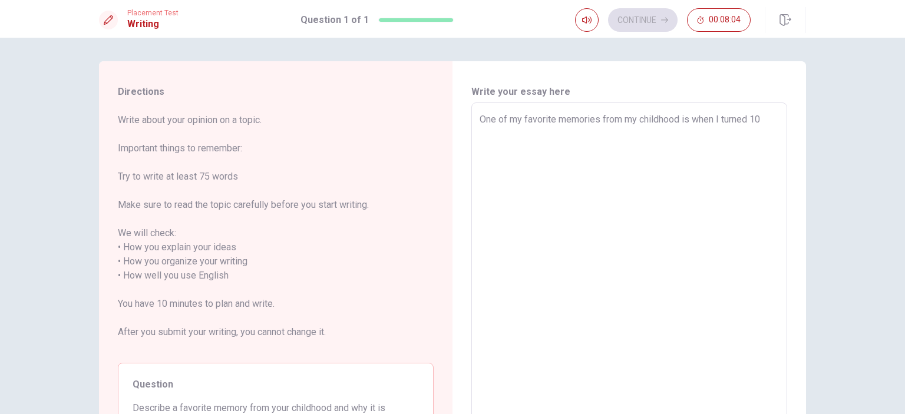
type textarea "x"
type textarea "One of my favorite memories from my childhood is when I turned 10 a"
type textarea "x"
type textarea "One of my favorite memories from my childhood is when I turned 10 an"
type textarea "x"
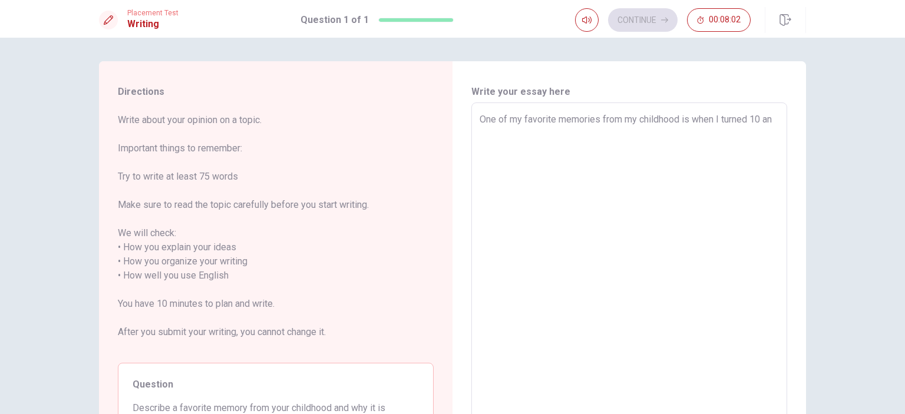
type textarea "One of my favorite memories from my childhood is when I turned 10 and"
type textarea "x"
type textarea "One of my favorite memories from my childhood is when I turned 10 and"
type textarea "x"
type textarea "One of my favorite memories from my childhood is when I turned 10 and m"
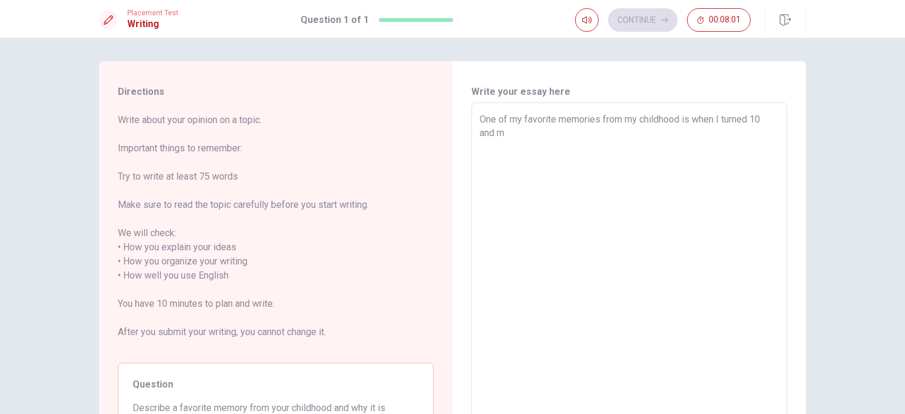
type textarea "x"
type textarea "One of my favorite memories from my childhood is when I turned 10 and my"
type textarea "x"
type textarea "One of my favorite memories from my childhood is when I turned 10 and my"
type textarea "x"
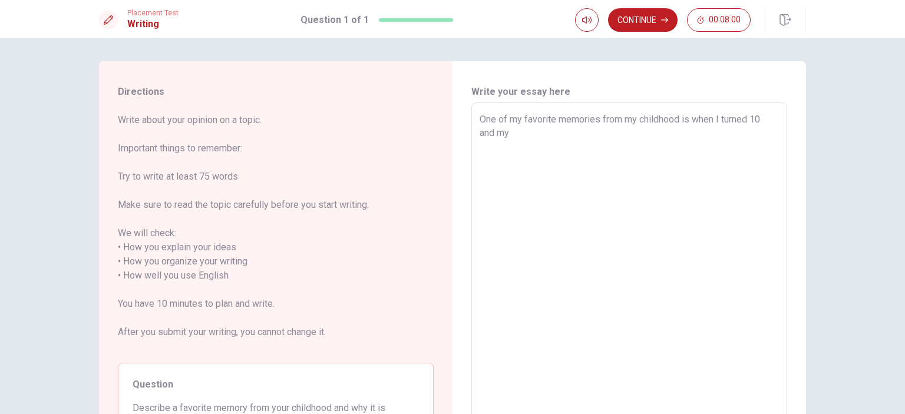
type textarea "One of my favorite memories from my childhood is when I turned 10 and my f"
type textarea "x"
type textarea "One of my favorite memories from my childhood is when I turned 10 and my fa"
type textarea "x"
type textarea "One of my favorite memories from my childhood is when I turned 10 and my fam"
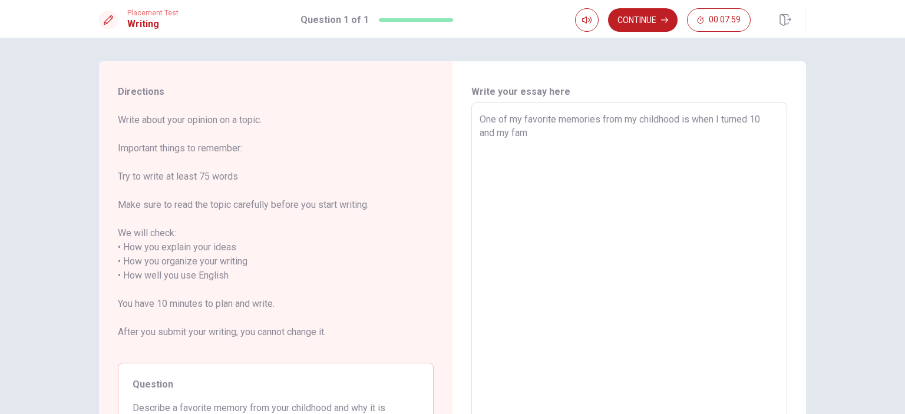
type textarea "x"
type textarea "One of my favorite memories from my childhood is when I turned 10 and my fami"
click at [651, 137] on textarea "One of my favorite memories from my childhood is when I turned 10 and my family…" at bounding box center [629, 276] width 299 height 327
click at [578, 132] on textarea "One of my favorite memories from my childhood is when I turned 10 and my family…" at bounding box center [629, 276] width 299 height 327
drag, startPoint x: 674, startPoint y: 133, endPoint x: 646, endPoint y: 134, distance: 27.7
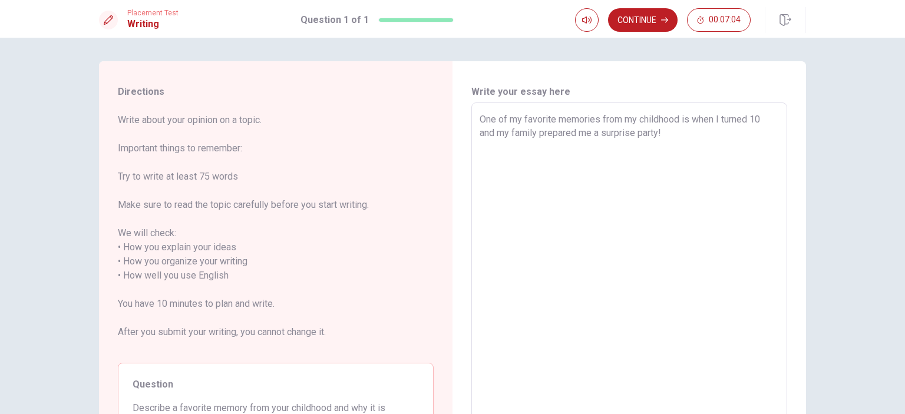
click at [674, 133] on textarea "One of my favorite memories from my childhood is when I turned 10 and my family…" at bounding box center [629, 276] width 299 height 327
click at [669, 122] on textarea "One of my favorite memories from my childhood is when I turned 10 and my family…" at bounding box center [629, 276] width 299 height 327
click at [670, 131] on textarea "One of my favorite memories from my childhood is when I turned 10 and my family…" at bounding box center [629, 276] width 299 height 327
click at [504, 150] on textarea "One of my favorite memories from my childhood is when I turned 10 and my family…" at bounding box center [629, 276] width 299 height 327
click at [507, 146] on textarea "One of my favorite memories from my childhood is when I turned 10 and my family…" at bounding box center [629, 276] width 299 height 327
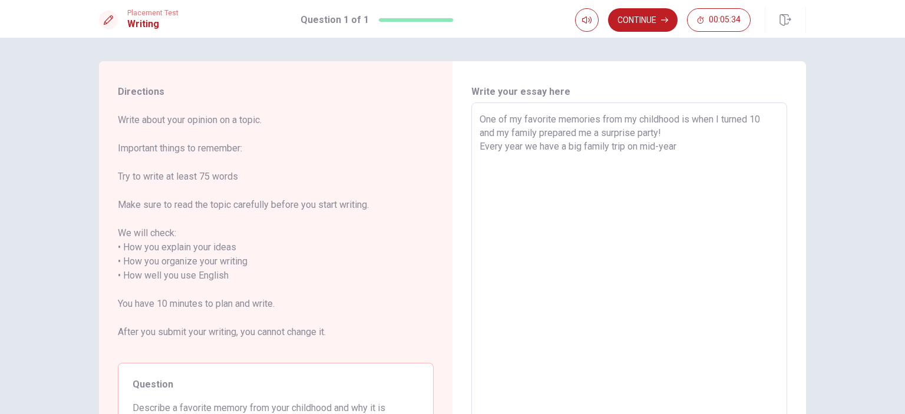
click at [634, 149] on textarea "One of my favorite memories from my childhood is when I turned 10 and my family…" at bounding box center [629, 276] width 299 height 327
click at [685, 147] on textarea "One of my favorite memories from my childhood is when I turned 10 and my family…" at bounding box center [629, 276] width 299 height 327
click at [517, 148] on textarea "One of my favorite memories from my childhood is when I turned 10 and my family…" at bounding box center [629, 276] width 299 height 327
click at [712, 145] on textarea "One of my favorite memories from my childhood is when I turned 10 and my family…" at bounding box center [629, 276] width 299 height 327
click at [672, 144] on textarea "One of my favorite memories from my childhood is when I turned 10 and my family…" at bounding box center [629, 276] width 299 height 327
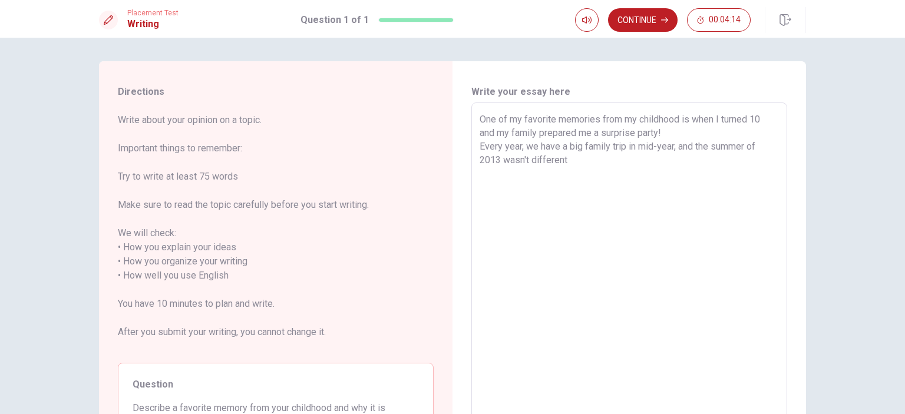
click at [597, 152] on textarea "One of my favorite memories from my childhood is when I turned 10 and my family…" at bounding box center [629, 276] width 299 height 327
click at [585, 161] on textarea "One of my favorite memories from my childhood is when I turned 10 and my family…" at bounding box center [629, 276] width 299 height 327
click at [530, 163] on textarea "One of my favorite memories from my childhood is when I turned 10 and my family…" at bounding box center [629, 276] width 299 height 327
click at [580, 161] on textarea "One of my favorite memories from my childhood is when I turned 10 and my family…" at bounding box center [629, 276] width 299 height 327
click at [535, 156] on textarea "One of my favorite memories from my childhood is when I turned 10 and my family…" at bounding box center [629, 276] width 299 height 327
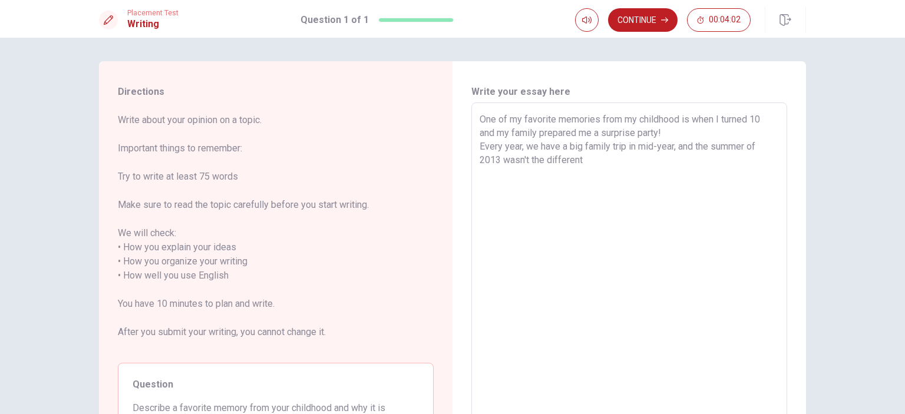
click at [535, 156] on textarea "One of my favorite memories from my childhood is when I turned 10 and my family…" at bounding box center [629, 276] width 299 height 327
click at [566, 161] on textarea "One of my favorite memories from my childhood is when I turned 10 and my family…" at bounding box center [629, 276] width 299 height 327
drag, startPoint x: 685, startPoint y: 164, endPoint x: 555, endPoint y: 153, distance: 130.2
click at [555, 153] on textarea "One of my favorite memories from my childhood is when I turned 10 and my family…" at bounding box center [629, 276] width 299 height 327
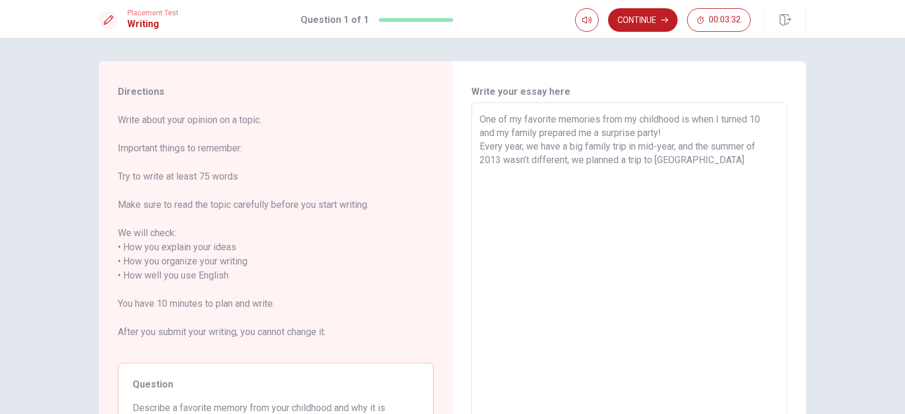
click at [717, 150] on textarea "One of my favorite memories from my childhood is when I turned 10 and my family…" at bounding box center [629, 276] width 299 height 327
click at [570, 156] on textarea "One of my favorite memories from my childhood is when I turned 10 and my family…" at bounding box center [629, 276] width 299 height 327
click at [701, 155] on textarea "One of my favorite memories from my childhood is when I turned 10 and my family…" at bounding box center [629, 276] width 299 height 327
click at [711, 173] on textarea "One of my favorite memories from my childhood is when I turned 10 and my family…" at bounding box center [629, 276] width 299 height 327
click at [627, 160] on textarea "One of my favorite memories from my childhood is when I turned 10 and my family…" at bounding box center [629, 276] width 299 height 327
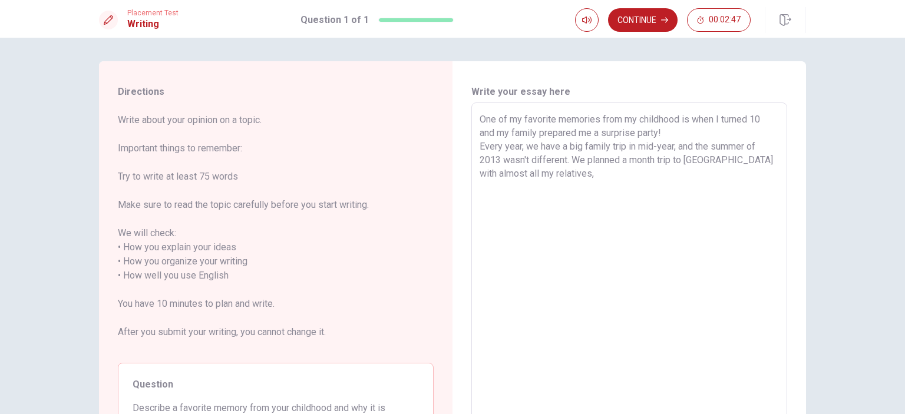
click at [609, 172] on textarea "One of my favorite memories from my childhood is when I turned 10 and my family…" at bounding box center [629, 276] width 299 height 327
click at [638, 176] on textarea "One of my favorite memories from my childhood is when I turned 10 and my family…" at bounding box center [629, 276] width 299 height 327
click at [679, 174] on textarea "One of my favorite memories from my childhood is when I turned 10 and my family…" at bounding box center [629, 276] width 299 height 327
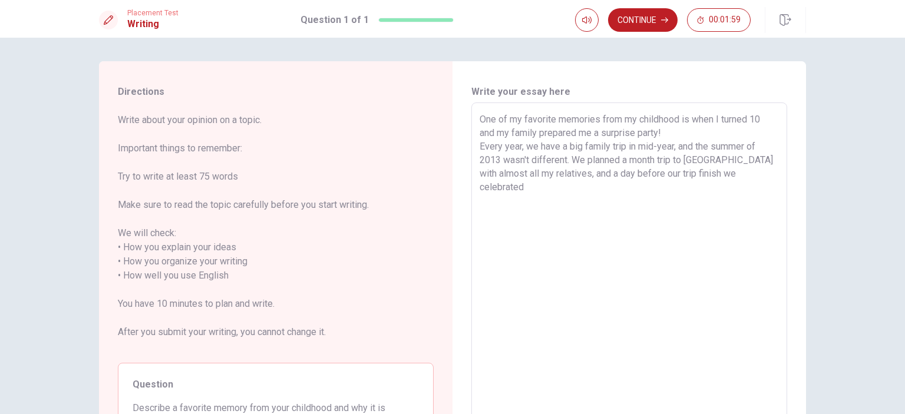
click at [656, 174] on textarea "One of my favorite memories from my childhood is when I turned 10 and my family…" at bounding box center [629, 276] width 299 height 327
click at [669, 173] on textarea "One of my favorite memories from my childhood is when I turned 10 and my family…" at bounding box center [629, 276] width 299 height 327
click at [747, 171] on textarea "One of my favorite memories from my childhood is when I turned 10 and my family…" at bounding box center [629, 276] width 299 height 327
click at [665, 188] on textarea "One of my favorite memories from my childhood is when I turned 10 and my family…" at bounding box center [629, 276] width 299 height 327
click at [655, 186] on textarea "One of my favorite memories from my childhood is when I turned 10 and my family…" at bounding box center [629, 276] width 299 height 327
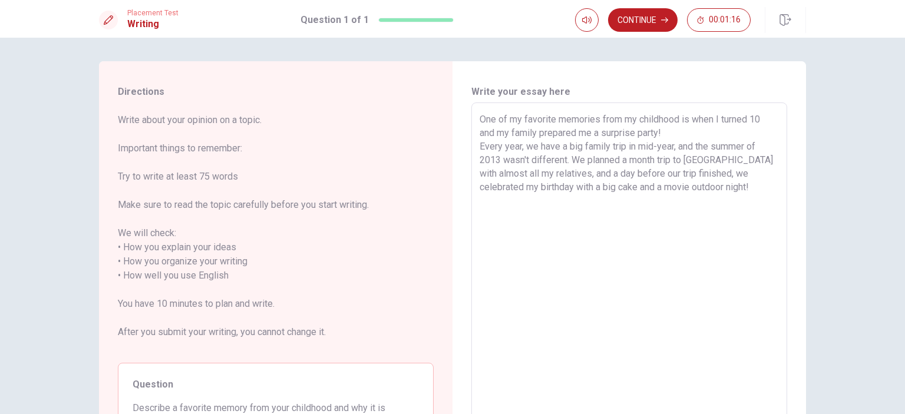
click at [655, 186] on textarea "One of my favorite memories from my childhood is when I turned 10 and my family…" at bounding box center [629, 276] width 299 height 327
click at [667, 188] on textarea "One of my favorite memories from my childhood is when I turned 10 and my family…" at bounding box center [629, 276] width 299 height 327
click at [488, 200] on textarea "One of my favorite memories from my childhood is when I turned 10 and my family…" at bounding box center [629, 276] width 299 height 327
click at [651, 223] on textarea "One of my favorite memories from my childhood is when I turned 10 and my family…" at bounding box center [629, 276] width 299 height 327
click at [651, 196] on textarea "One of my favorite memories from my childhood is when I turned 10 and my family…" at bounding box center [629, 276] width 299 height 327
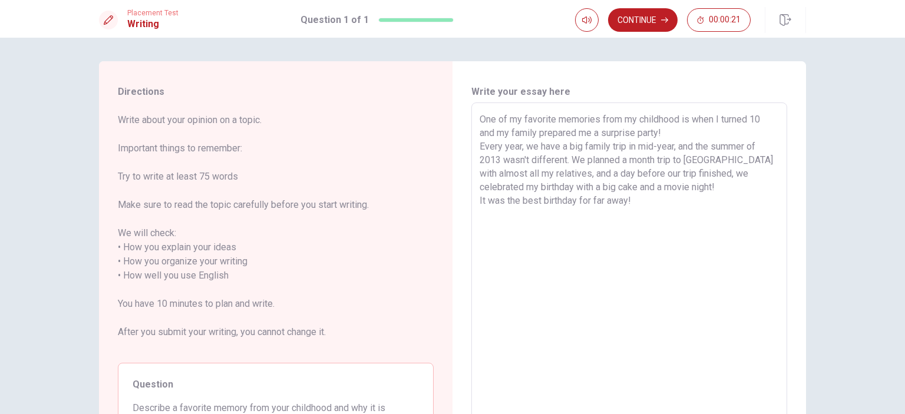
click at [655, 160] on textarea "One of my favorite memories from my childhood is when I turned 10 and my family…" at bounding box center [629, 276] width 299 height 327
click at [662, 142] on textarea "One of my favorite memories from my childhood is when I turned 10 and my family…" at bounding box center [629, 276] width 299 height 327
click at [681, 127] on textarea "One of my favorite memories from my childhood is when I turned 10 and my family…" at bounding box center [629, 276] width 299 height 327
click at [658, 160] on textarea "One of my favorite memories from my childhood is when I turned 10 and my family…" at bounding box center [629, 276] width 299 height 327
click at [667, 180] on textarea "One of my favorite memories from my childhood is when I turned 10 and my family…" at bounding box center [629, 276] width 299 height 327
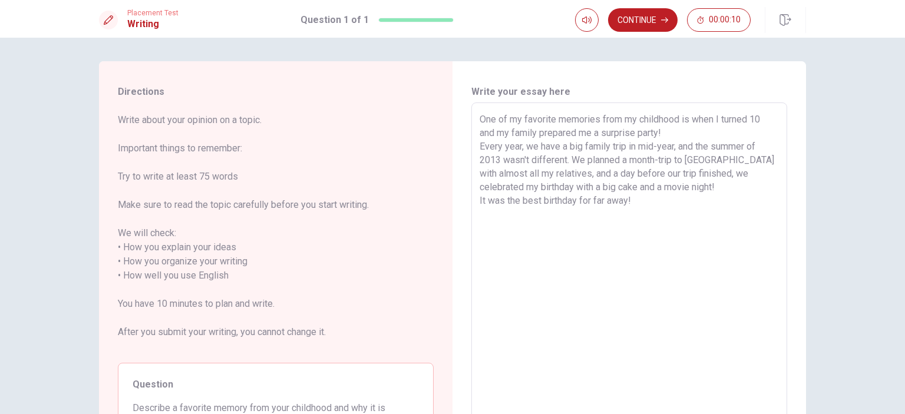
click at [680, 158] on textarea "One of my favorite memories from my childhood is when I turned 10 and my family…" at bounding box center [629, 276] width 299 height 327
drag, startPoint x: 679, startPoint y: 176, endPoint x: 653, endPoint y: 156, distance: 32.8
click at [653, 156] on textarea "One of my favorite memories from my childhood is when I turned 10 and my family…" at bounding box center [629, 276] width 299 height 327
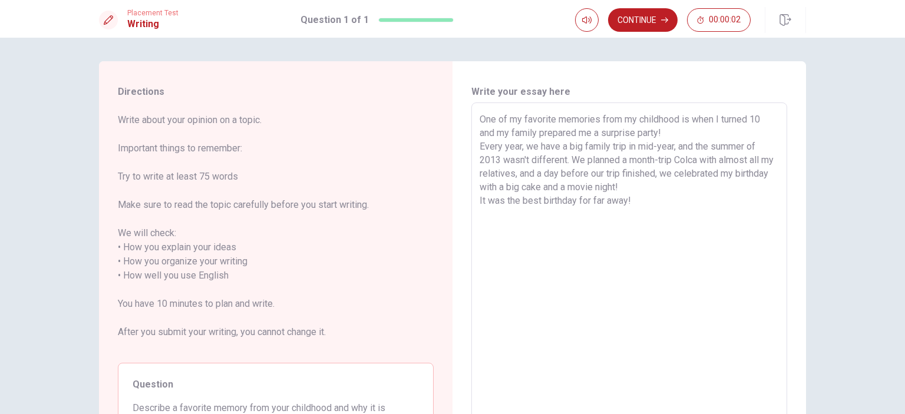
click at [653, 159] on textarea "One of my favorite memories from my childhood is when I turned 10 and my family…" at bounding box center [629, 276] width 299 height 327
click at [660, 160] on textarea "One of my favorite memories from my childhood is when I turned 10 and my family…" at bounding box center [629, 276] width 299 height 327
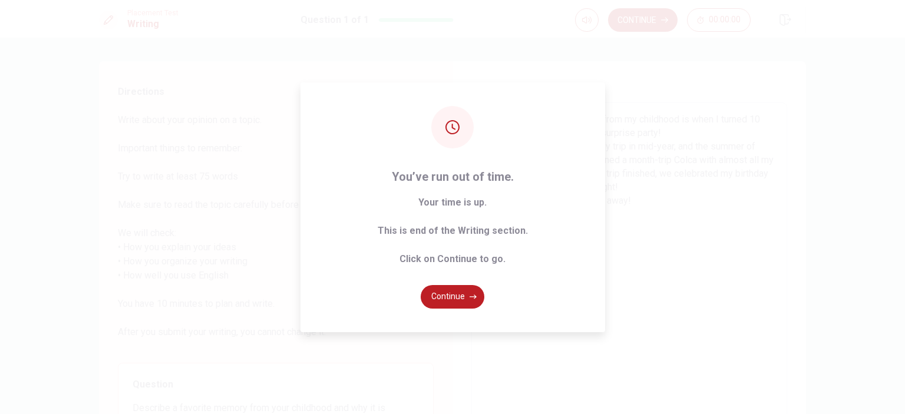
click at [662, 146] on div "You’ve run out of time. Your time is up. This is end of the Writing section. Cl…" at bounding box center [452, 207] width 905 height 414
click at [662, 122] on div "You’ve run out of time. Your time is up. This is end of the Writing section. Cl…" at bounding box center [452, 207] width 905 height 414
click at [457, 303] on button "Continue" at bounding box center [453, 297] width 64 height 24
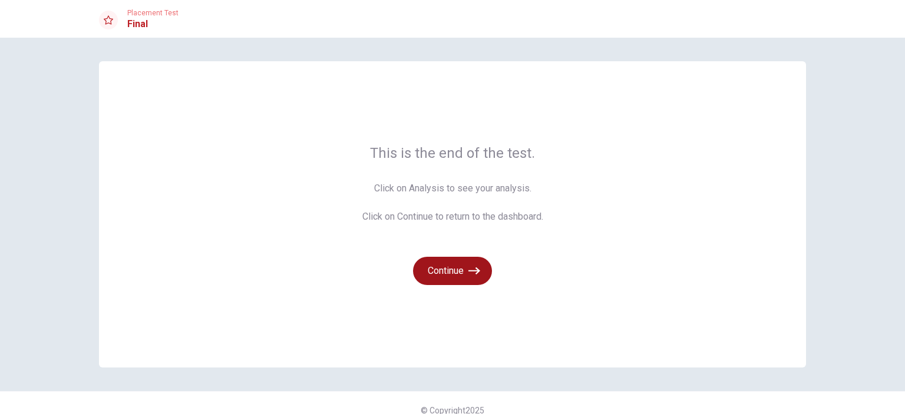
click at [456, 268] on button "Continue" at bounding box center [452, 271] width 79 height 28
